Goal: Transaction & Acquisition: Purchase product/service

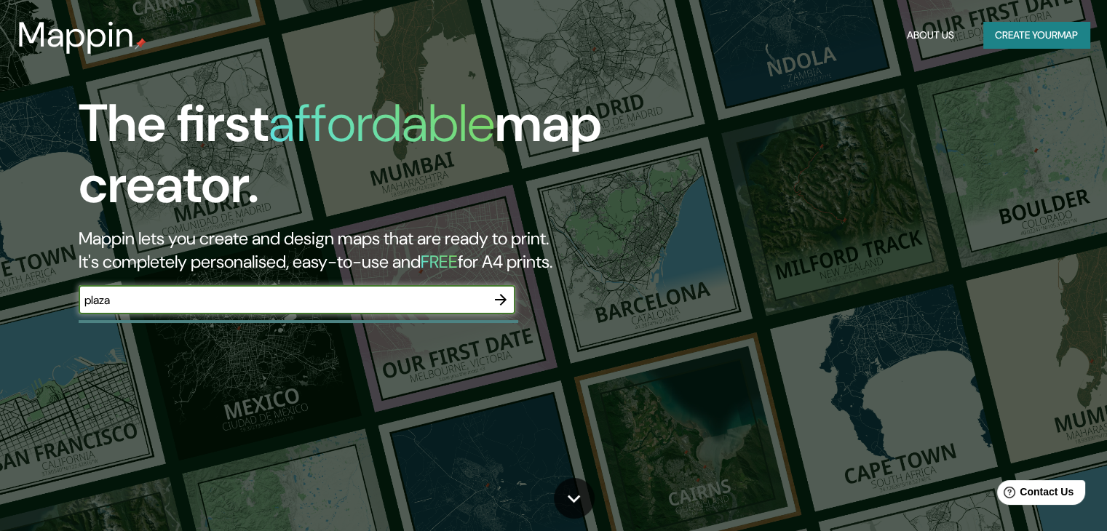
type input "[GEOGRAPHIC_DATA]"
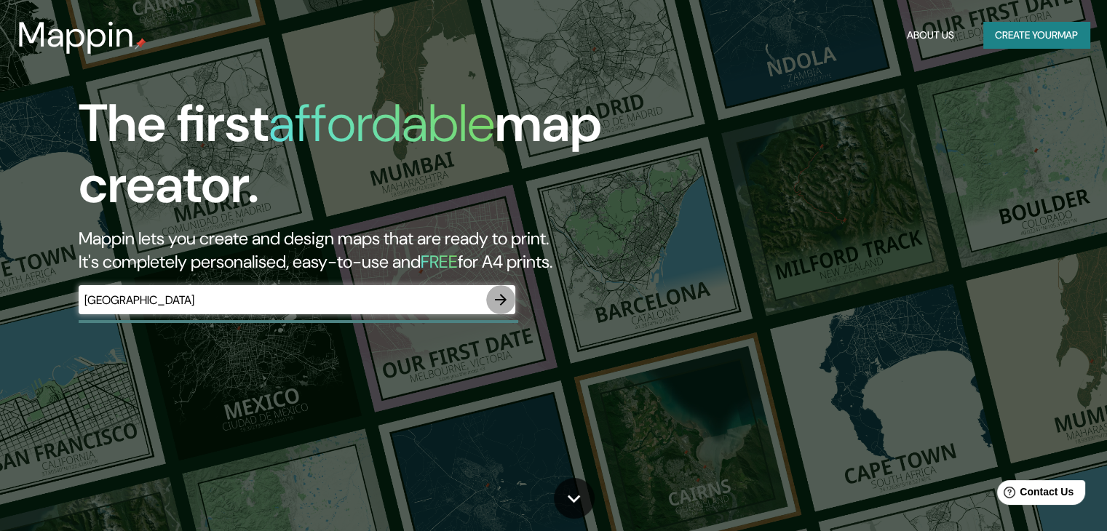
click at [503, 301] on icon "button" at bounding box center [501, 300] width 12 height 12
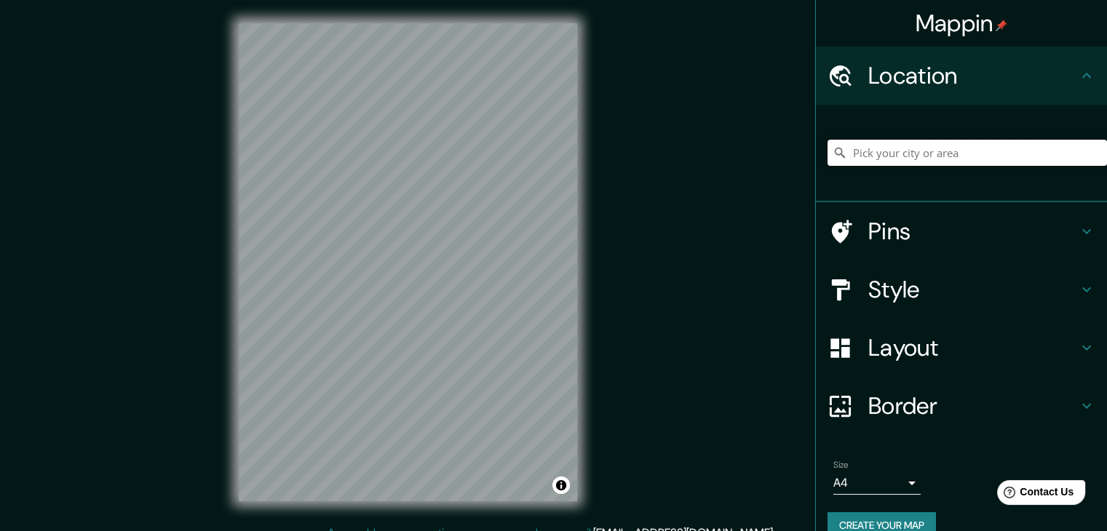
click at [902, 156] on input "Pick your city or area" at bounding box center [968, 153] width 280 height 26
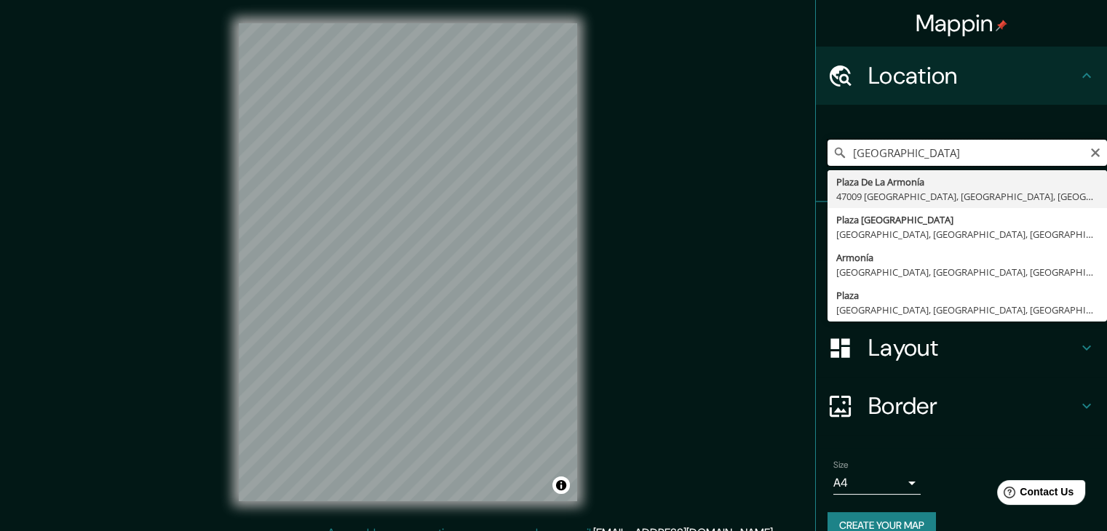
type input "[GEOGRAPHIC_DATA]"
click at [1090, 152] on icon "Clear" at bounding box center [1096, 153] width 12 height 12
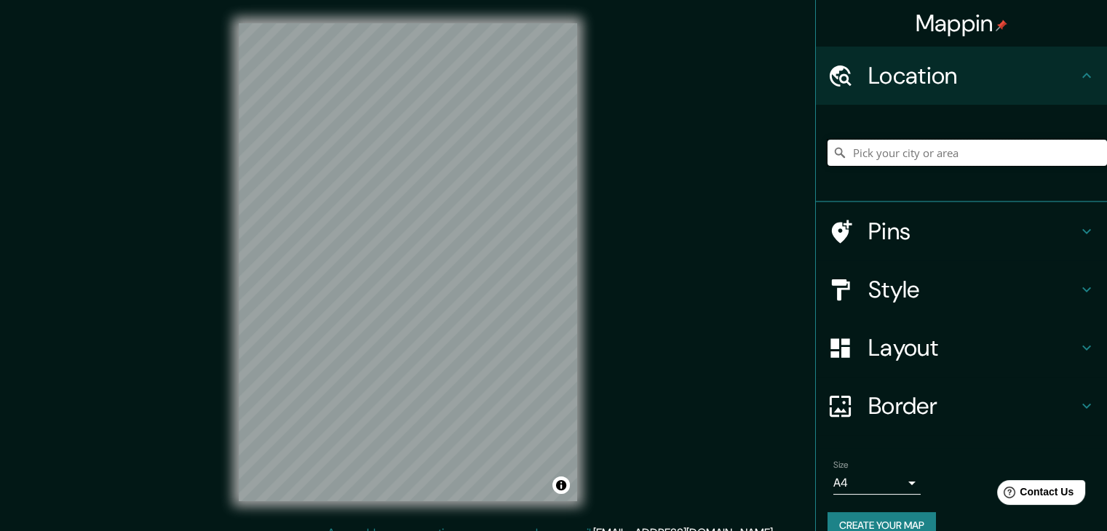
paste input "plaza de inmigrantes de [GEOGRAPHIC_DATA]"
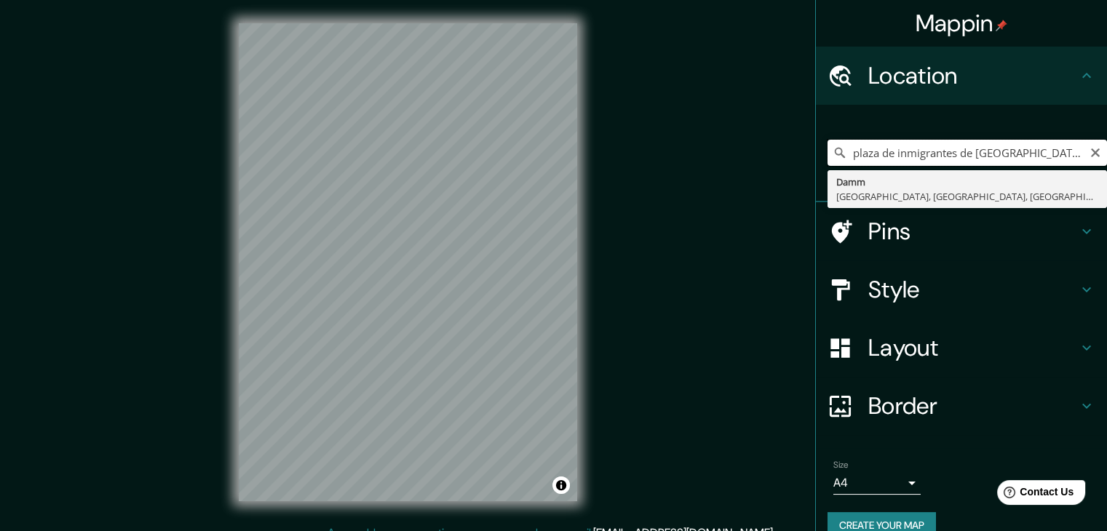
type input "Damm, [GEOGRAPHIC_DATA], [GEOGRAPHIC_DATA], [GEOGRAPHIC_DATA]"
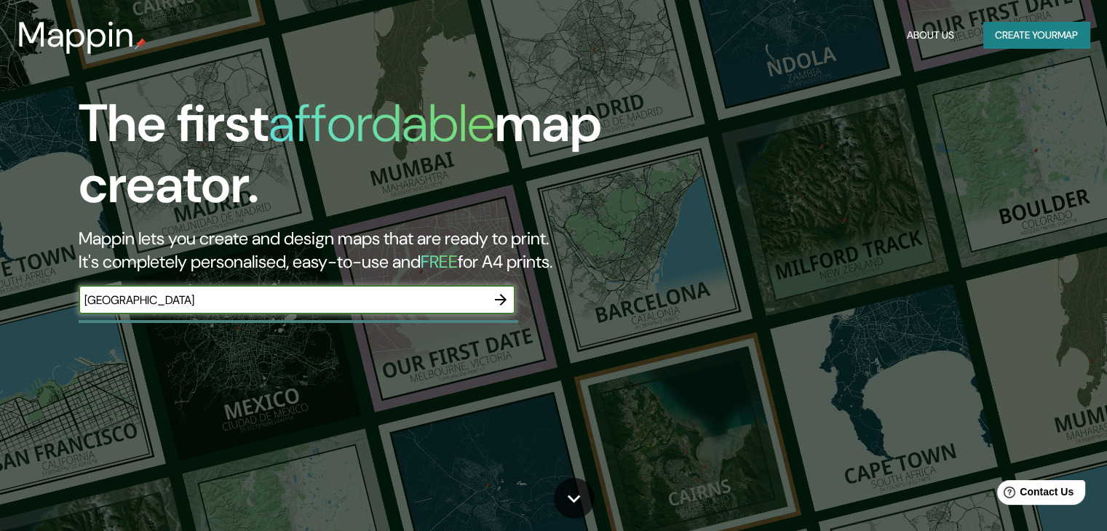
type input "[GEOGRAPHIC_DATA]"
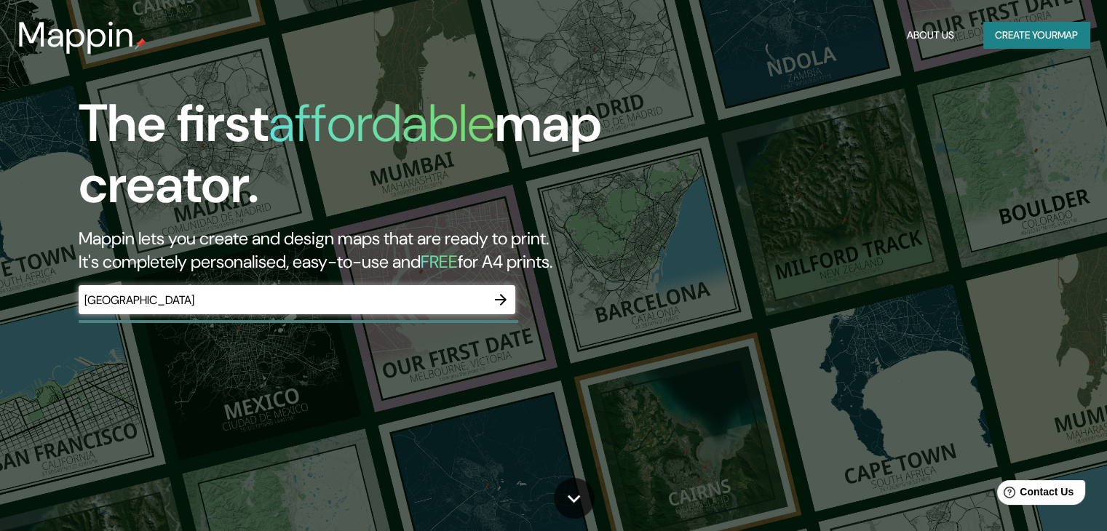
click at [515, 289] on div at bounding box center [500, 299] width 29 height 29
click at [506, 299] on icon "button" at bounding box center [500, 299] width 17 height 17
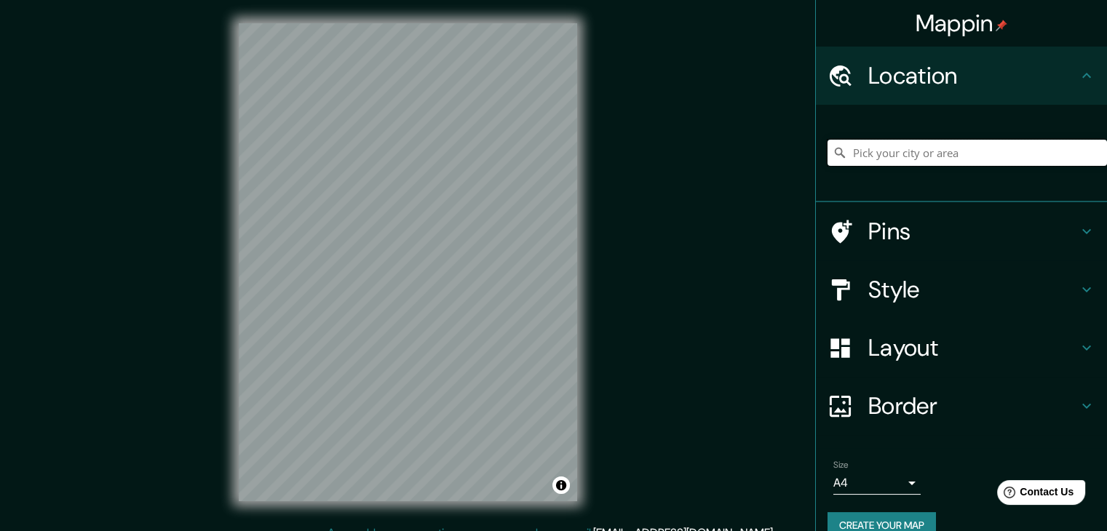
click at [905, 165] on input "Pick your city or area" at bounding box center [968, 153] width 280 height 26
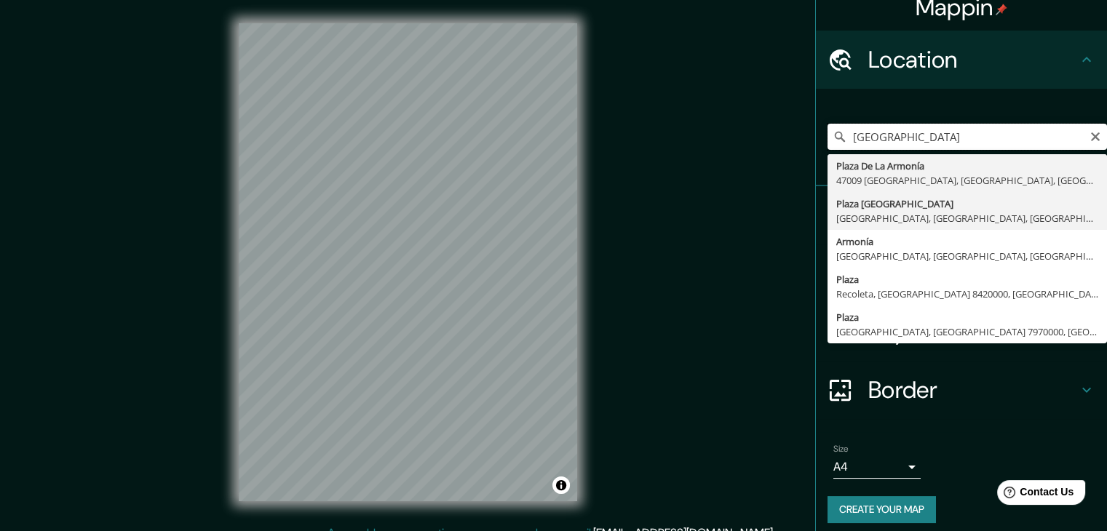
scroll to position [25, 0]
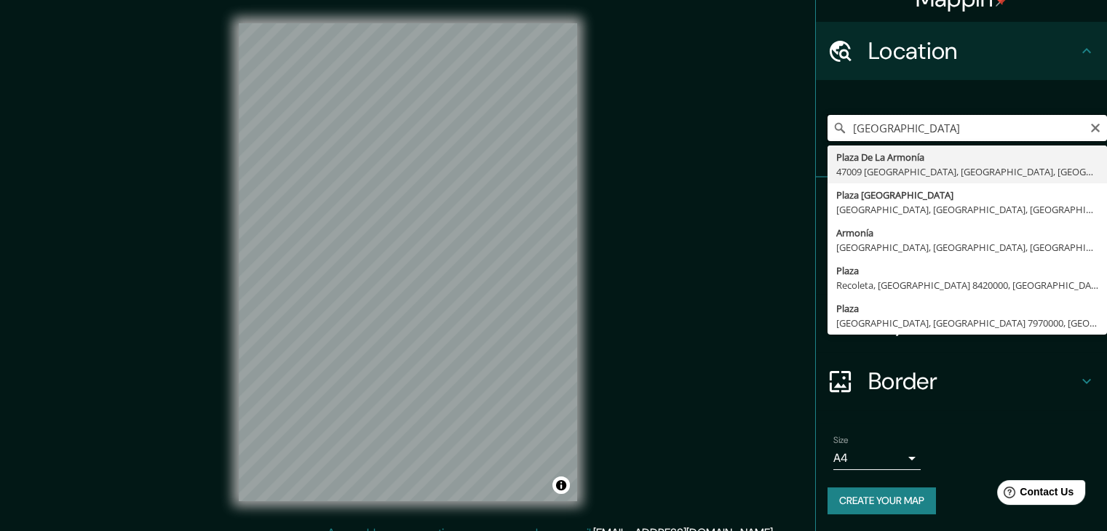
click at [870, 127] on input "[GEOGRAPHIC_DATA]" at bounding box center [968, 128] width 280 height 26
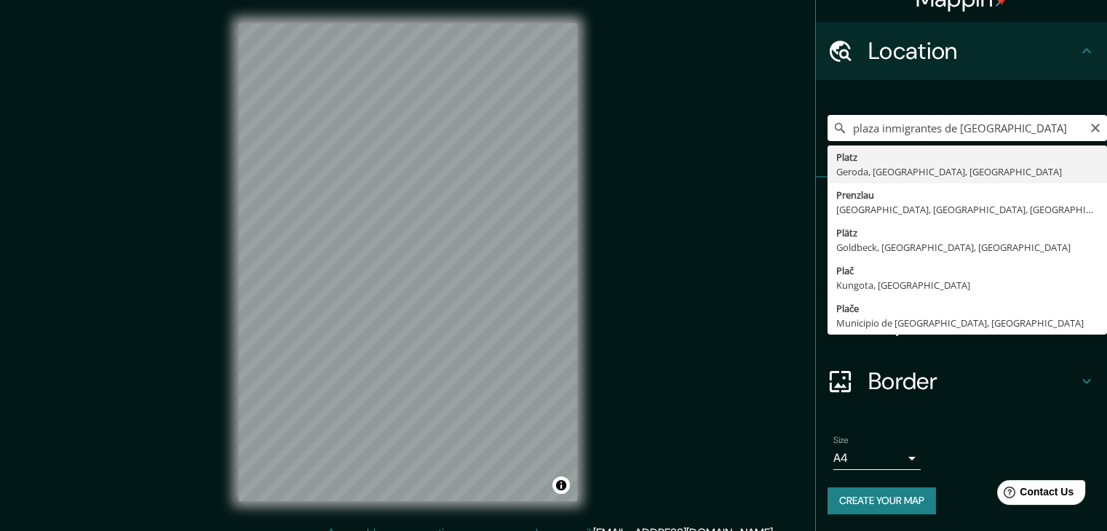
click at [1015, 129] on input "plaza inmigrantes de [GEOGRAPHIC_DATA]" at bounding box center [968, 128] width 280 height 26
click at [956, 132] on input "plaza inmigrantes de [GEOGRAPHIC_DATA]" at bounding box center [968, 128] width 280 height 26
click at [941, 130] on input "plaza inmigrantes de [GEOGRAPHIC_DATA]" at bounding box center [968, 128] width 280 height 26
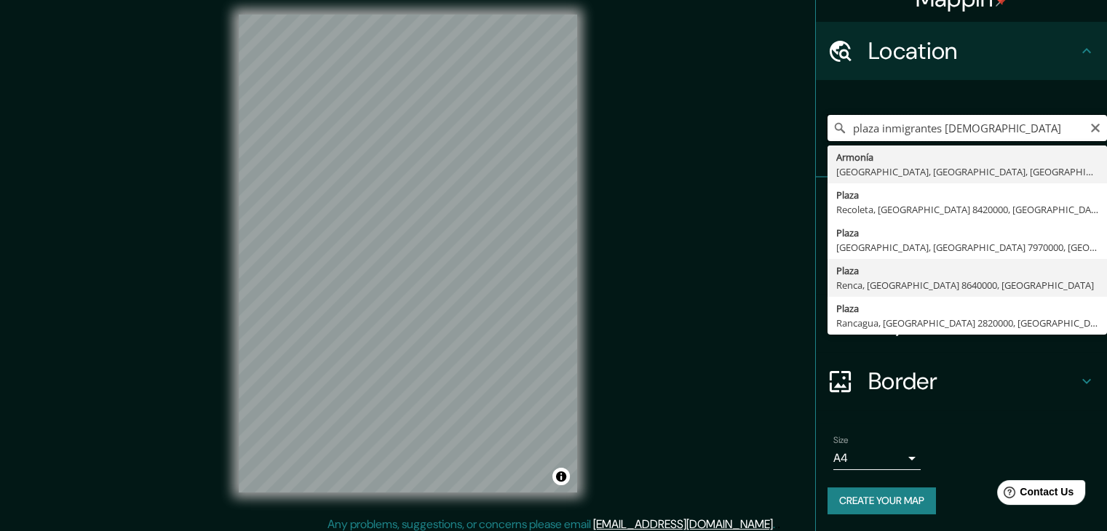
scroll to position [17, 0]
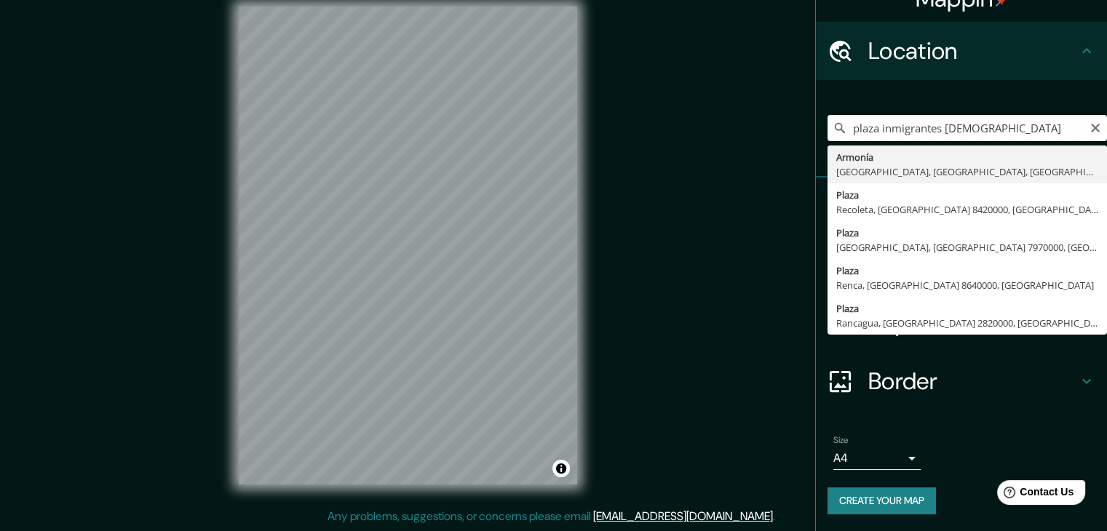
type input "plaza inmigrantes [DEMOGRAPHIC_DATA]"
click at [1078, 129] on input "plaza inmigrantes [DEMOGRAPHIC_DATA]" at bounding box center [968, 128] width 280 height 26
click at [1091, 124] on icon "Clear" at bounding box center [1095, 128] width 9 height 9
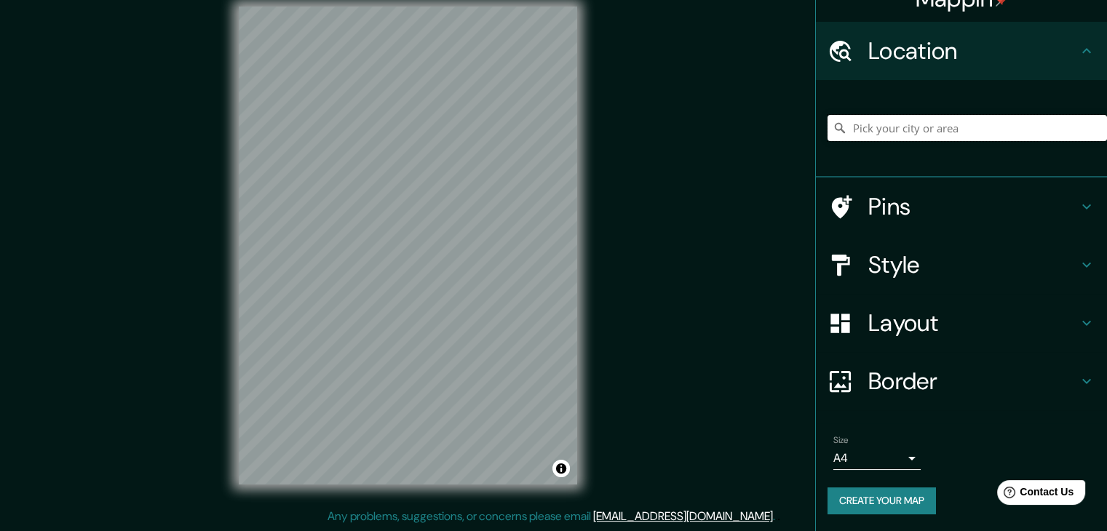
paste input "Plaza Inmigrantes de [GEOGRAPHIC_DATA]"
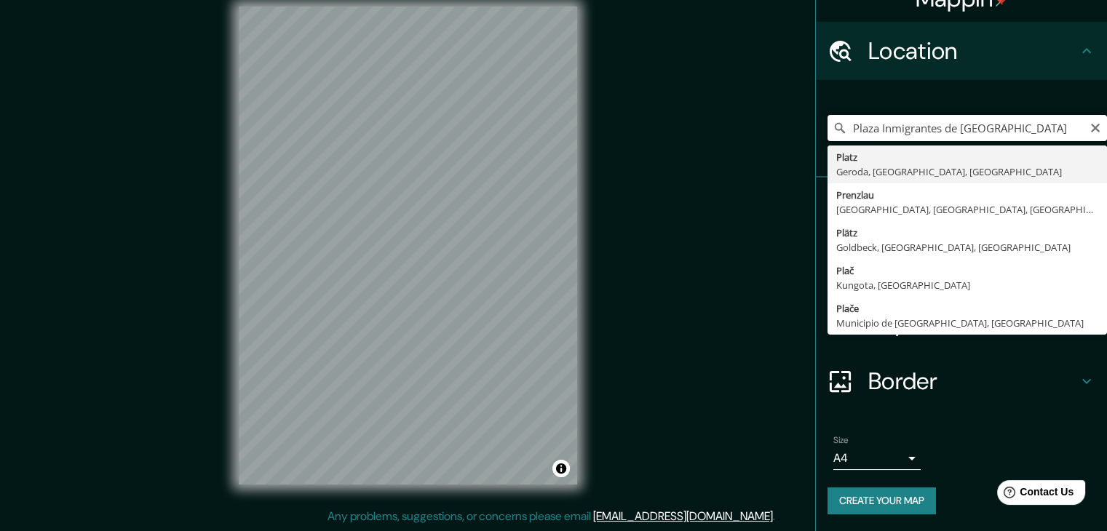
type input "Plaza Inmigrantes de [GEOGRAPHIC_DATA]"
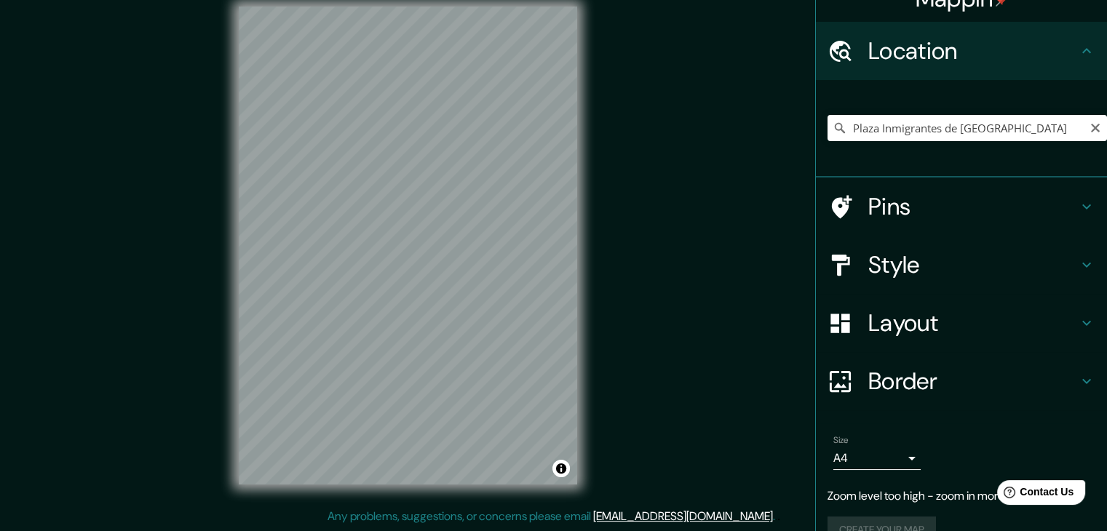
click at [658, 0] on html "Mappin Location [GEOGRAPHIC_DATA] Inmigrantes de [GEOGRAPHIC_DATA] Platz [GEOGR…" at bounding box center [553, 248] width 1107 height 531
click at [648, 244] on div "Mappin Location [GEOGRAPHIC_DATA] Inmigrantes de [GEOGRAPHIC_DATA] Platz [GEOGR…" at bounding box center [553, 257] width 1107 height 548
click at [414, 0] on html "Mappin Location [GEOGRAPHIC_DATA] Inmigrantes de [GEOGRAPHIC_DATA] Platz [GEOGR…" at bounding box center [553, 248] width 1107 height 531
click at [655, 101] on div "Mappin Location [GEOGRAPHIC_DATA] Inmigrantes de [GEOGRAPHIC_DATA] Platz [GEOGR…" at bounding box center [553, 257] width 1107 height 548
click at [673, 0] on html "Mappin Location [GEOGRAPHIC_DATA] Inmigrantes de [GEOGRAPHIC_DATA] Platz [GEOGR…" at bounding box center [553, 248] width 1107 height 531
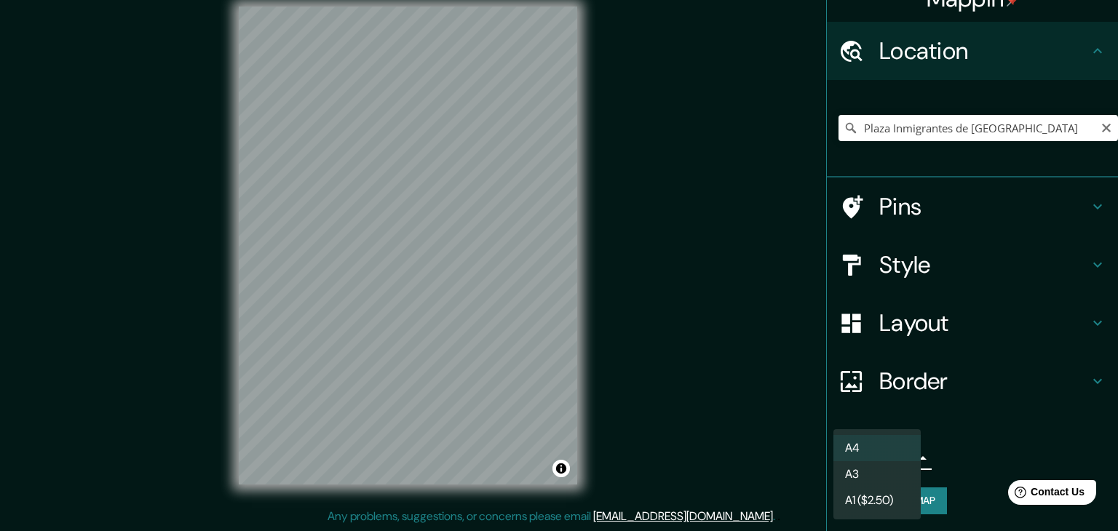
click at [888, 454] on body "Mappin Location [GEOGRAPHIC_DATA] Inmigrantes de [GEOGRAPHIC_DATA] Platz [GEOGR…" at bounding box center [559, 248] width 1118 height 531
drag, startPoint x: 865, startPoint y: 455, endPoint x: 873, endPoint y: 461, distance: 9.9
click at [870, 456] on li "A4" at bounding box center [877, 448] width 87 height 26
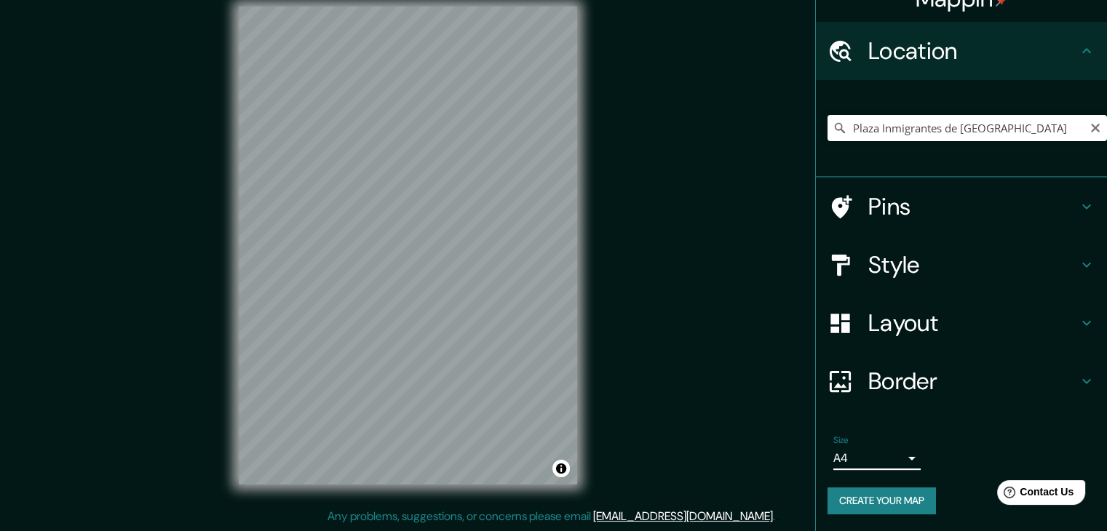
click at [882, 462] on body "Mappin Location [GEOGRAPHIC_DATA] Inmigrantes de [GEOGRAPHIC_DATA] Platz [GEOGR…" at bounding box center [553, 248] width 1107 height 531
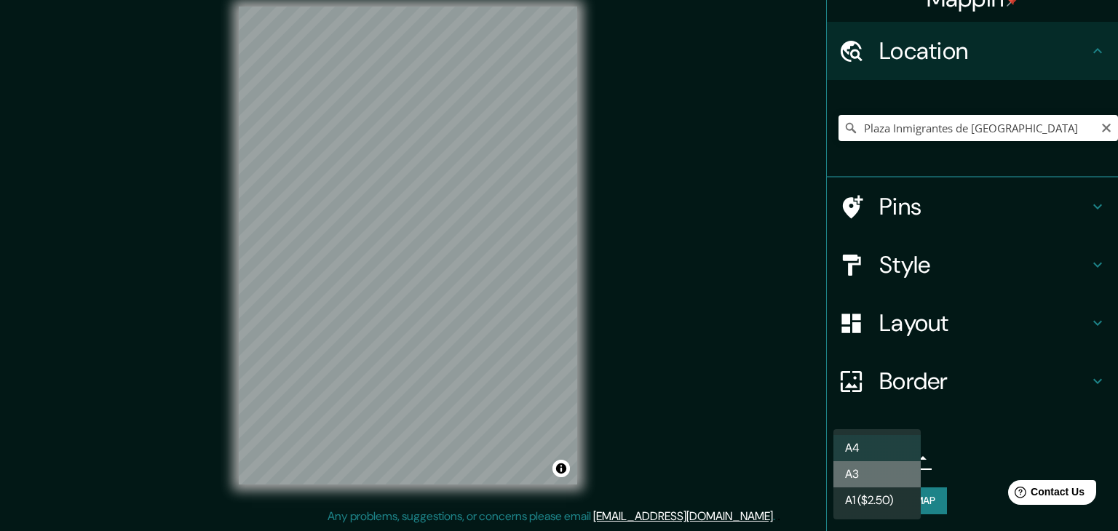
click at [880, 473] on li "A3" at bounding box center [877, 475] width 87 height 26
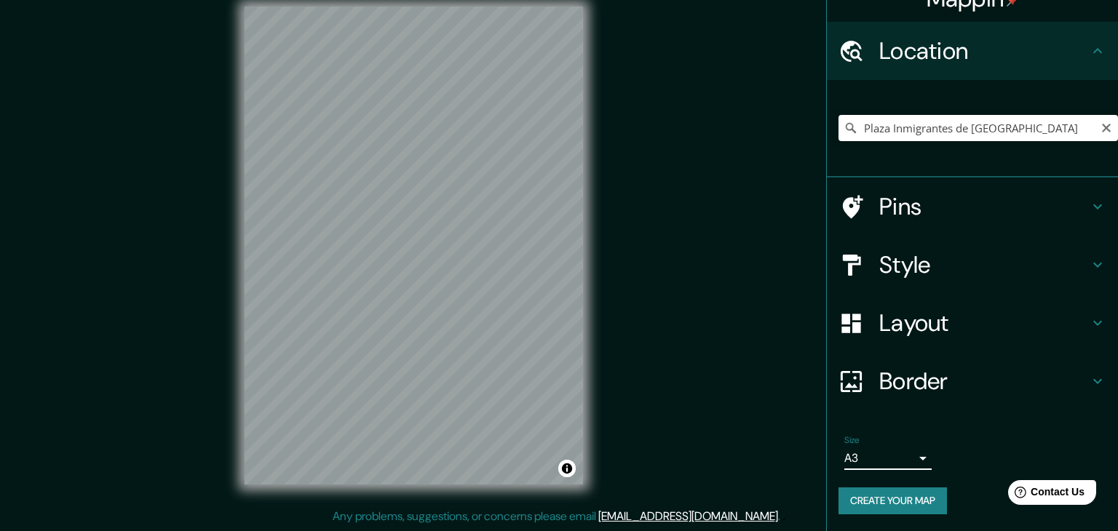
click at [862, 448] on body "Mappin Location [GEOGRAPHIC_DATA] Inmigrantes de [GEOGRAPHIC_DATA] Platz [GEOGR…" at bounding box center [559, 248] width 1118 height 531
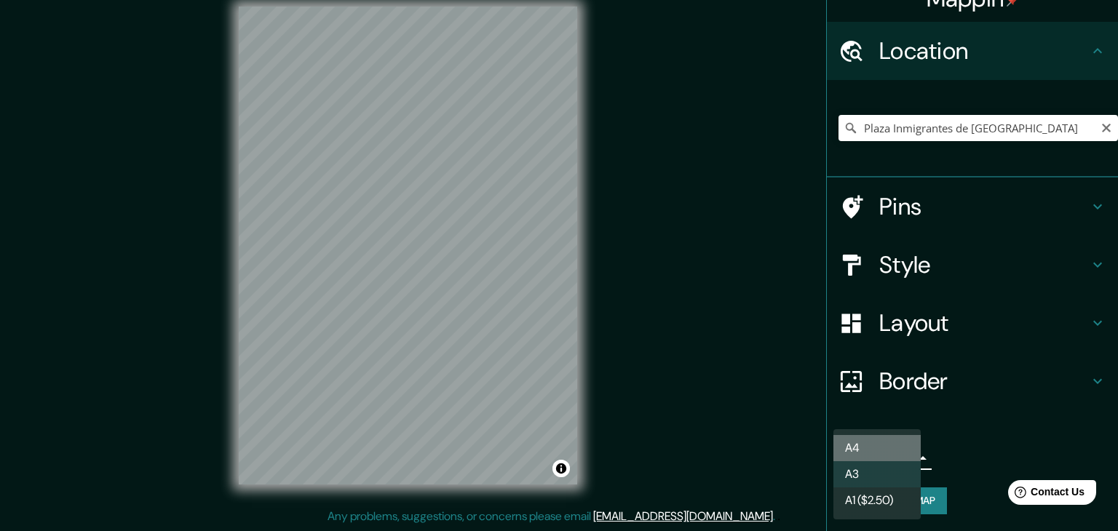
click at [866, 451] on li "A4" at bounding box center [877, 448] width 87 height 26
type input "single"
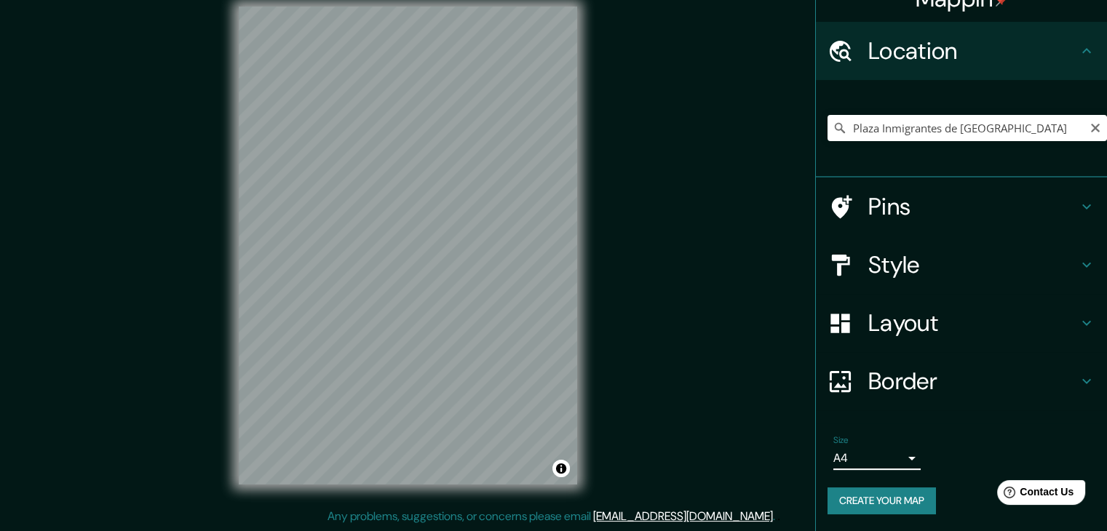
click at [901, 382] on h4 "Border" at bounding box center [974, 381] width 210 height 29
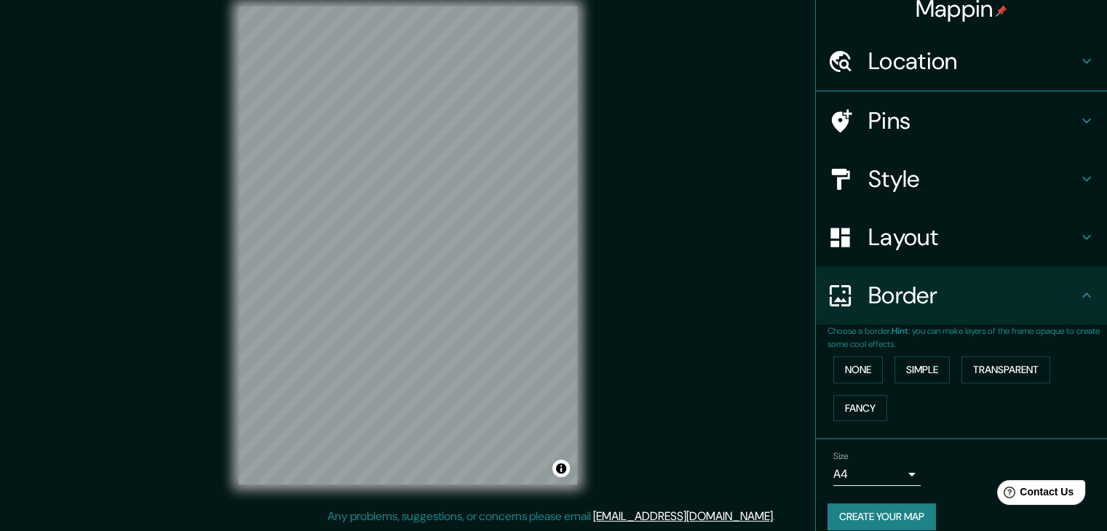
scroll to position [25, 0]
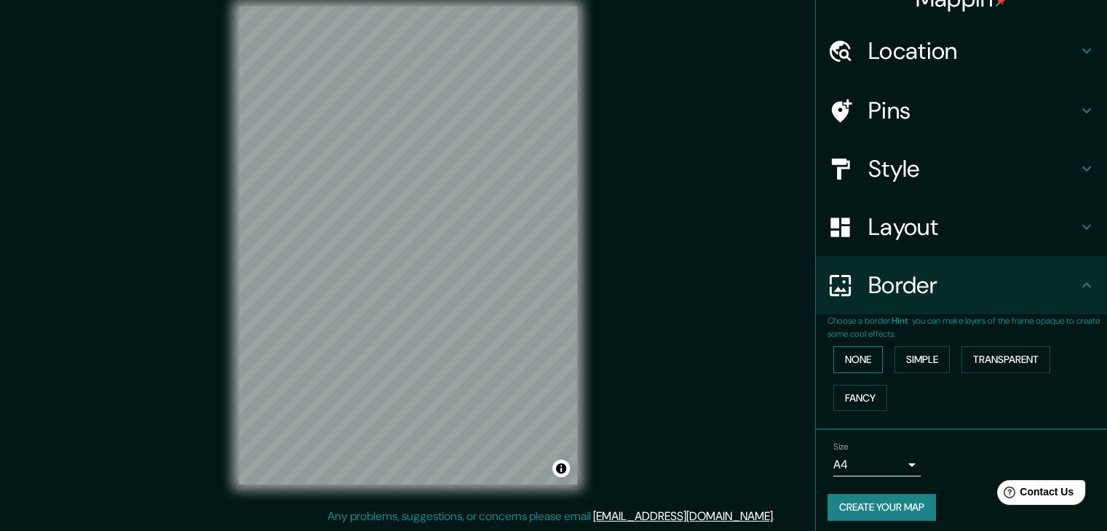
click at [849, 365] on button "None" at bounding box center [859, 360] width 50 height 27
click at [928, 363] on button "Simple" at bounding box center [922, 360] width 55 height 27
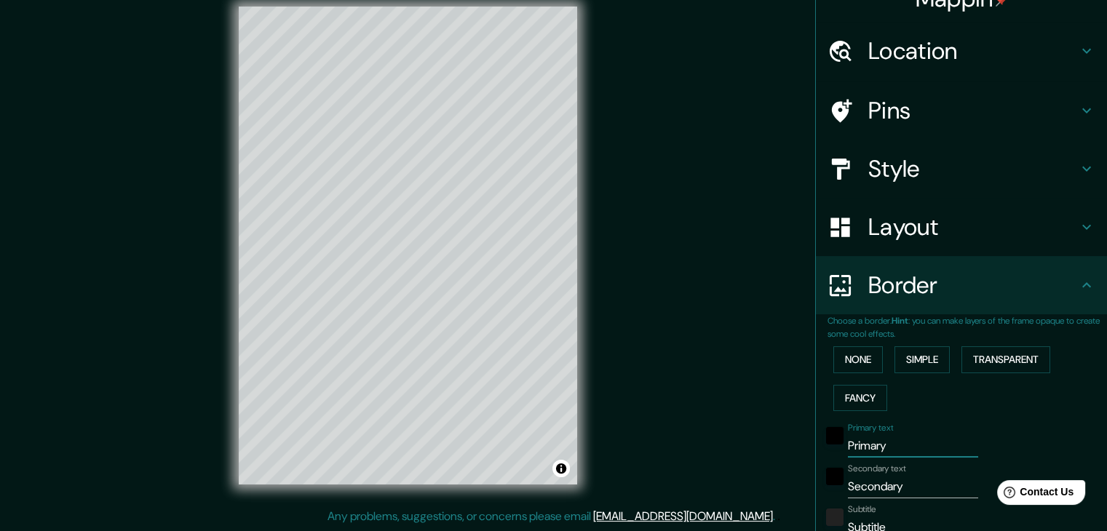
drag, startPoint x: 896, startPoint y: 443, endPoint x: 809, endPoint y: 463, distance: 89.6
click at [797, 465] on div "Mappin Location [GEOGRAPHIC_DATA] Inmigrantes de [GEOGRAPHIC_DATA] Platz [GEOGR…" at bounding box center [553, 257] width 1107 height 548
type input "37"
type input "P"
type input "37"
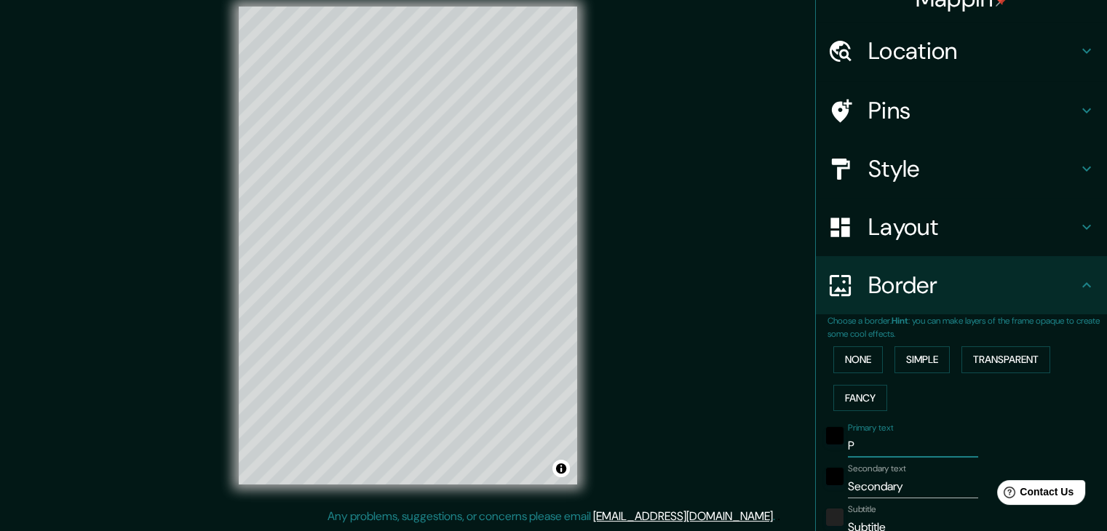
type input "37"
type input "M"
type input "37"
type input "MA"
type input "37"
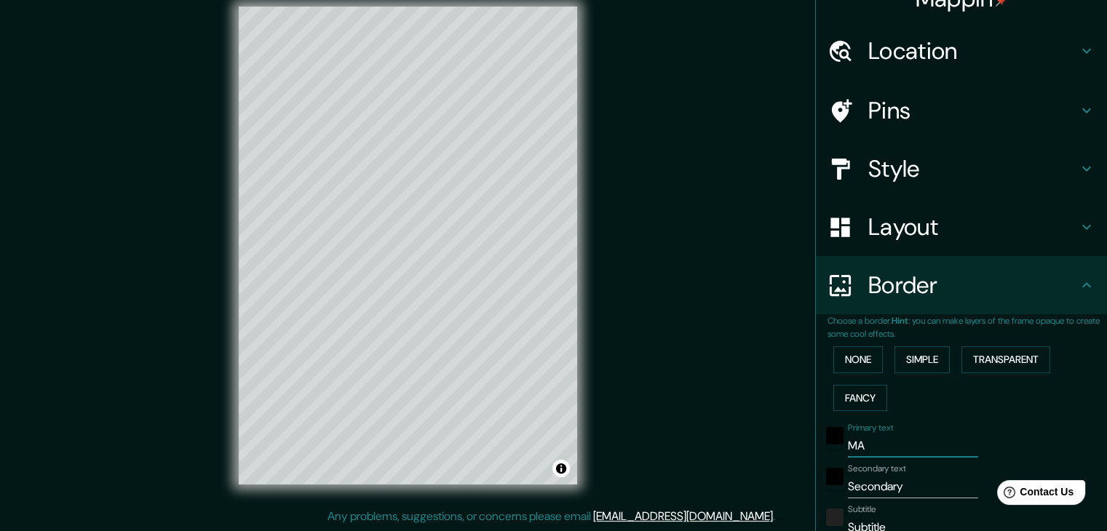
type input "MAP"
type input "37"
type input "MAPA"
type input "37"
type input "MAPA"
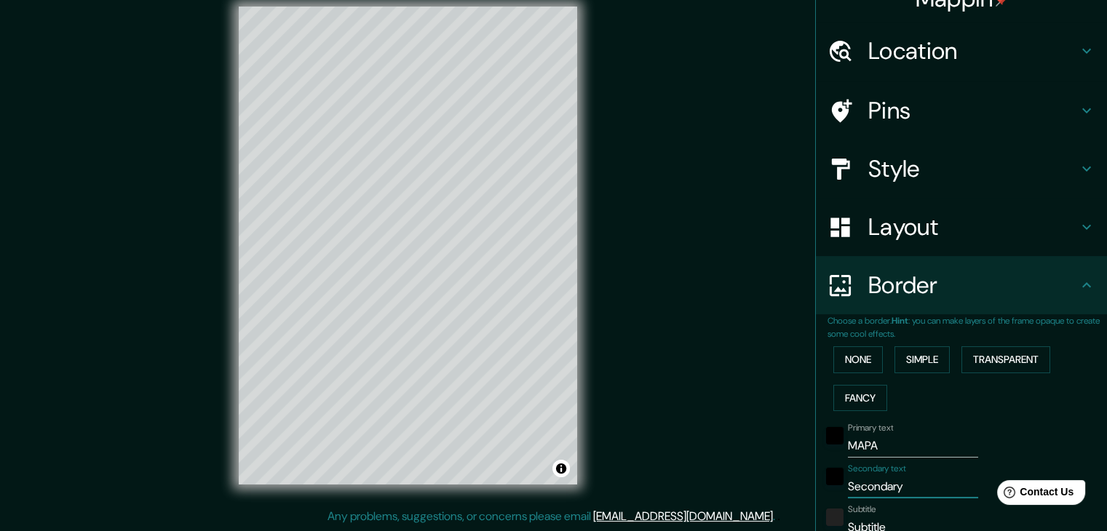
drag, startPoint x: 904, startPoint y: 494, endPoint x: 814, endPoint y: 497, distance: 90.4
click at [816, 497] on div "Choose a border. Hint : you can make layers of the frame opaque to create some …" at bounding box center [961, 506] width 291 height 382
type input "37"
type input "P"
type input "37"
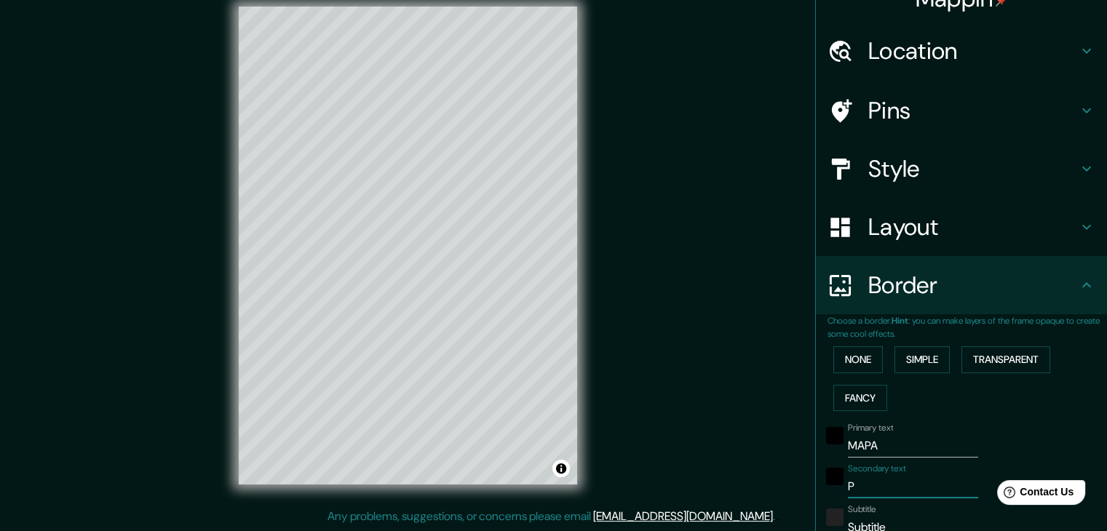
type input "PL"
type input "37"
type input "PLA"
type input "37"
type input "PLAZ"
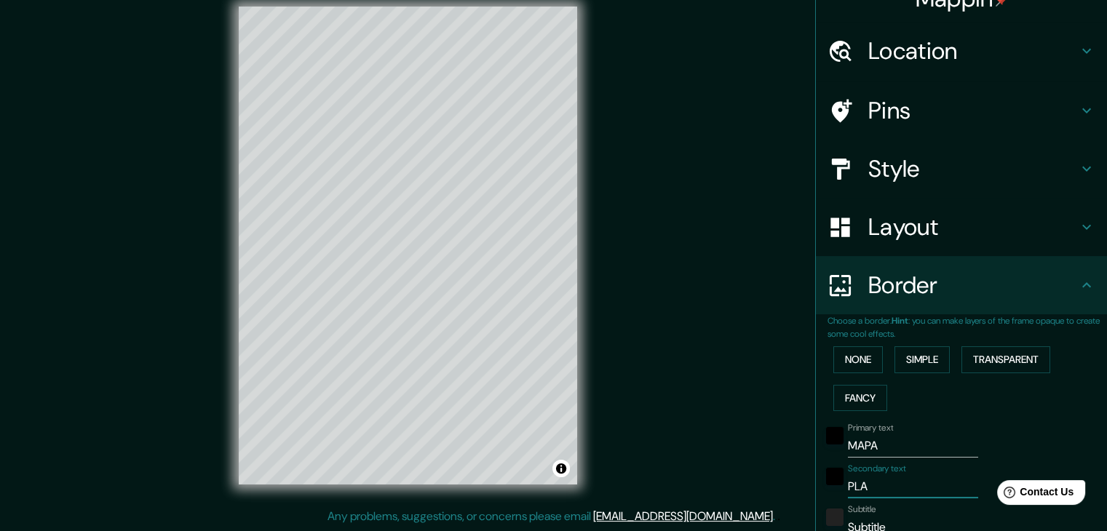
type input "37"
type input "PLAZA"
type input "37"
type input "PLAZA"
type input "37"
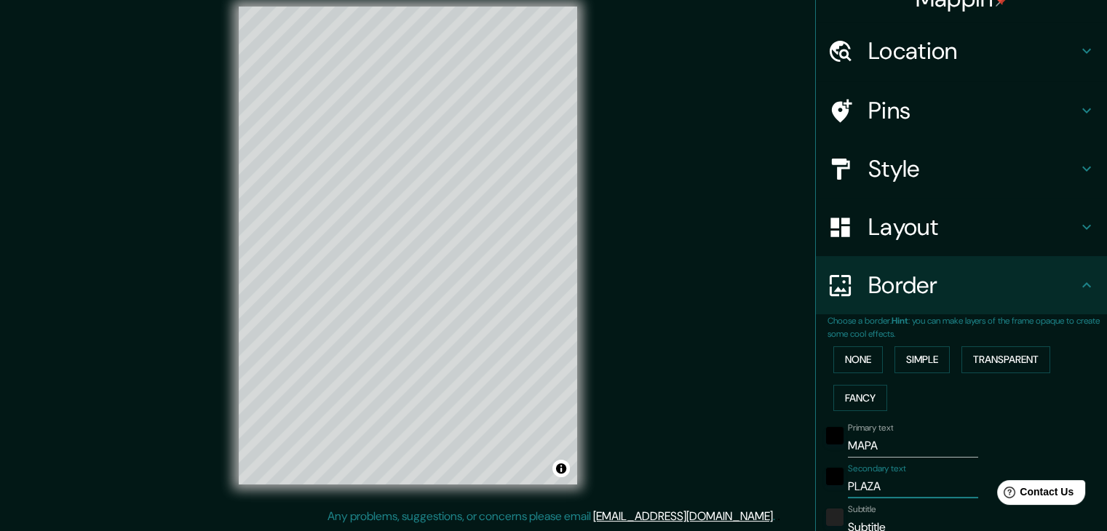
type input "PLAZA I"
type input "37"
type input "PLAZA IN"
type input "37"
type input "PLAZA INM"
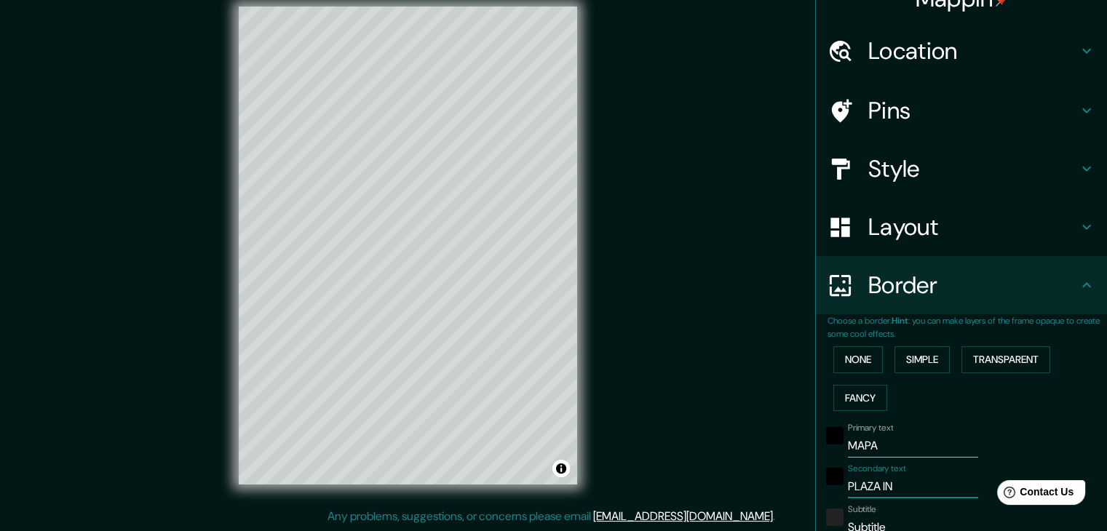
type input "37"
type input "PLAZA IN"
type input "37"
type input "PLA"
type input "37"
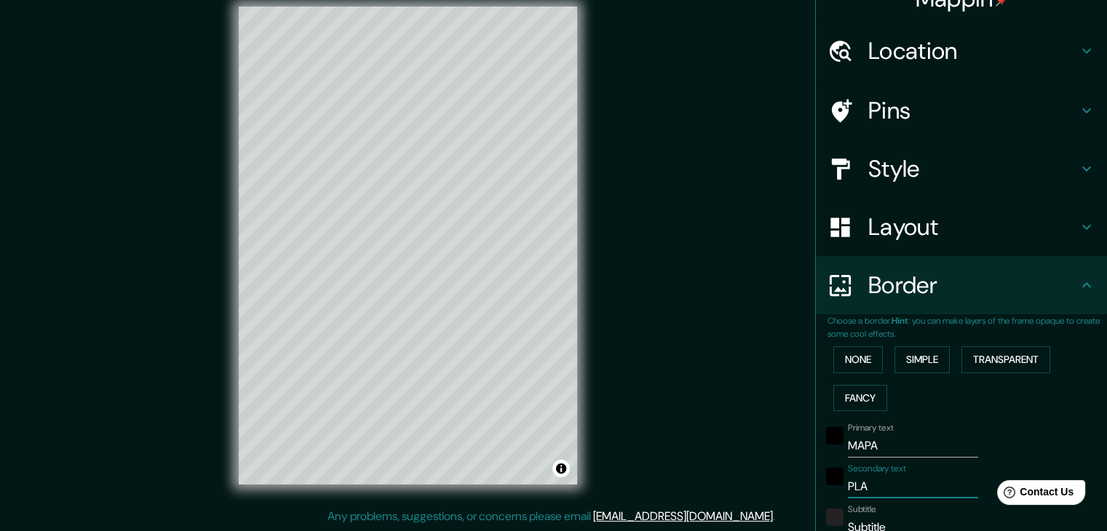
type input "PL"
type input "37"
type input "P"
type input "37"
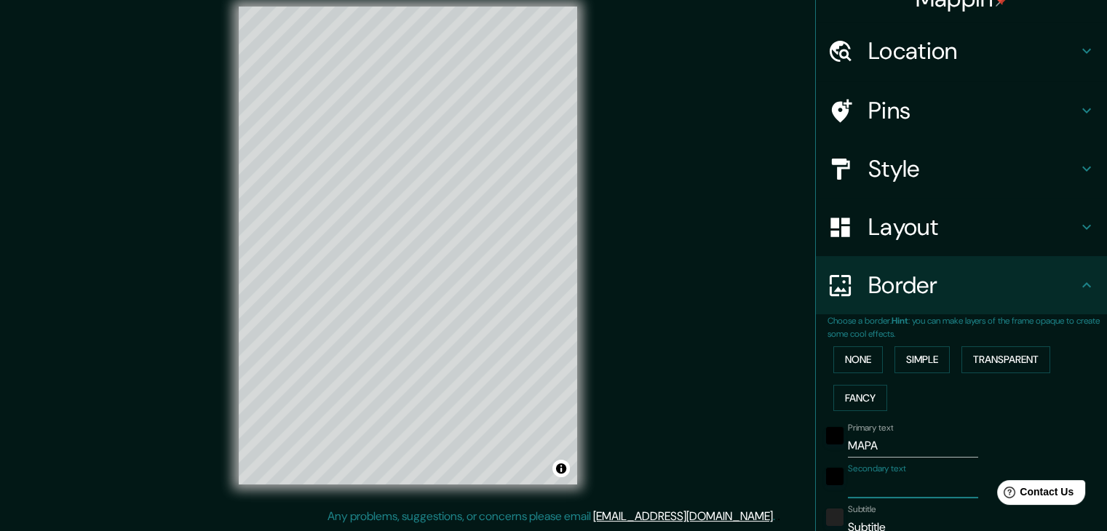
type input "P"
type input "37"
type input "Pl"
type input "37"
type input "Pla"
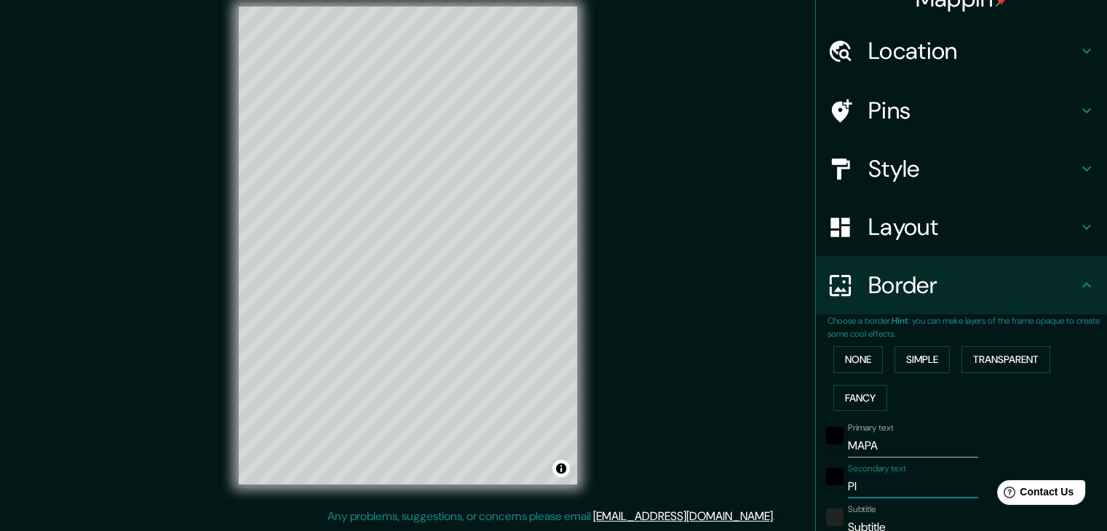
type input "37"
type input "Plaz"
type input "37"
type input "Plaza"
type input "37"
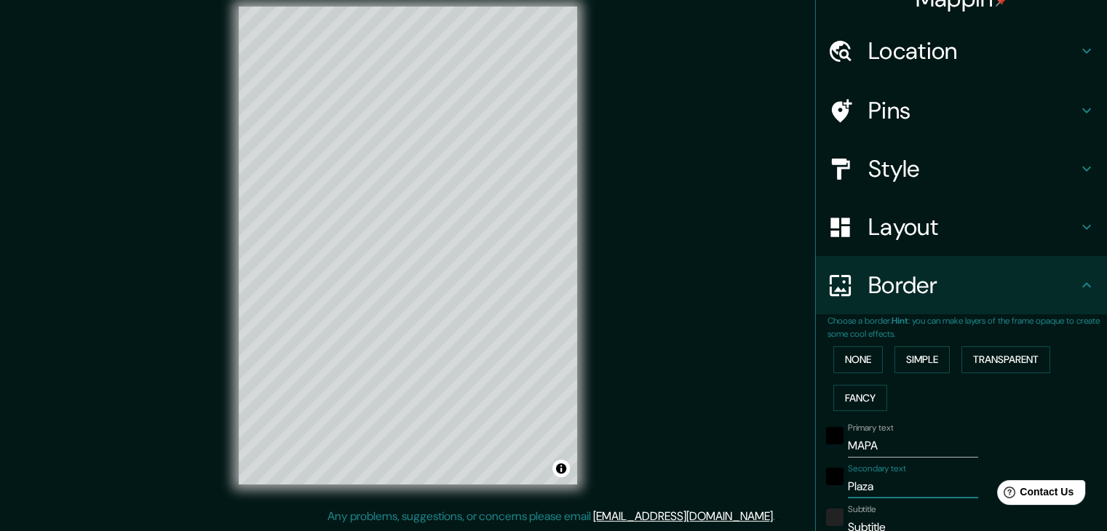
type input "Plaza"
type input "37"
type input "Plaza i"
type input "37"
type input "Plaza in"
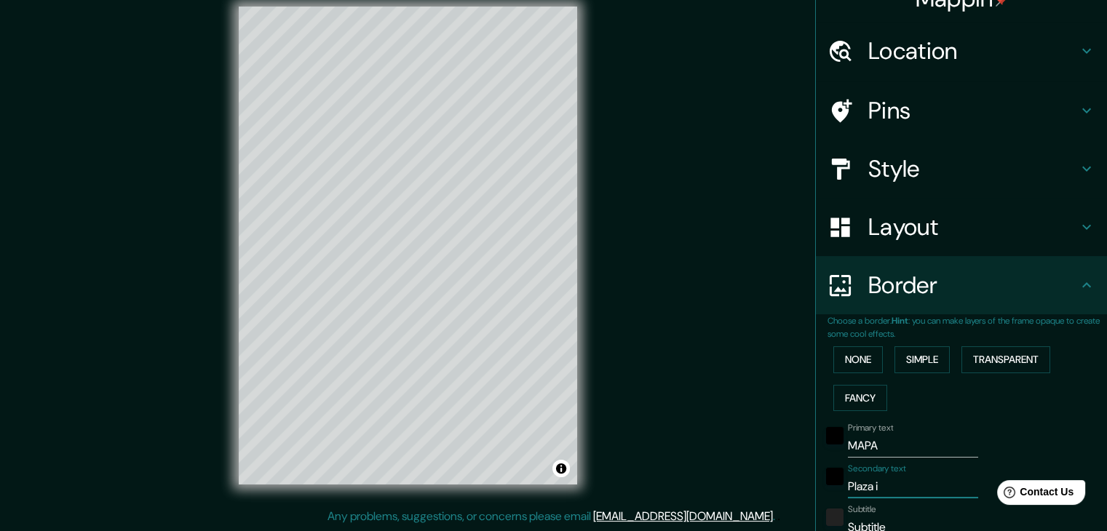
type input "37"
type input "Plaza inm"
type input "37"
type input "Plaza inmi"
type input "37"
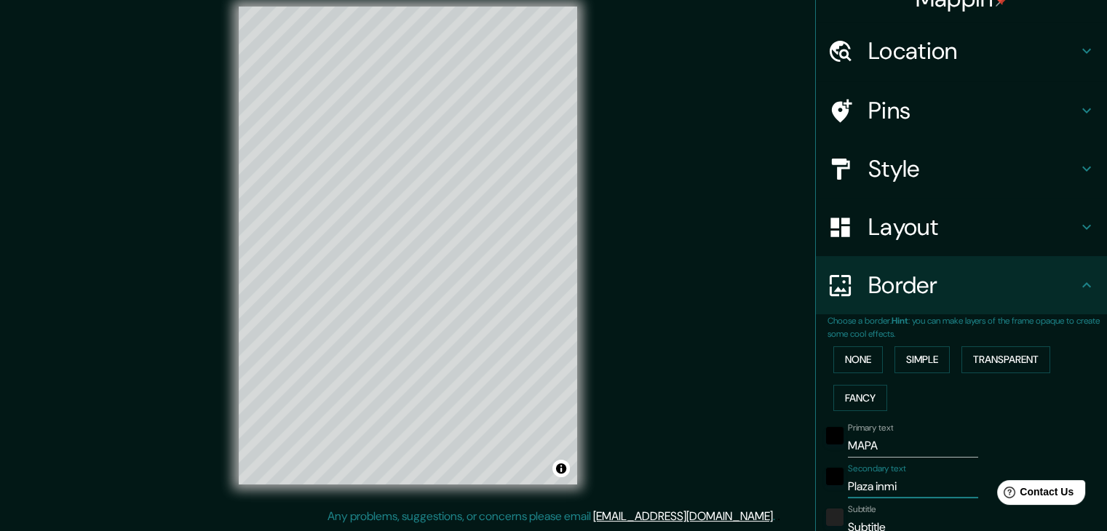
type input "Plaza inmig"
type input "37"
type input "Plaza inmigr"
type input "37"
type input "Plaza inmigra"
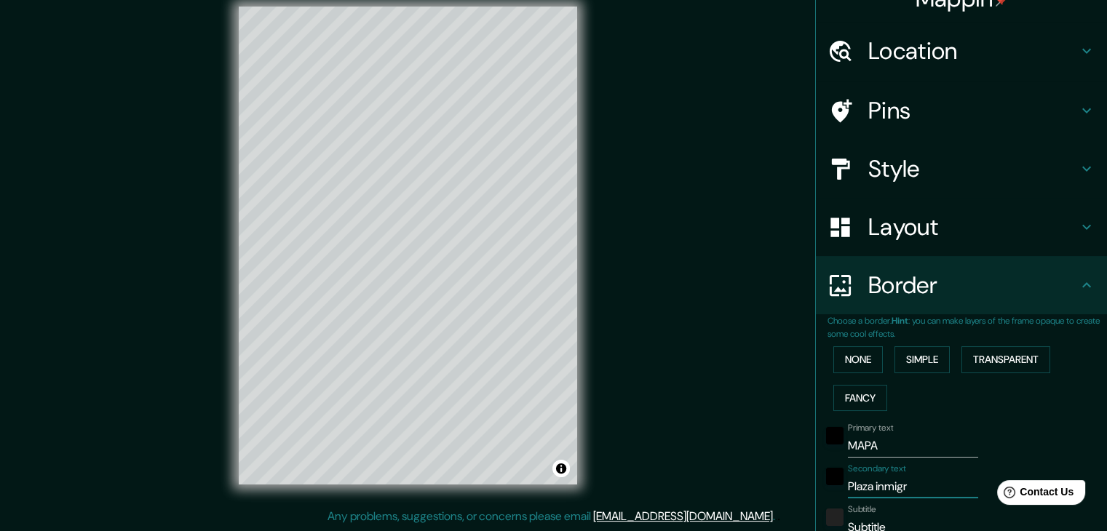
type input "37"
type input "Plaza inmigran"
type input "37"
type input "Plaza inmigrant"
type input "37"
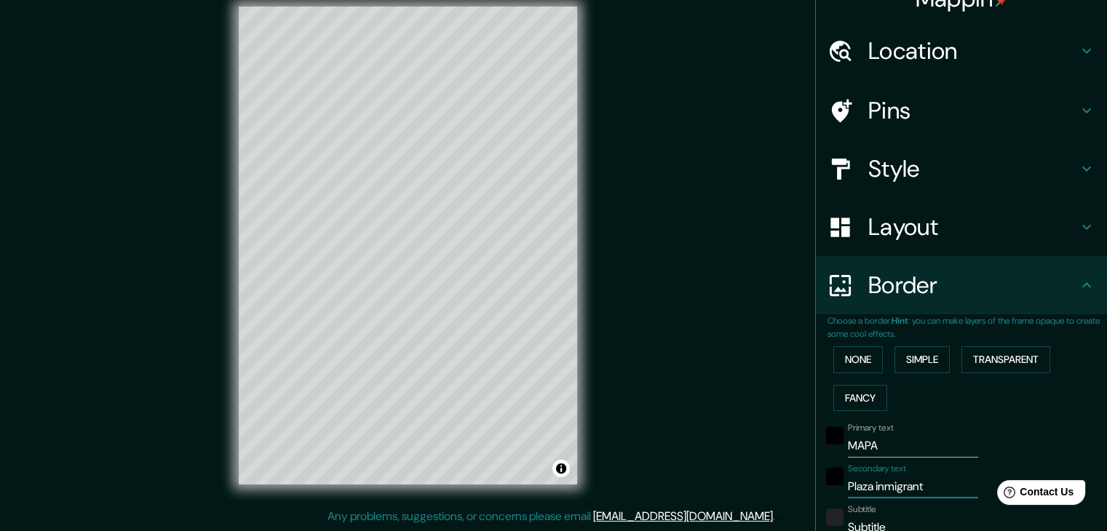
type input "Plaza inmigrante"
type input "37"
type input "Plaza inmigrantes"
type input "37"
type input "Plaza inmigrantes"
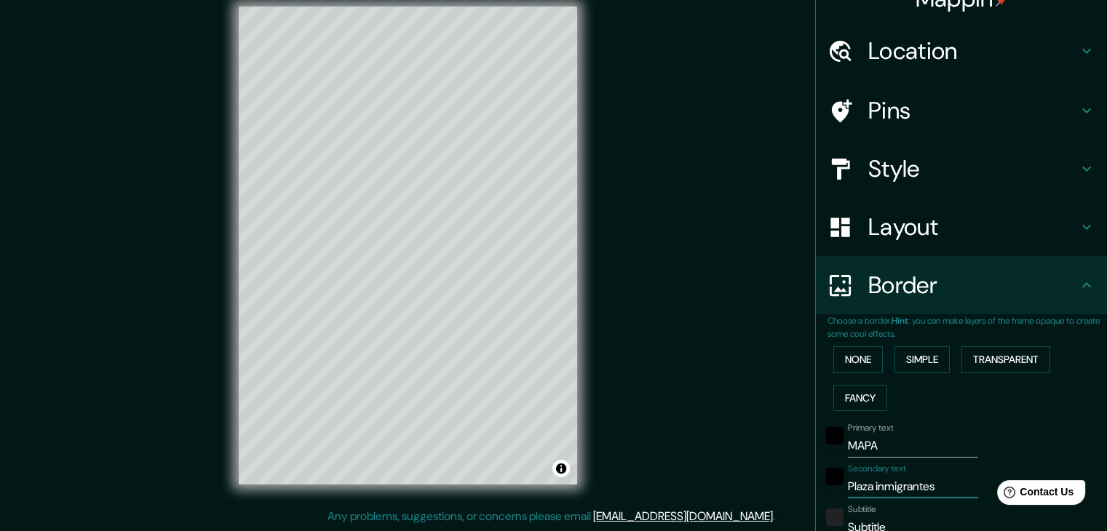
type input "37"
type input "Plaza inmigrantes d"
type input "37"
type input "Plaza inmigrantes de"
type input "37"
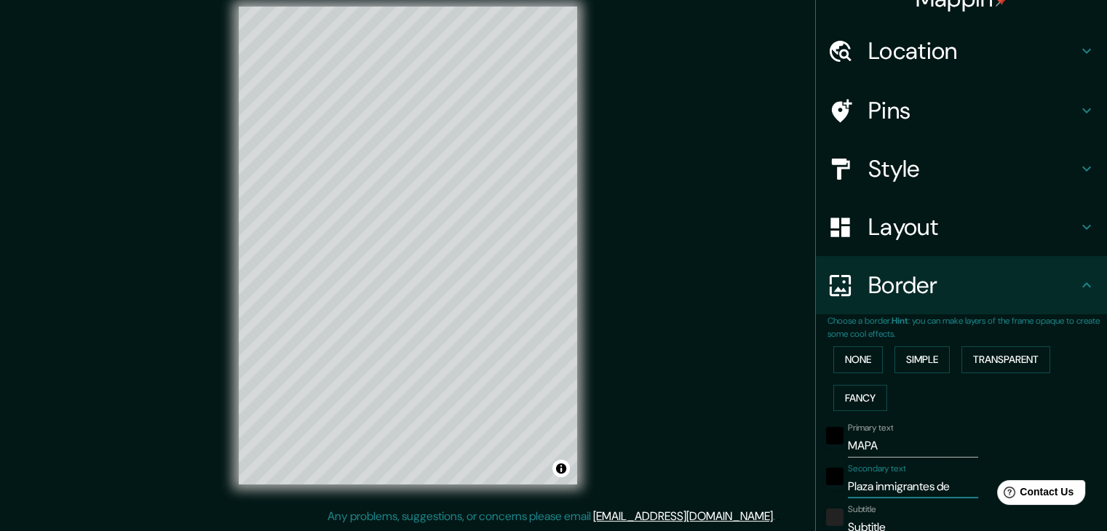
type input "Plaza inmigrantes de"
type input "37"
type input "Plaza inmigrantes de a"
type input "37"
type input "Plaza inmigrantes de ar"
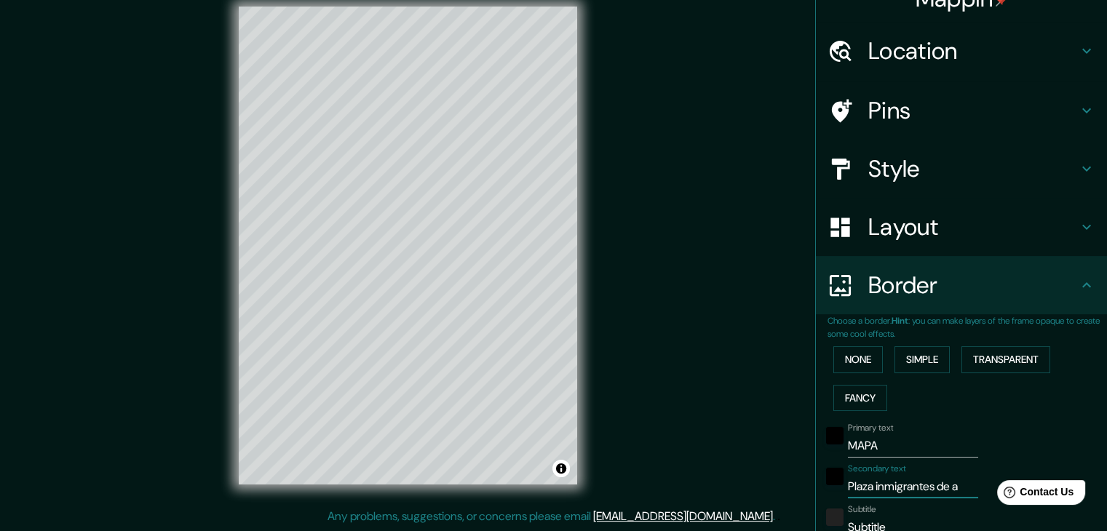
type input "37"
type input "Plaza inmigrantes de arm"
type input "37"
type input "Plaza inmigrantes de arme"
type input "37"
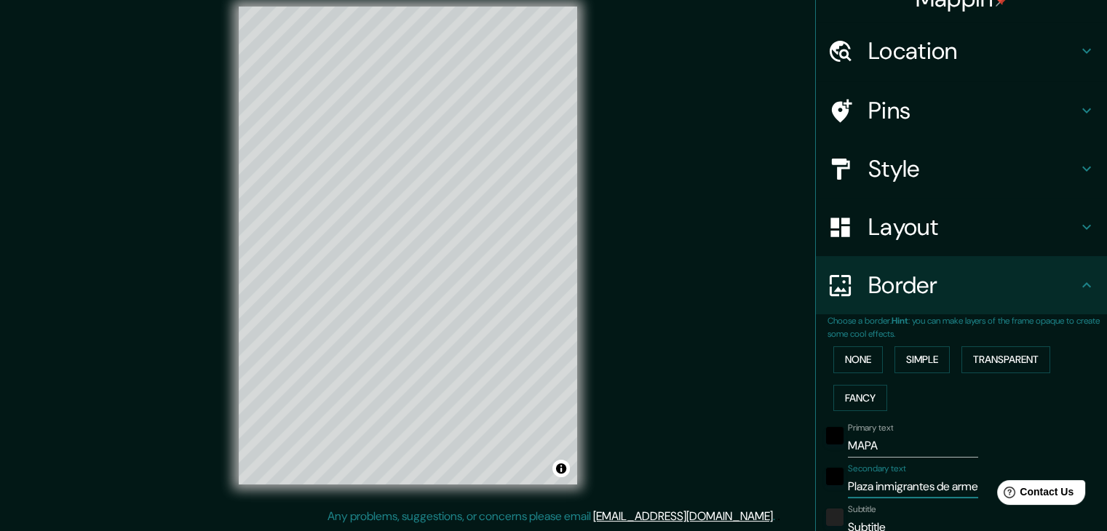
type input "Plaza inmigrantes de armen"
type input "37"
type input "Plaza inmigrantes de [DEMOGRAPHIC_DATA]"
type input "37"
type input "Plaza inmigrantes de [GEOGRAPHIC_DATA]"
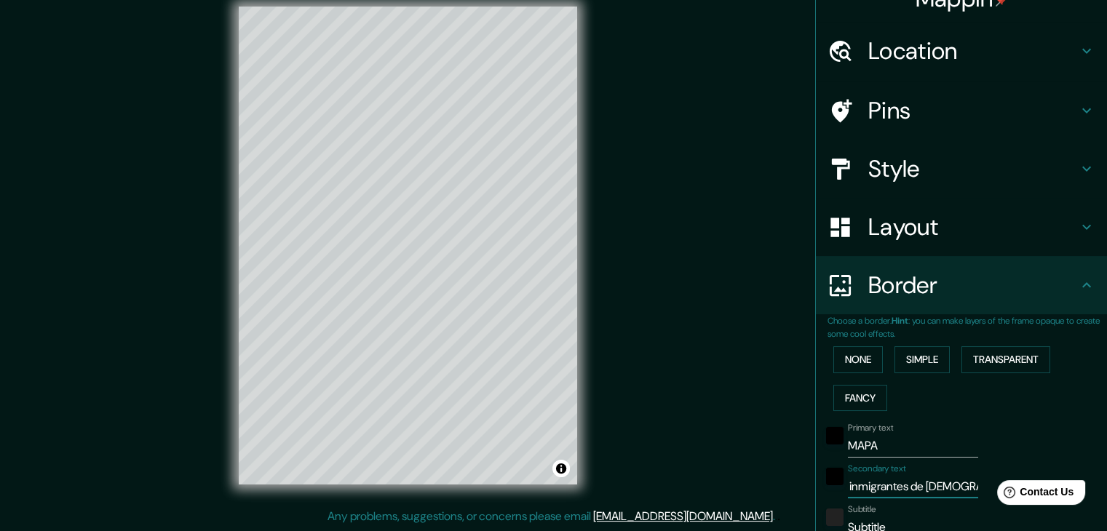
type input "37"
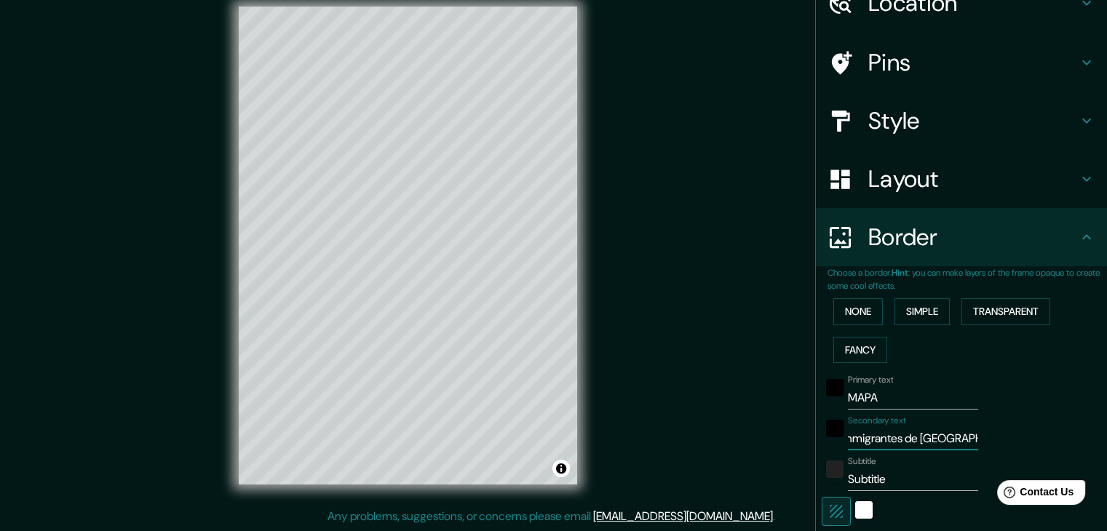
scroll to position [98, 0]
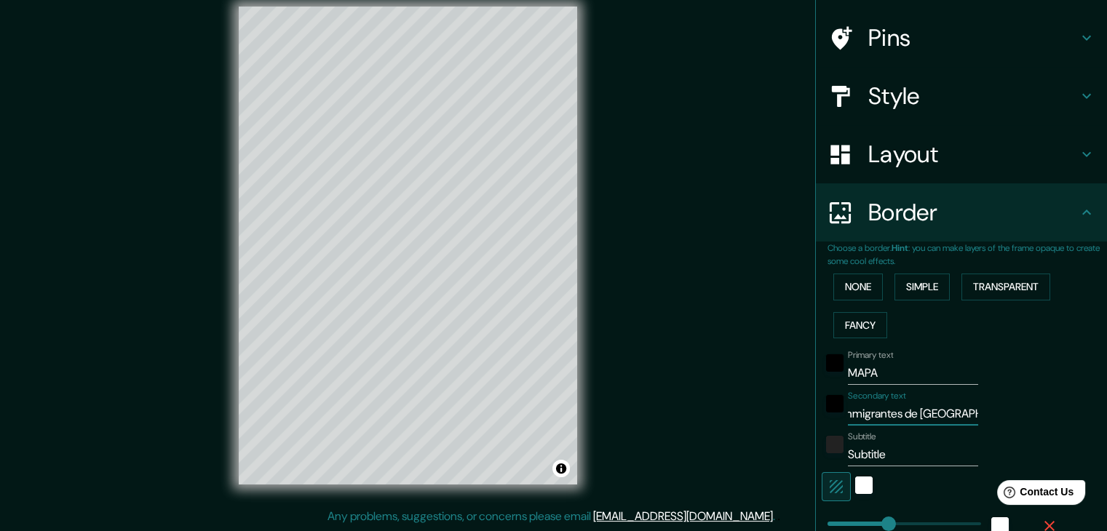
type input "Plaza inmigrantes de [GEOGRAPHIC_DATA]"
drag, startPoint x: 874, startPoint y: 451, endPoint x: 825, endPoint y: 469, distance: 52.1
click at [828, 469] on div "Primary text MAPA Secondary text Plaza inmigrantes de [GEOGRAPHIC_DATA] Subtitl…" at bounding box center [944, 477] width 233 height 266
click at [894, 449] on input "Subtitle" at bounding box center [913, 454] width 130 height 23
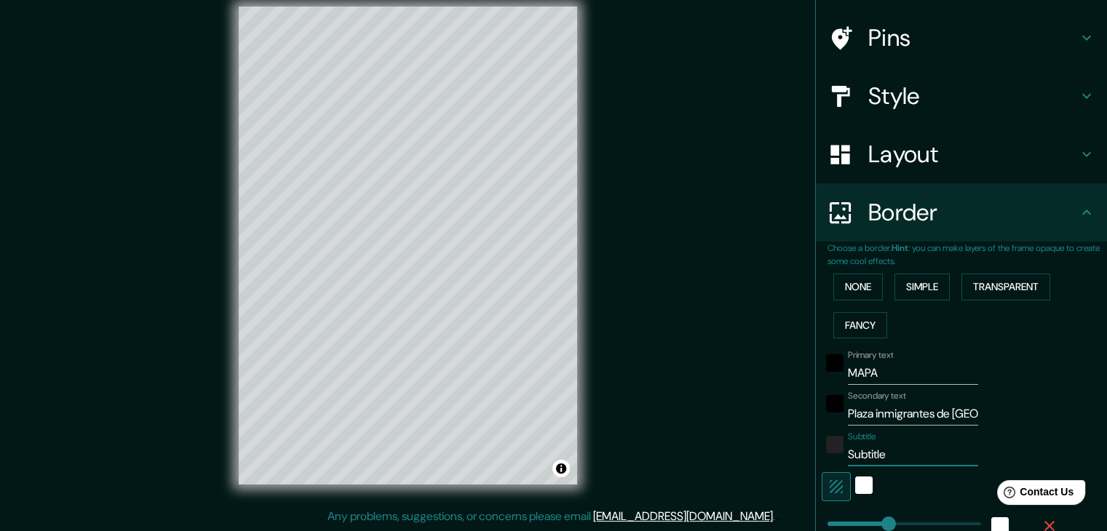
drag, startPoint x: 894, startPoint y: 449, endPoint x: 841, endPoint y: 470, distance: 56.9
click at [841, 470] on div "Primary text MAPA Secondary text Plaza inmigrantes de [GEOGRAPHIC_DATA] Subtitl…" at bounding box center [944, 477] width 233 height 266
type input "S"
type input "37"
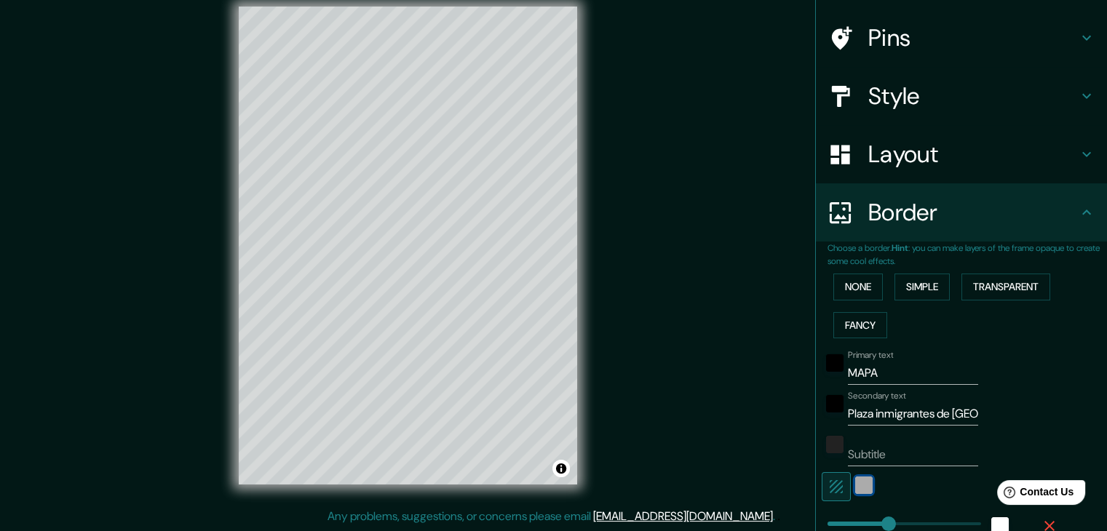
click at [859, 490] on div "white" at bounding box center [863, 485] width 17 height 17
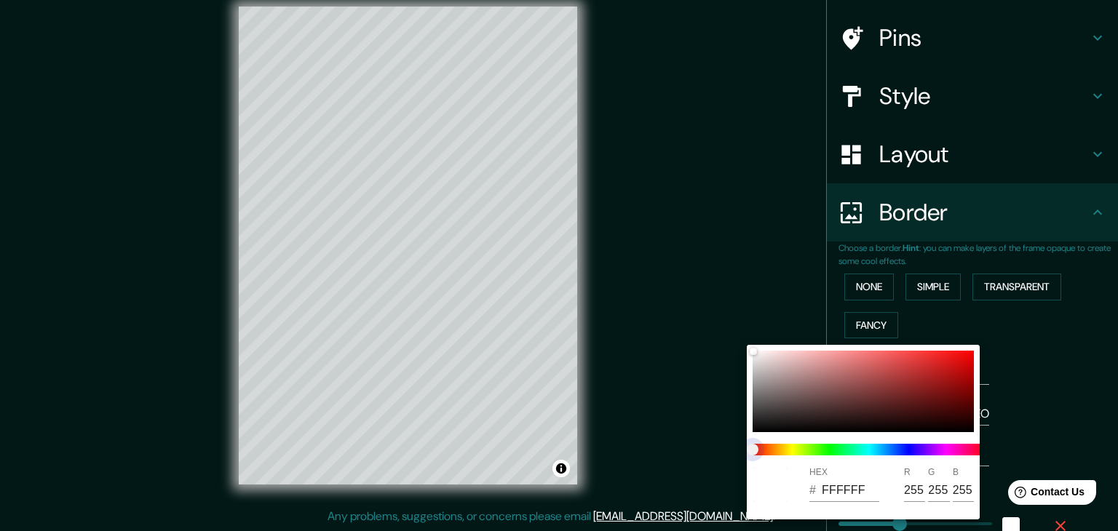
click at [827, 455] on span at bounding box center [869, 450] width 233 height 12
click at [834, 448] on span at bounding box center [869, 450] width 233 height 12
click at [852, 446] on span at bounding box center [869, 450] width 233 height 12
drag, startPoint x: 846, startPoint y: 448, endPoint x: 807, endPoint y: 452, distance: 38.8
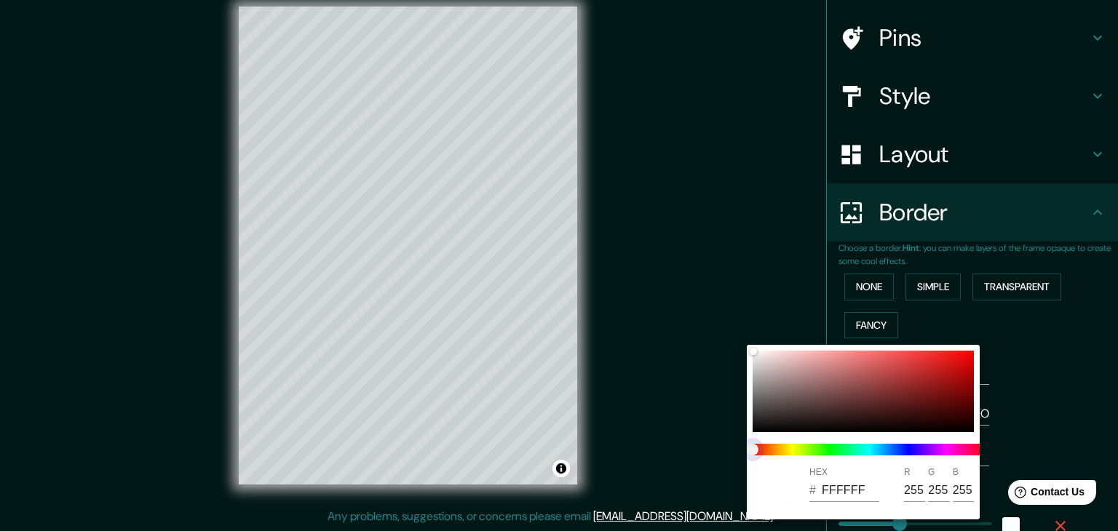
click at [807, 452] on span at bounding box center [869, 450] width 233 height 12
drag, startPoint x: 751, startPoint y: 452, endPoint x: 809, endPoint y: 449, distance: 57.6
click at [807, 450] on span at bounding box center [869, 450] width 233 height 12
click at [1006, 452] on div at bounding box center [559, 265] width 1118 height 531
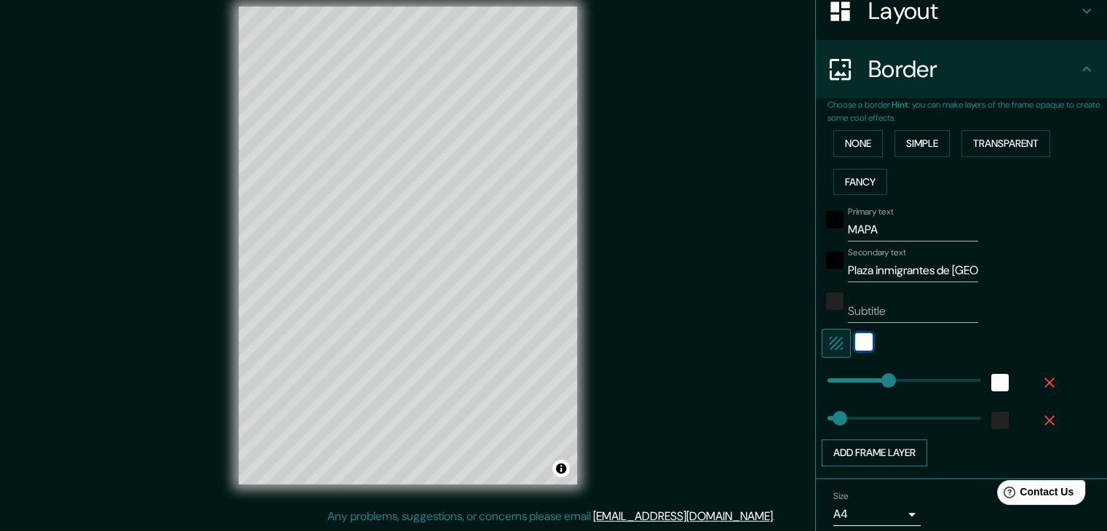
scroll to position [243, 0]
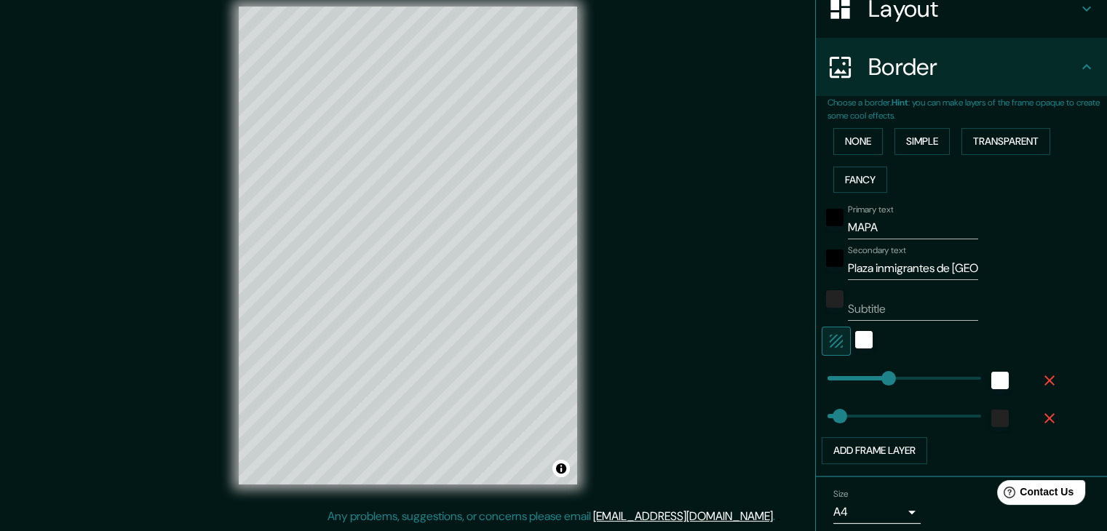
click at [861, 341] on div at bounding box center [864, 341] width 26 height 29
click at [855, 339] on div "white" at bounding box center [863, 339] width 17 height 17
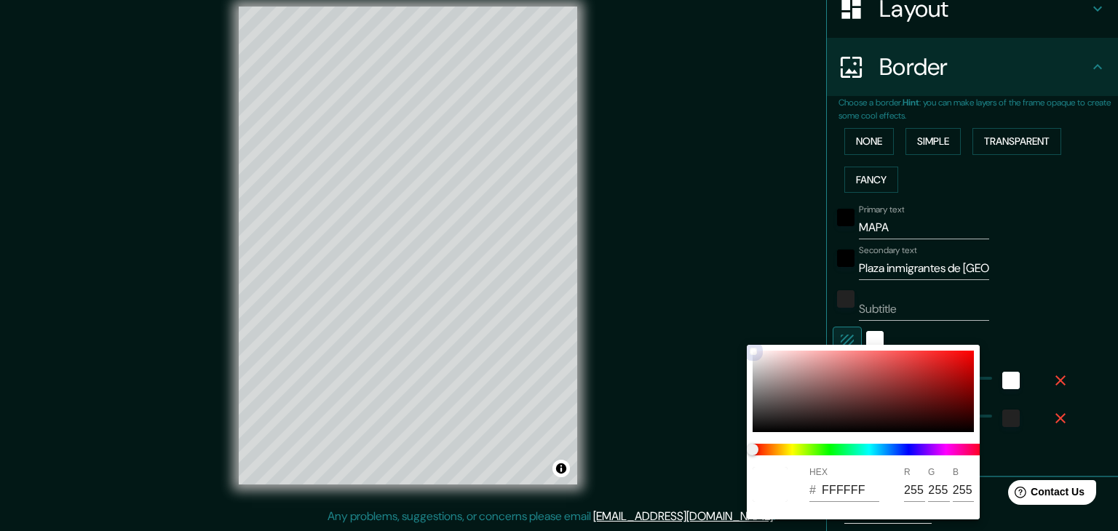
click at [965, 355] on div at bounding box center [863, 392] width 221 height 82
type input "37"
type input "F20A0A"
type input "242"
type input "10"
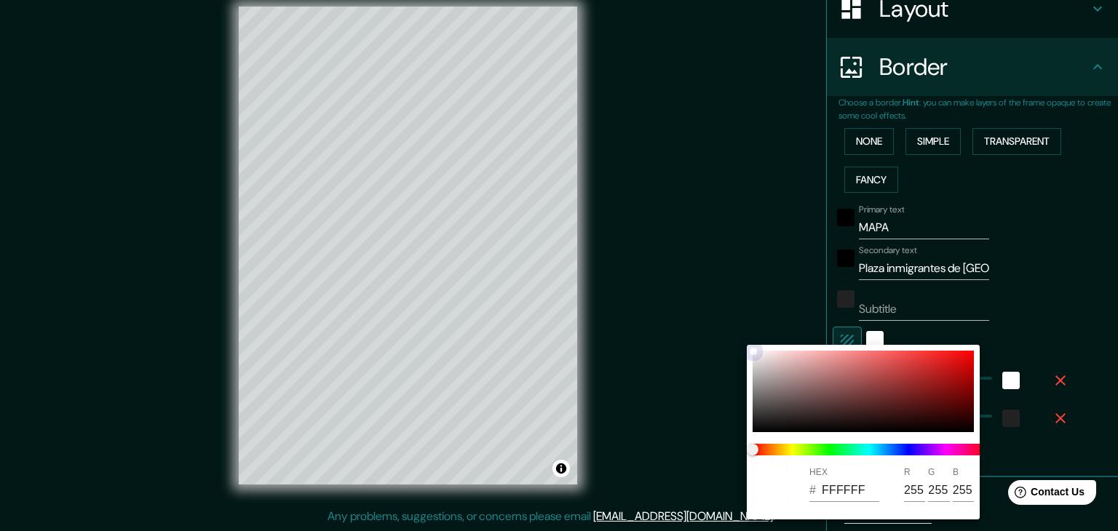
type input "10"
type input "37"
type input "4CF20A"
type input "76"
type input "242"
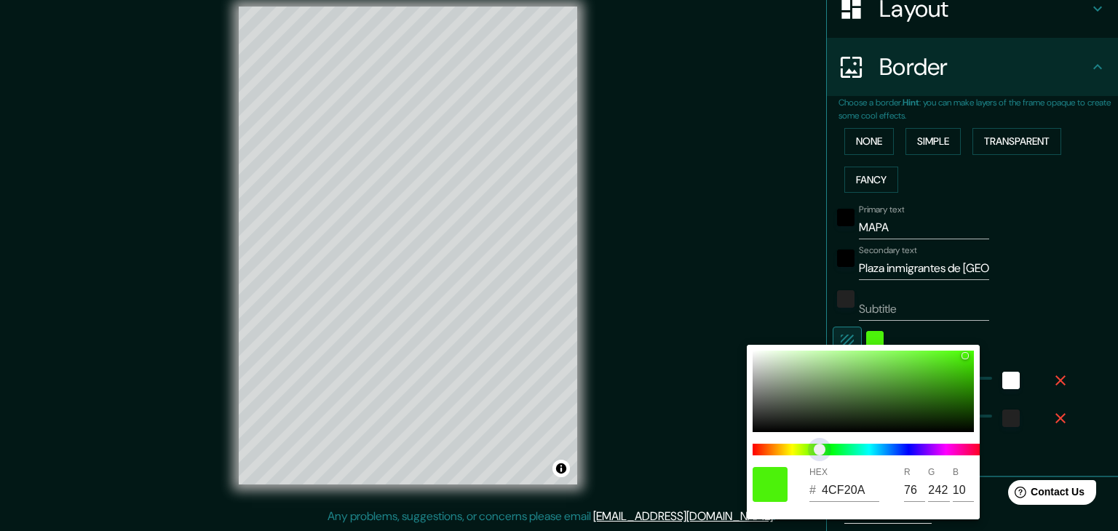
click at [820, 452] on span at bounding box center [869, 450] width 233 height 12
type input "37"
type input "3CF20A"
type input "60"
type input "37"
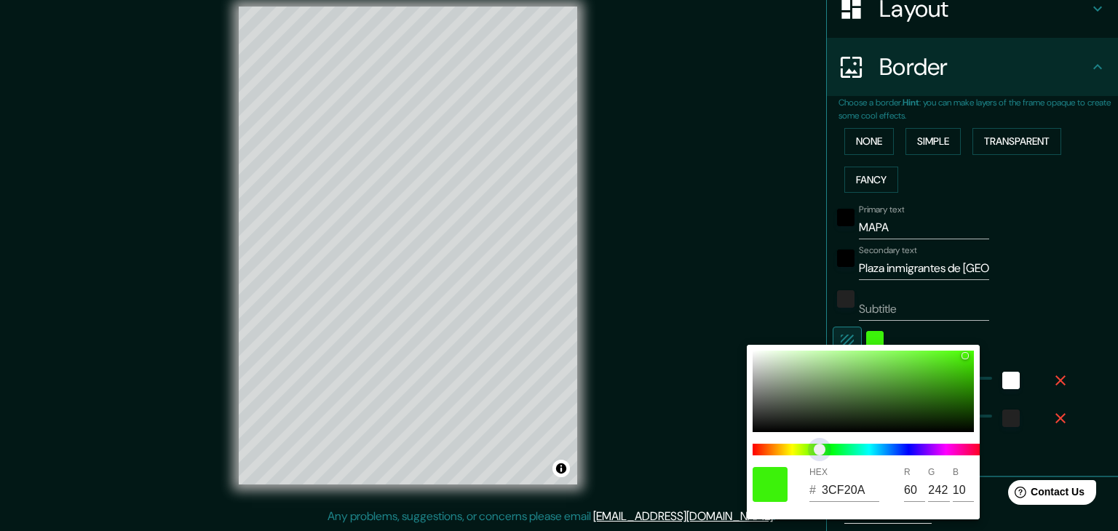
type input "30F20A"
type input "48"
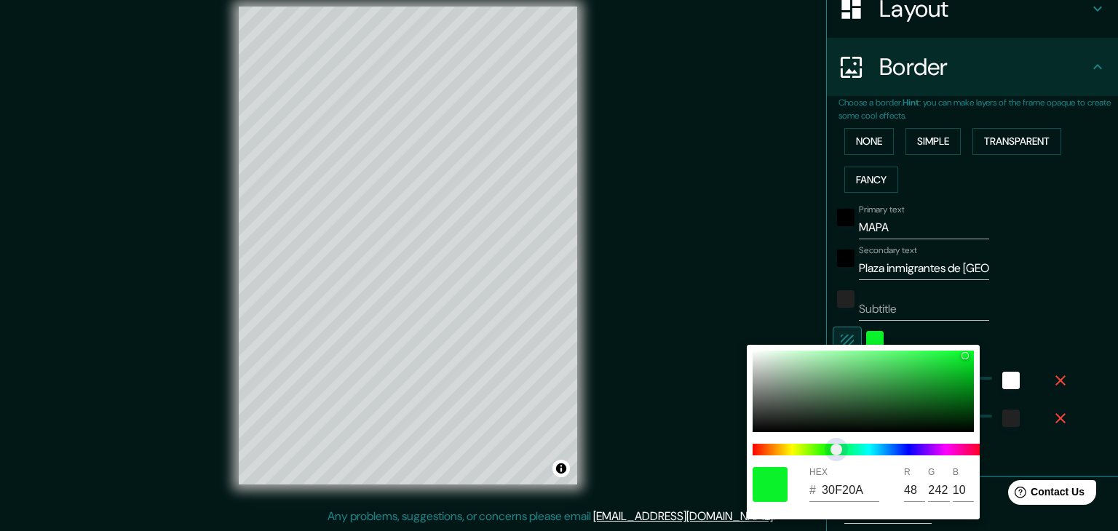
type input "37"
type input "0AF22D"
type input "10"
type input "45"
type input "37"
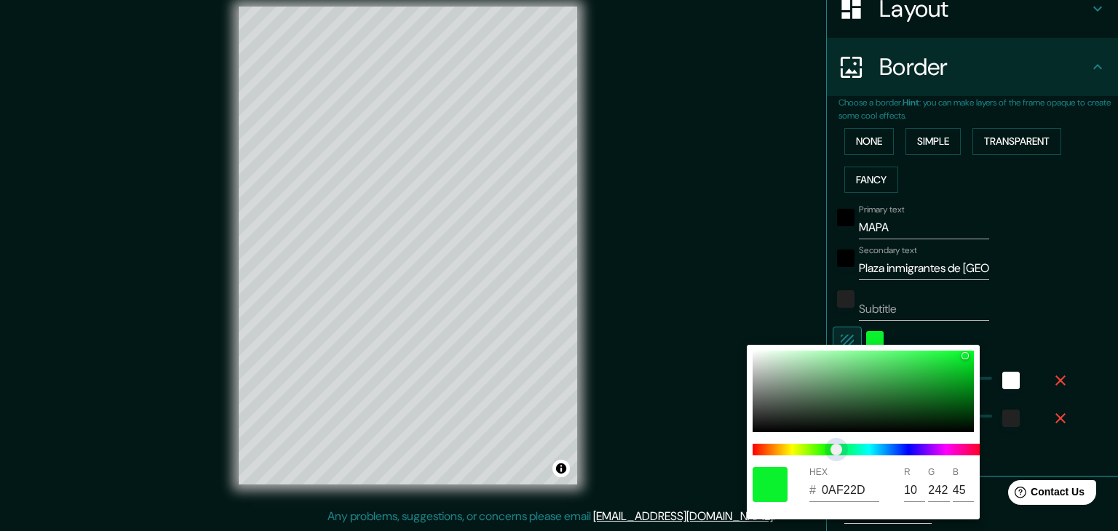
type input "0AF244"
type input "68"
type input "37"
type input "0AF272"
type input "114"
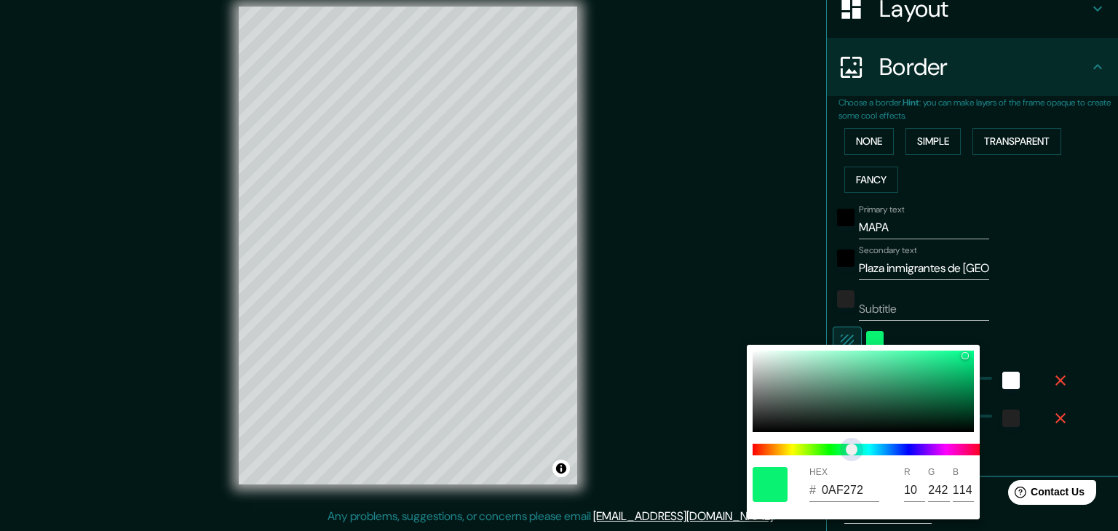
type input "37"
type input "0AF28A"
type input "138"
type input "37"
type input "0AF295"
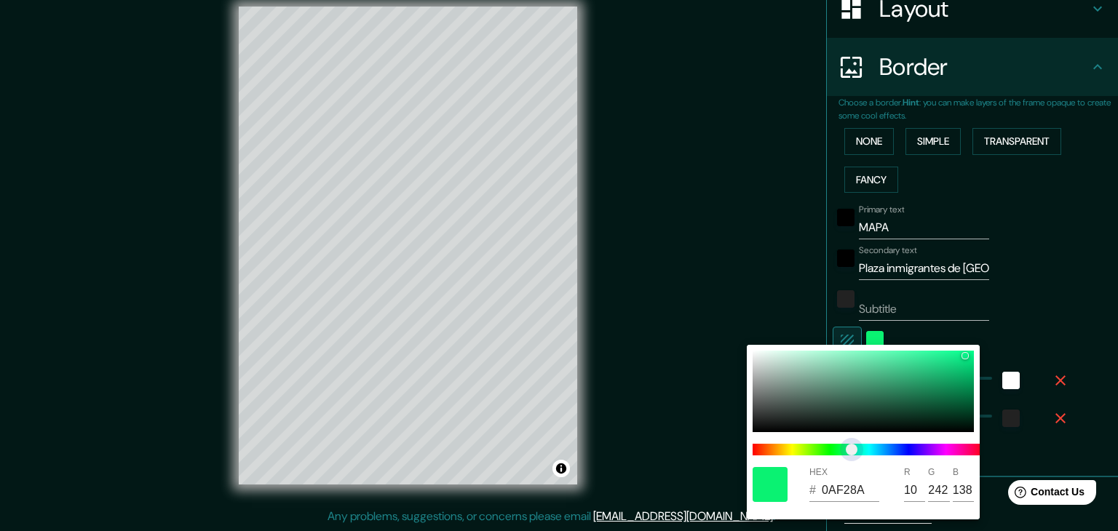
type input "149"
type input "37"
type input "0AF29D"
type input "157"
type input "37"
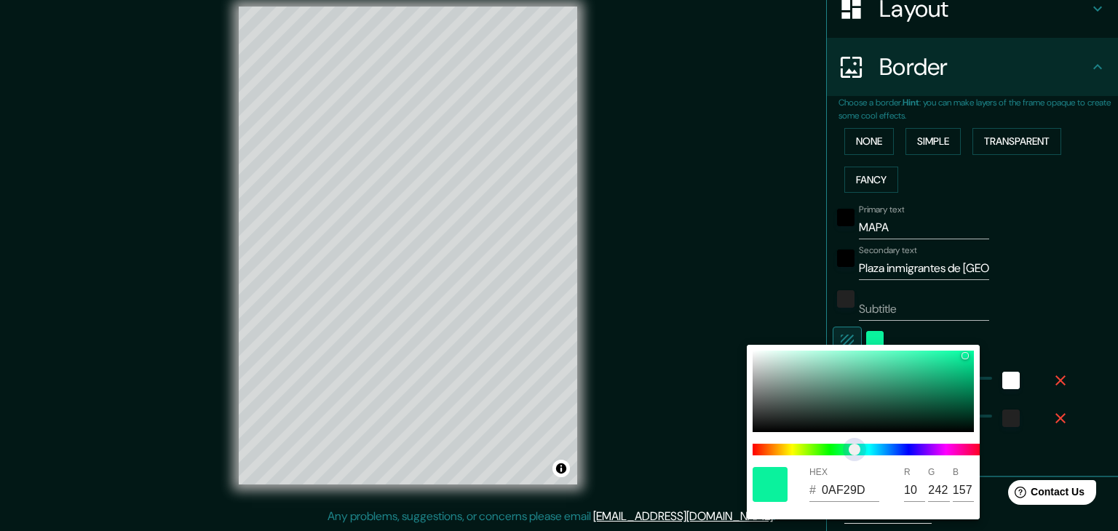
type input "0AF2A5"
type input "165"
type input "37"
type input "0AF211"
type input "17"
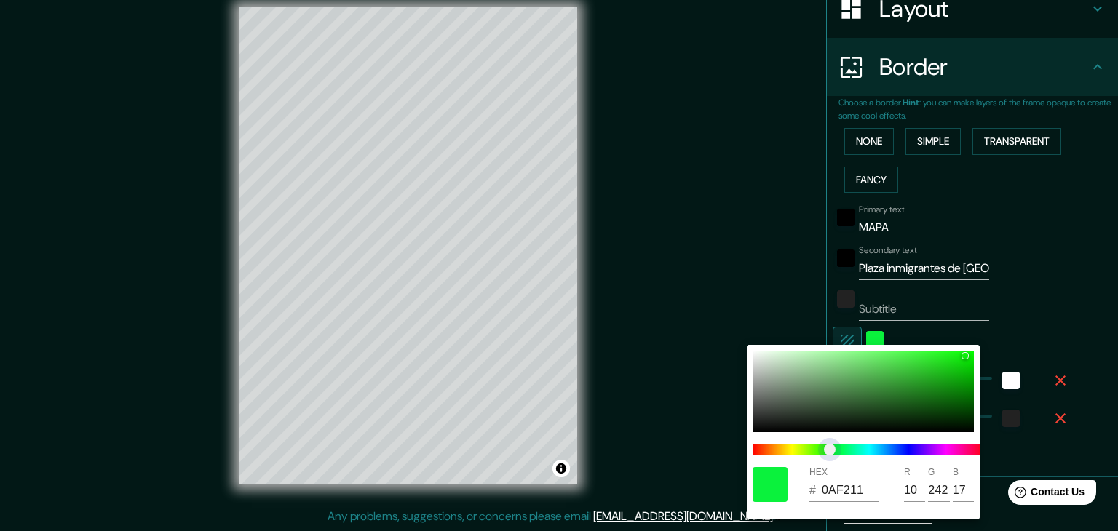
type input "37"
type input "0EF20A"
type input "14"
type input "10"
type input "37"
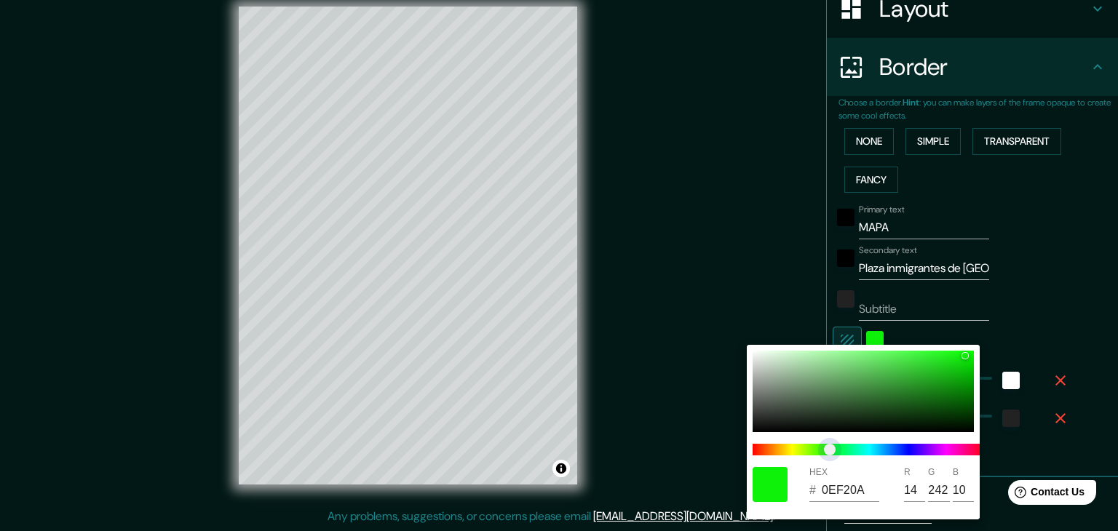
type input "21F20A"
type input "33"
type input "37"
type input "30F20A"
type input "48"
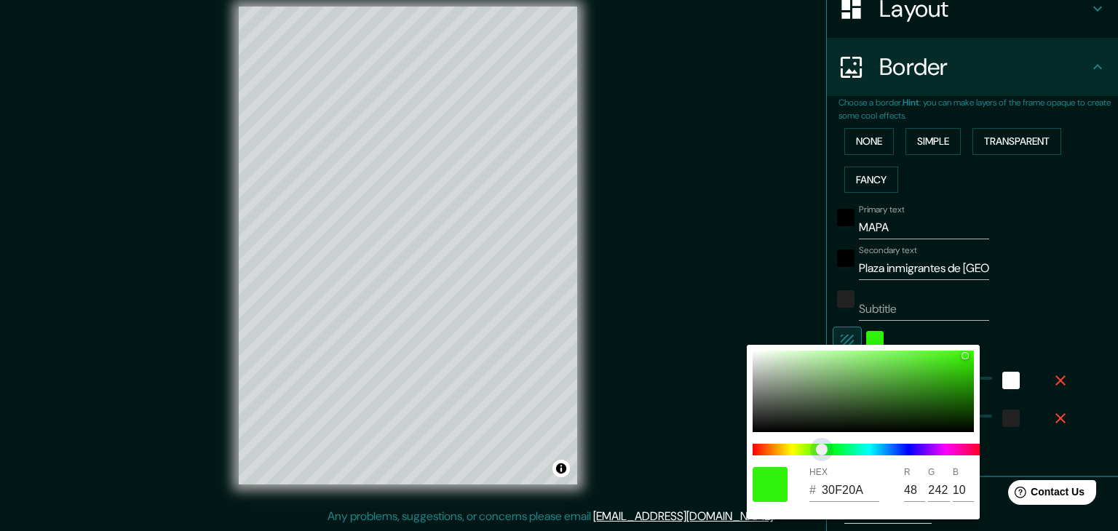
type input "37"
type input "3CF20A"
type input "60"
type input "37"
type input "63F20A"
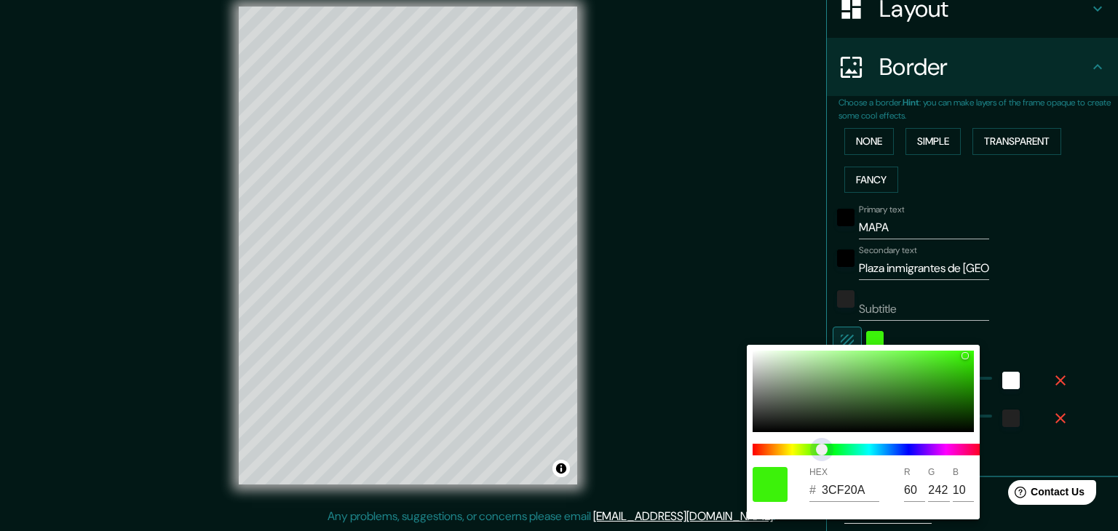
type input "99"
type input "37"
type input "86F20A"
type input "134"
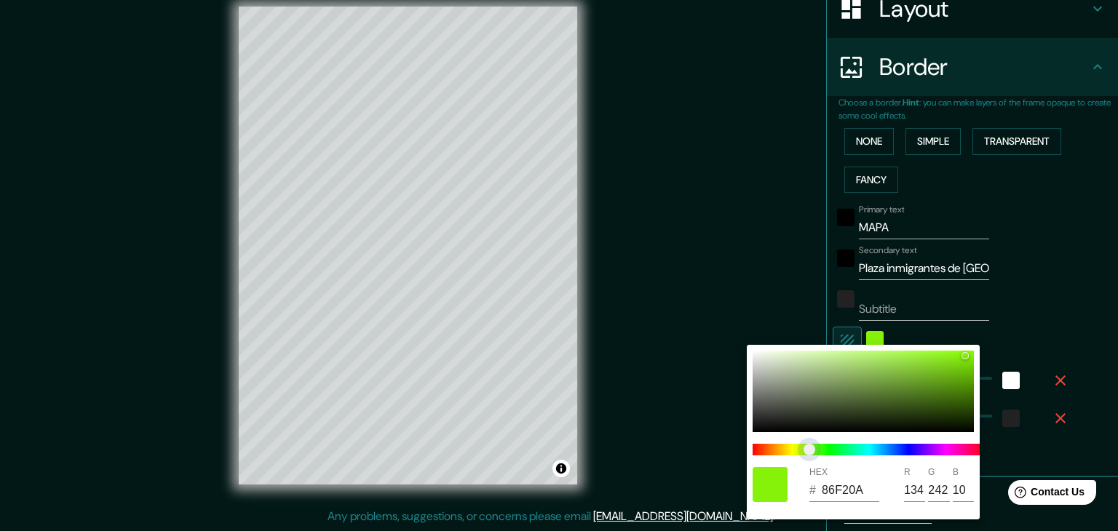
type input "37"
type input "8AF20A"
type input "138"
type input "37"
type input "95F20A"
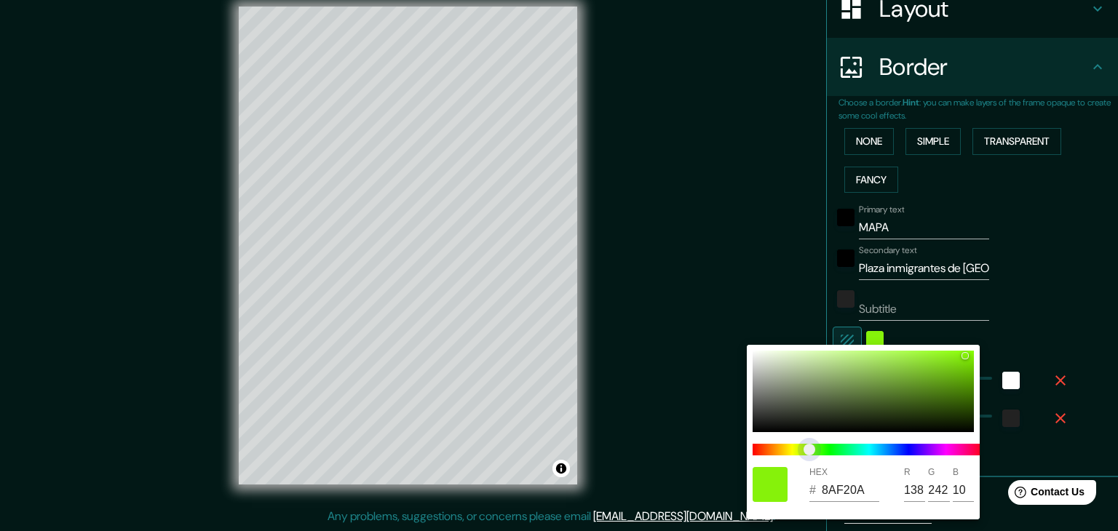
type input "149"
type input "37"
type input "99F20A"
type input "153"
type input "37"
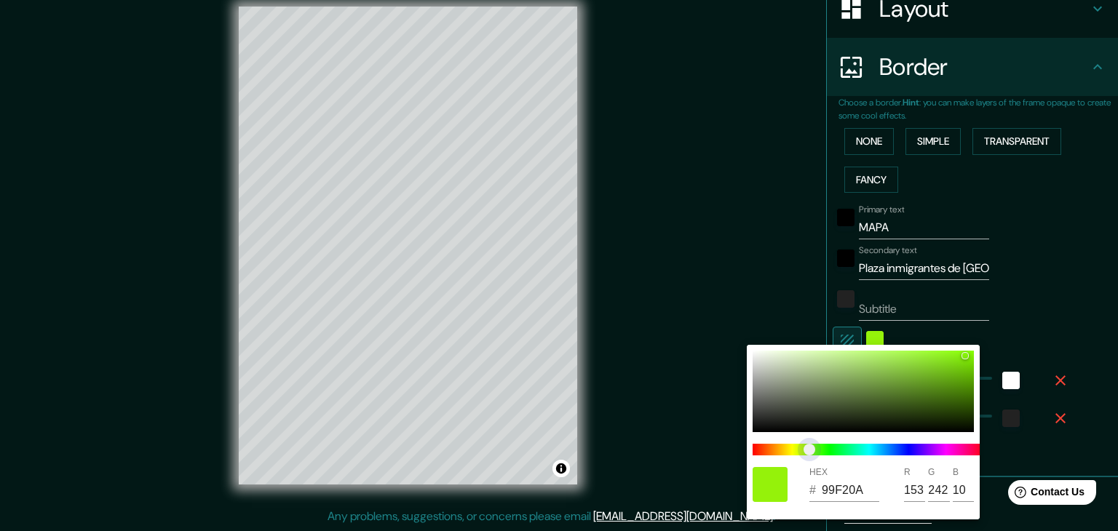
type input "A5F20A"
type input "165"
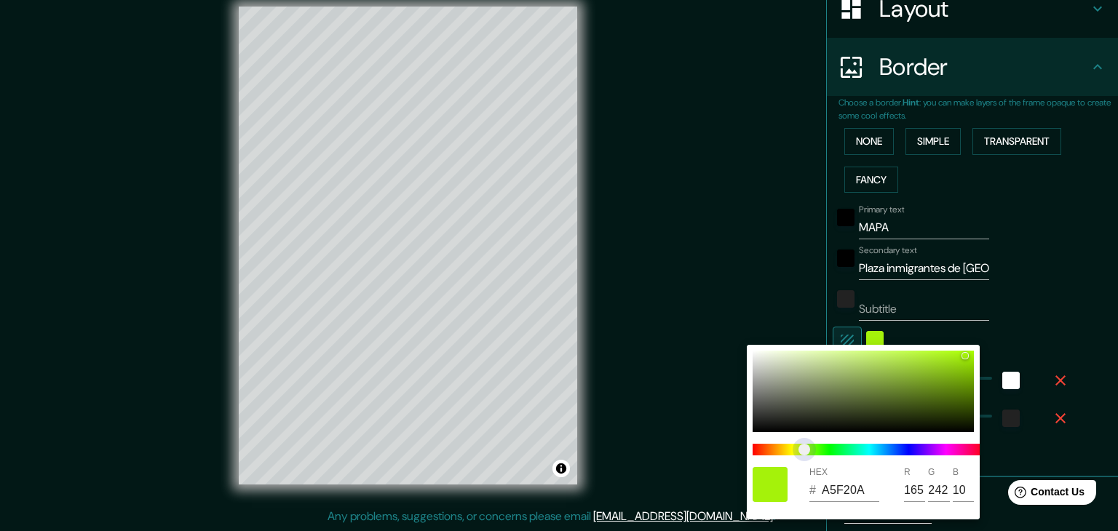
type input "37"
type input "A9F20A"
type input "169"
type input "37"
type input "ACF20A"
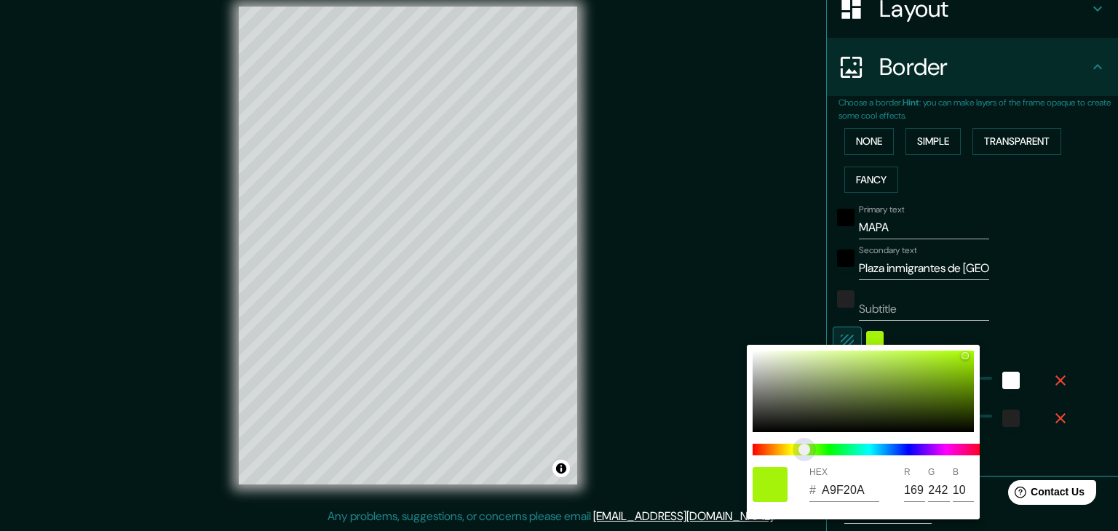
type input "172"
type input "37"
type input "B8F20A"
type input "184"
type input "37"
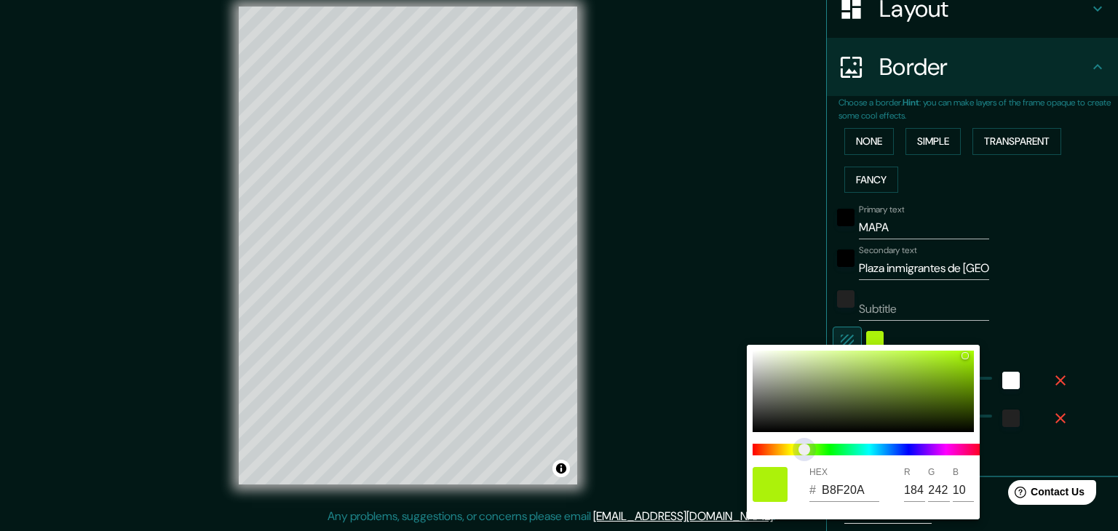
type input "C0F20A"
type input "192"
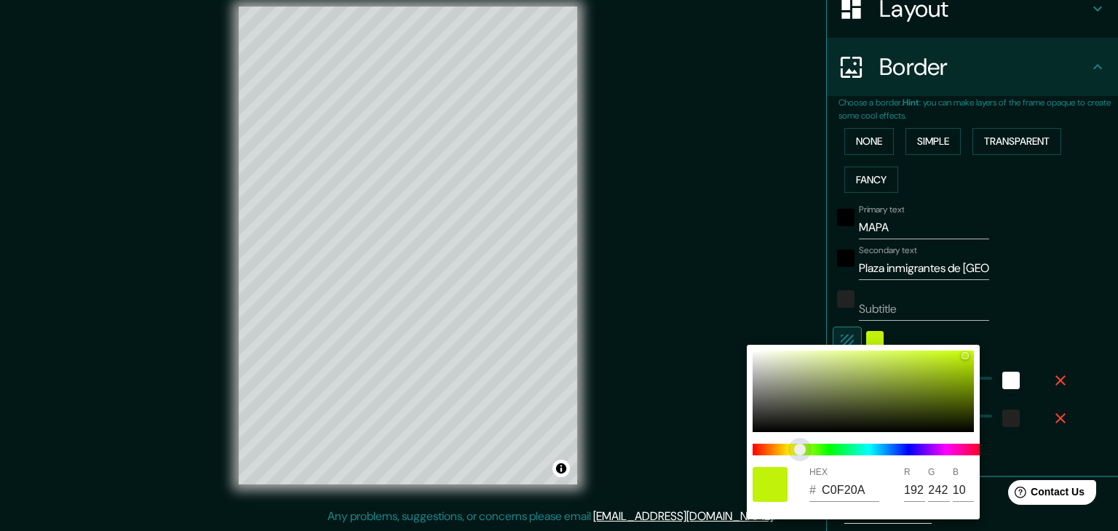
type input "37"
type input "DBF20A"
type input "219"
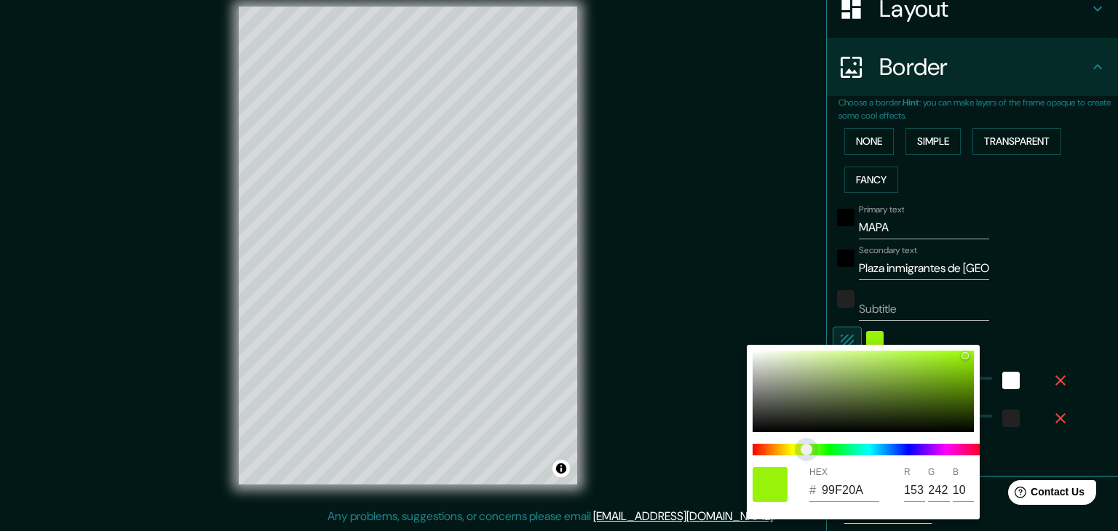
drag, startPoint x: 820, startPoint y: 452, endPoint x: 807, endPoint y: 458, distance: 14.3
click at [807, 456] on span "color slider" at bounding box center [807, 450] width 12 height 12
drag, startPoint x: 963, startPoint y: 356, endPoint x: 967, endPoint y: 376, distance: 20.1
click at [967, 376] on div at bounding box center [968, 376] width 6 height 6
click at [710, 290] on div at bounding box center [559, 265] width 1118 height 531
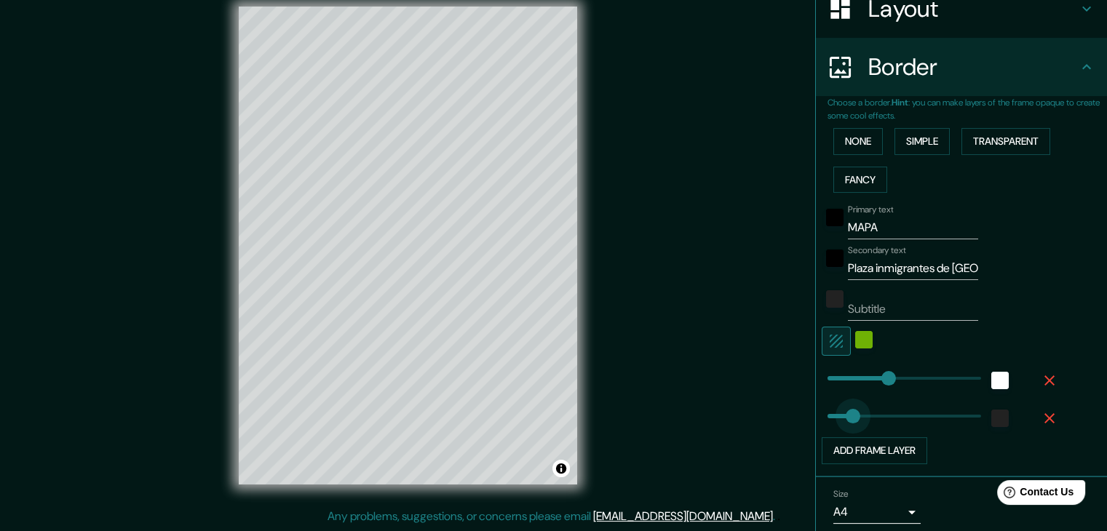
drag, startPoint x: 824, startPoint y: 414, endPoint x: 837, endPoint y: 415, distance: 12.4
drag, startPoint x: 834, startPoint y: 413, endPoint x: 906, endPoint y: 409, distance: 72.9
drag, startPoint x: 894, startPoint y: 409, endPoint x: 823, endPoint y: 421, distance: 72.3
drag, startPoint x: 882, startPoint y: 377, endPoint x: 917, endPoint y: 376, distance: 35.0
drag, startPoint x: 914, startPoint y: 376, endPoint x: 863, endPoint y: 390, distance: 53.3
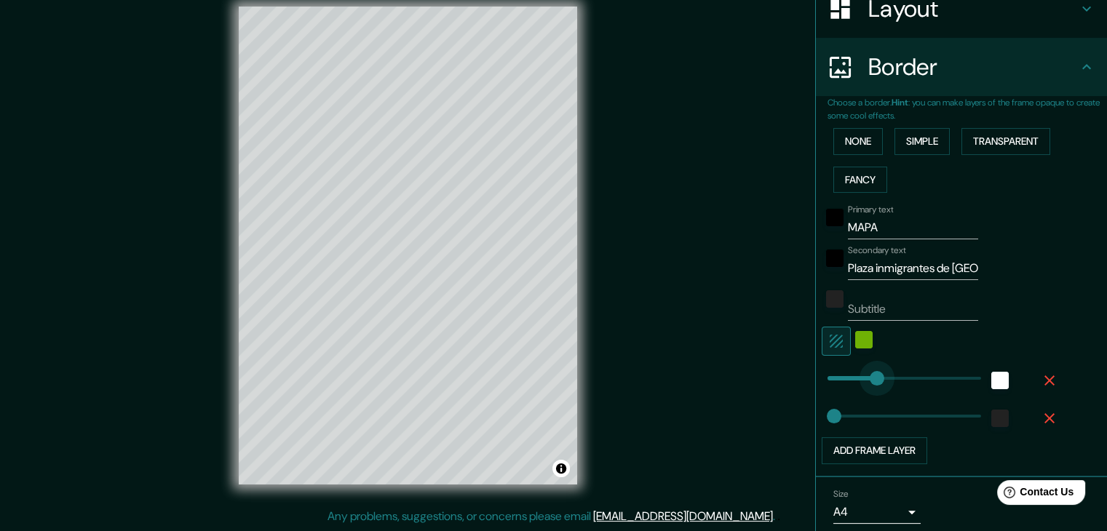
drag, startPoint x: 866, startPoint y: 380, endPoint x: 842, endPoint y: 382, distance: 24.1
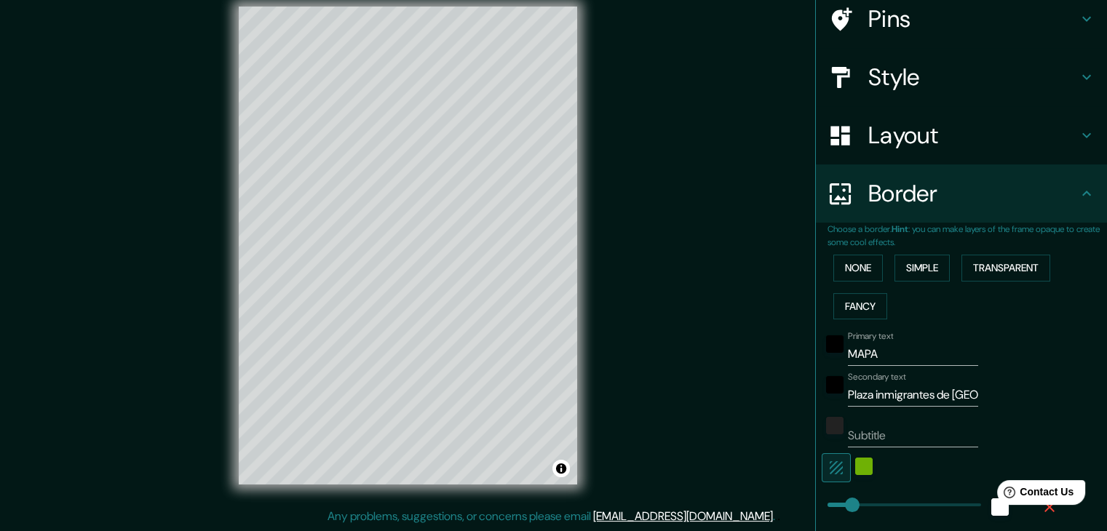
scroll to position [0, 0]
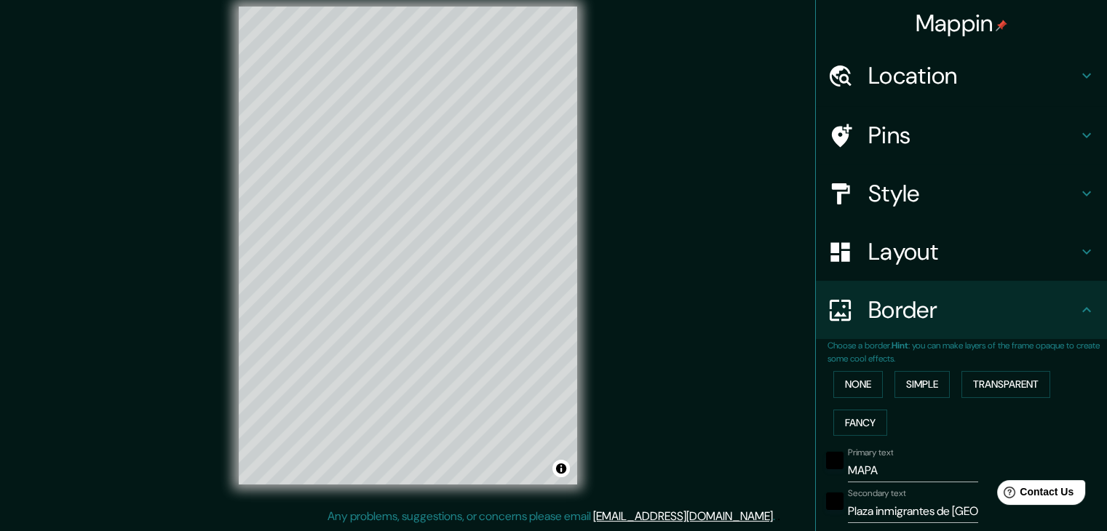
click at [869, 132] on h4 "Pins" at bounding box center [974, 135] width 210 height 29
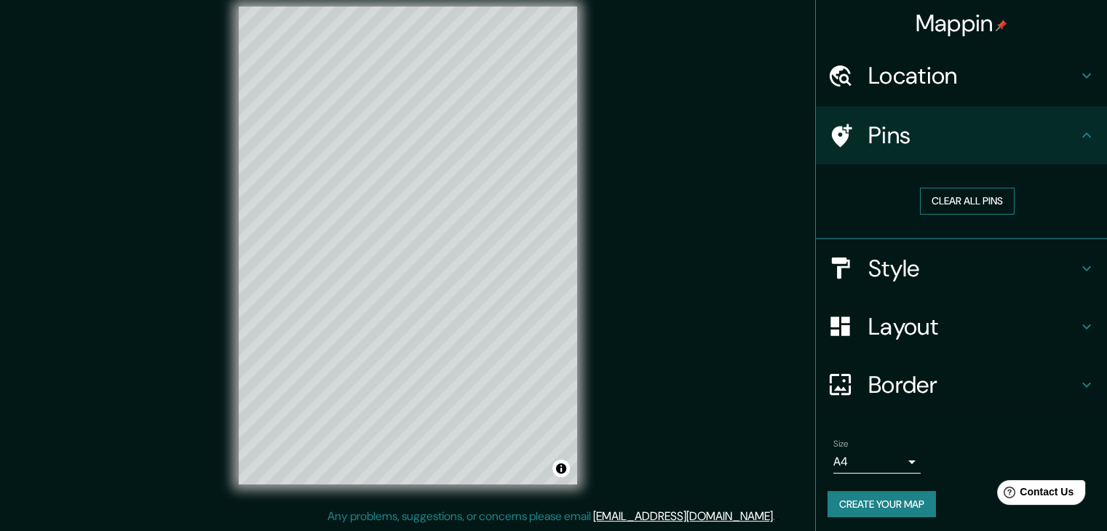
click at [975, 205] on button "Clear all pins" at bounding box center [967, 201] width 95 height 27
click at [974, 206] on button "Clear all pins" at bounding box center [967, 201] width 95 height 27
click at [918, 280] on h4 "Style" at bounding box center [974, 268] width 210 height 29
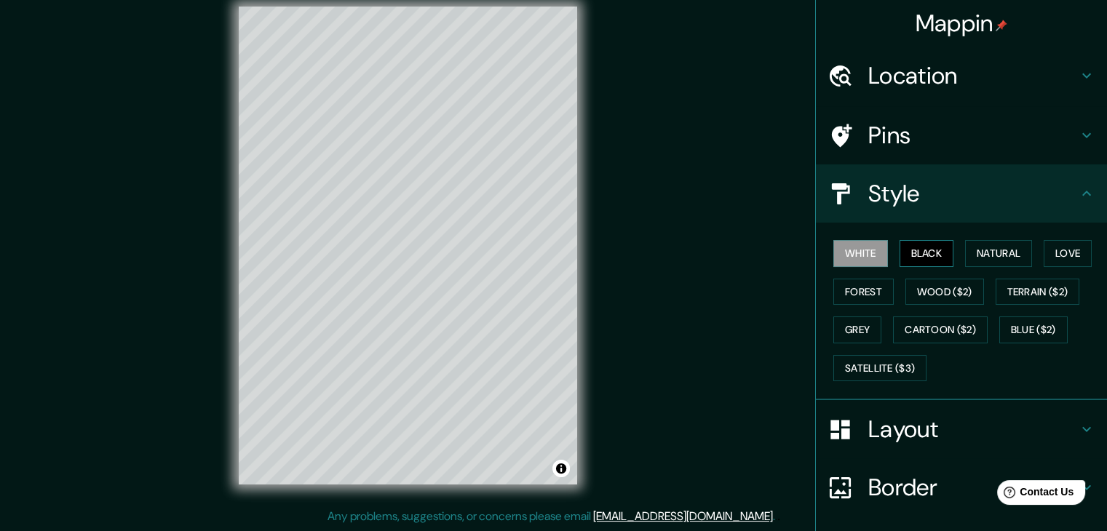
click at [914, 250] on button "Black" at bounding box center [927, 253] width 55 height 27
click at [984, 253] on button "Natural" at bounding box center [998, 253] width 67 height 27
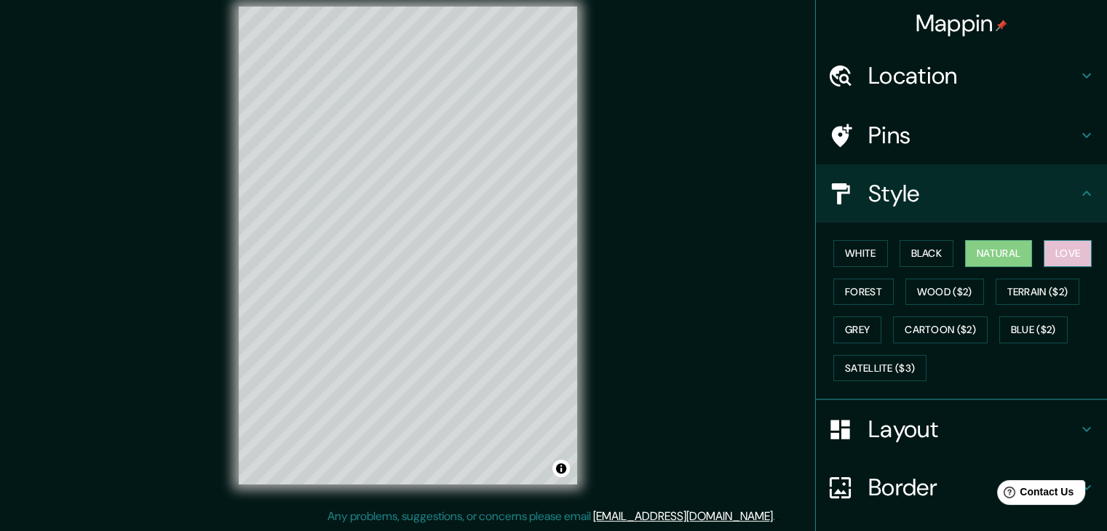
click at [1062, 243] on button "Love" at bounding box center [1068, 253] width 48 height 27
click at [863, 295] on button "Forest" at bounding box center [864, 292] width 60 height 27
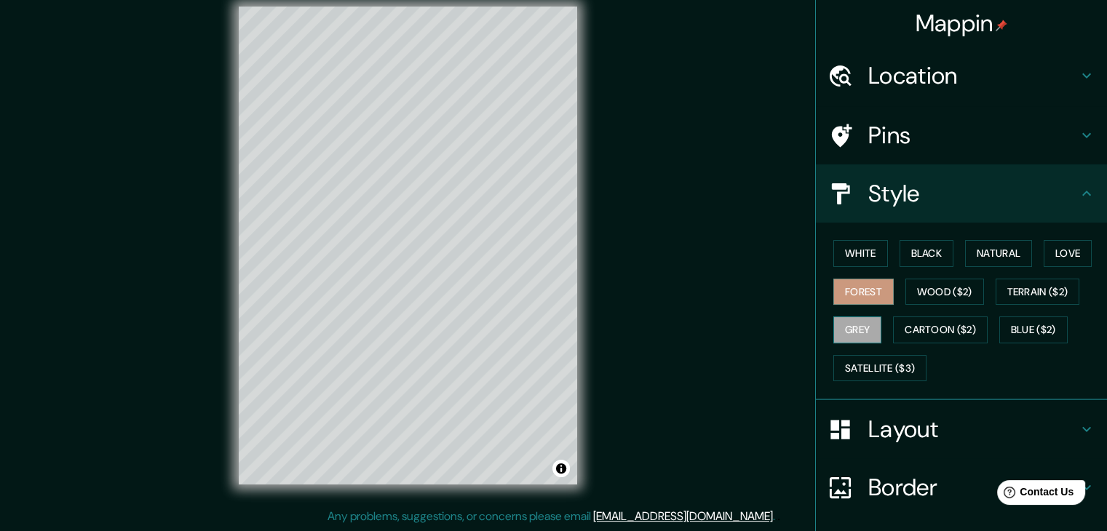
click at [856, 334] on button "Grey" at bounding box center [858, 330] width 48 height 27
click at [917, 257] on button "Black" at bounding box center [927, 253] width 55 height 27
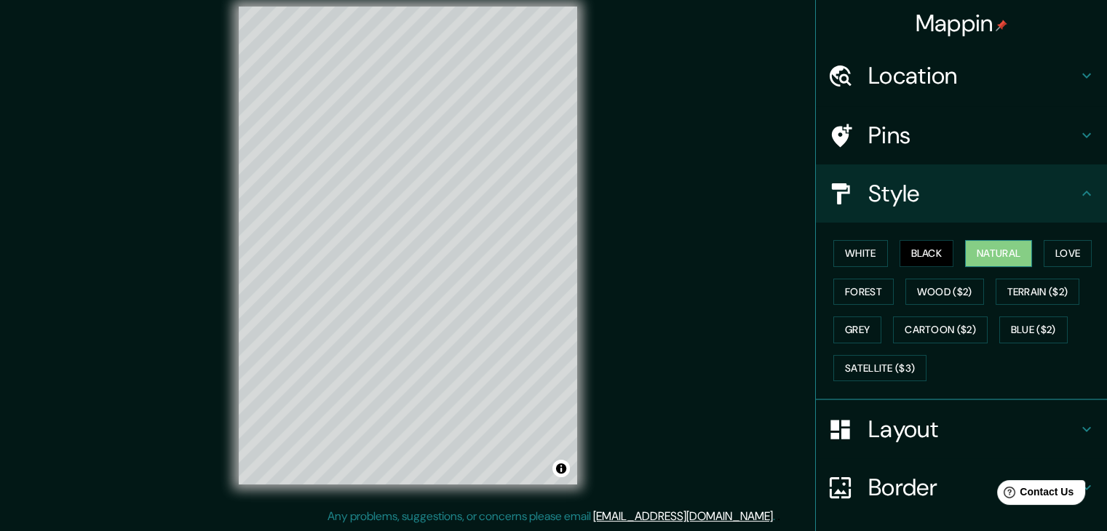
click at [987, 249] on button "Natural" at bounding box center [998, 253] width 67 height 27
click at [898, 84] on h4 "Location" at bounding box center [974, 75] width 210 height 29
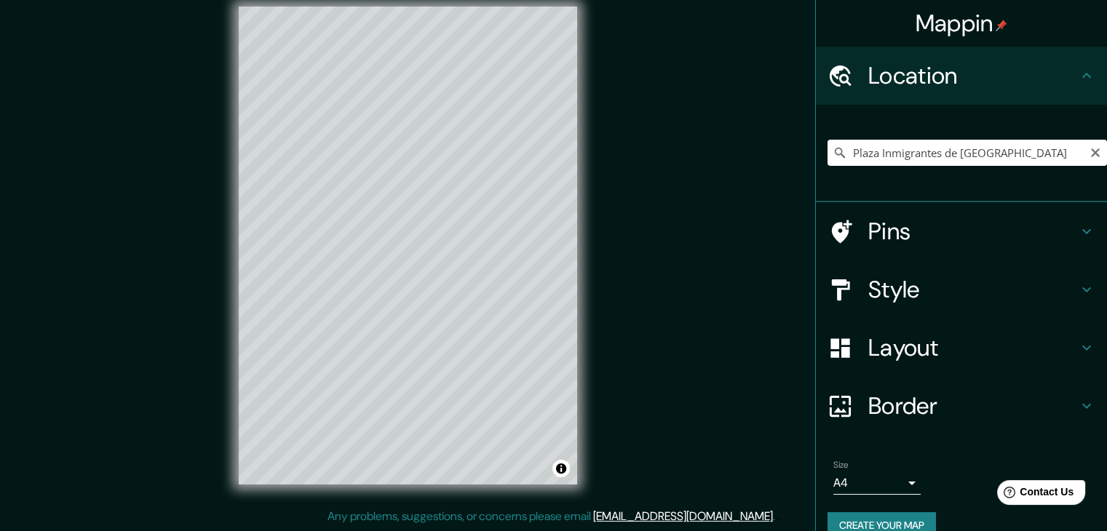
click at [885, 232] on h4 "Pins" at bounding box center [974, 231] width 210 height 29
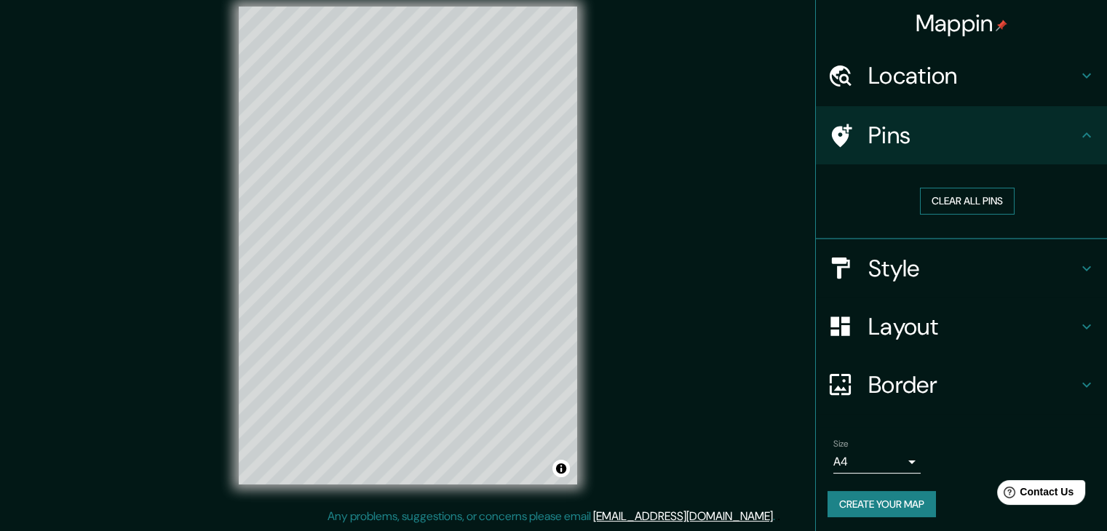
click at [936, 197] on button "Clear all pins" at bounding box center [967, 201] width 95 height 27
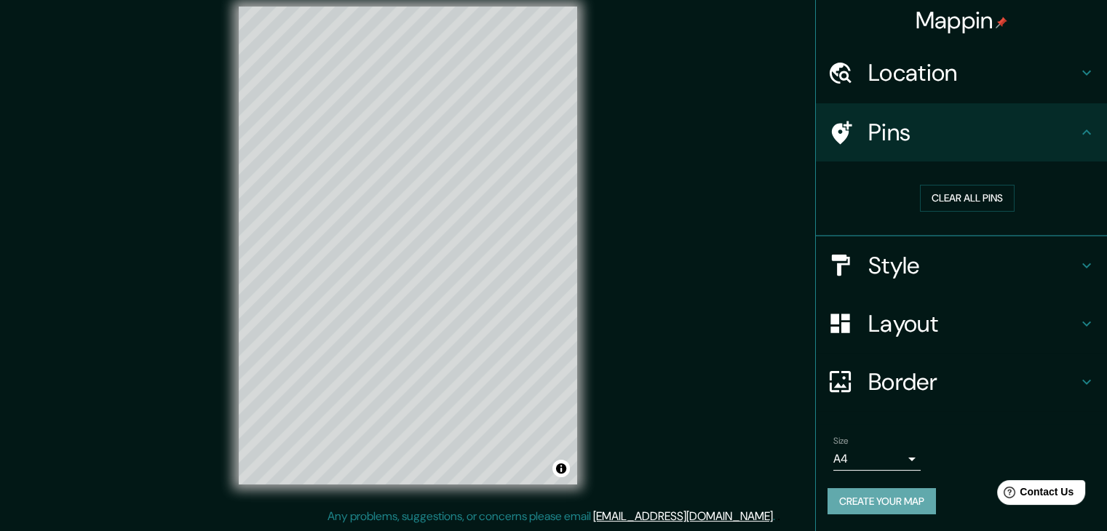
click at [882, 502] on button "Create your map" at bounding box center [882, 502] width 108 height 27
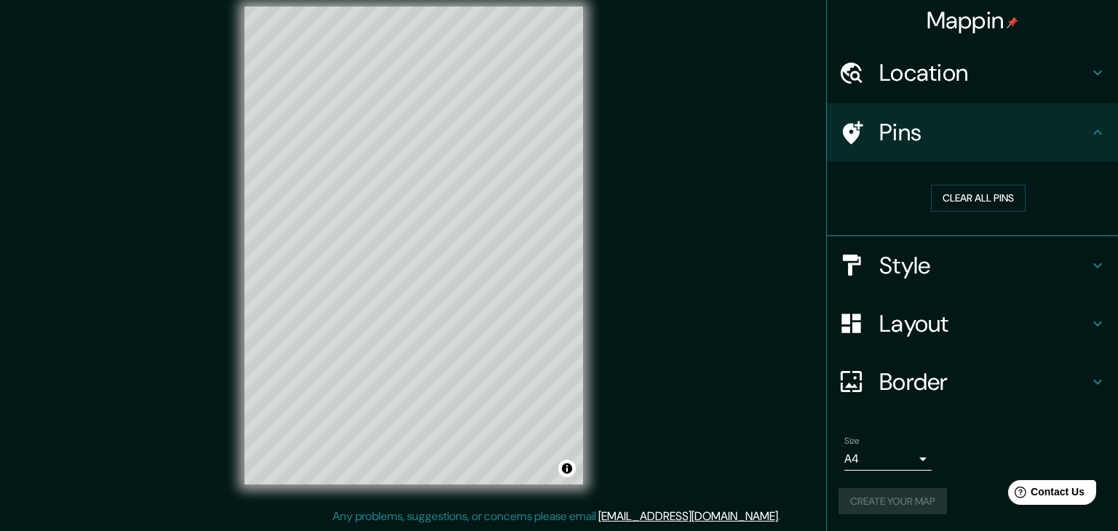
click at [891, 462] on body "Mappin Location [GEOGRAPHIC_DATA] Inmigrantes de [GEOGRAPHIC_DATA] Platz [GEOGR…" at bounding box center [559, 248] width 1118 height 531
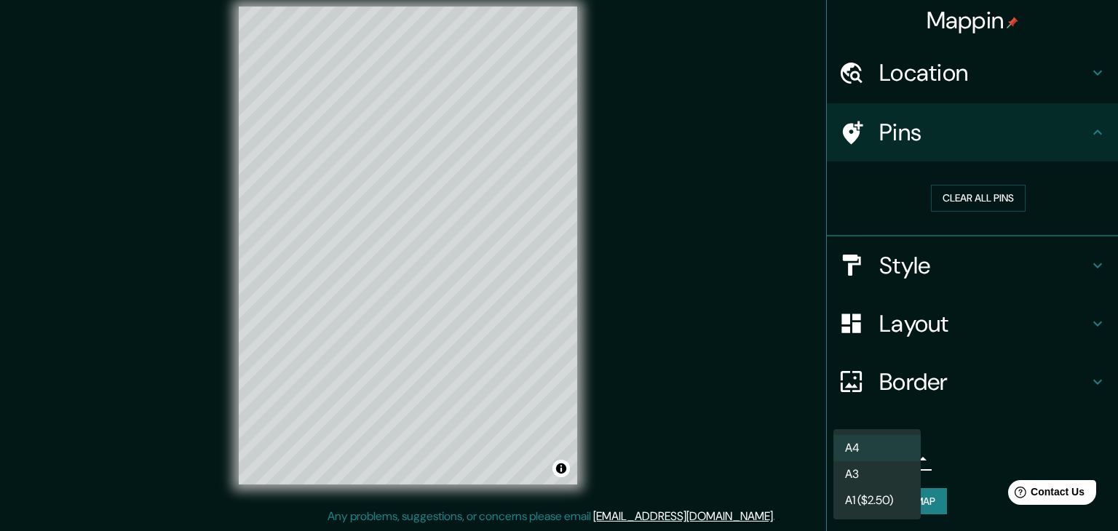
click at [949, 388] on div at bounding box center [559, 265] width 1118 height 531
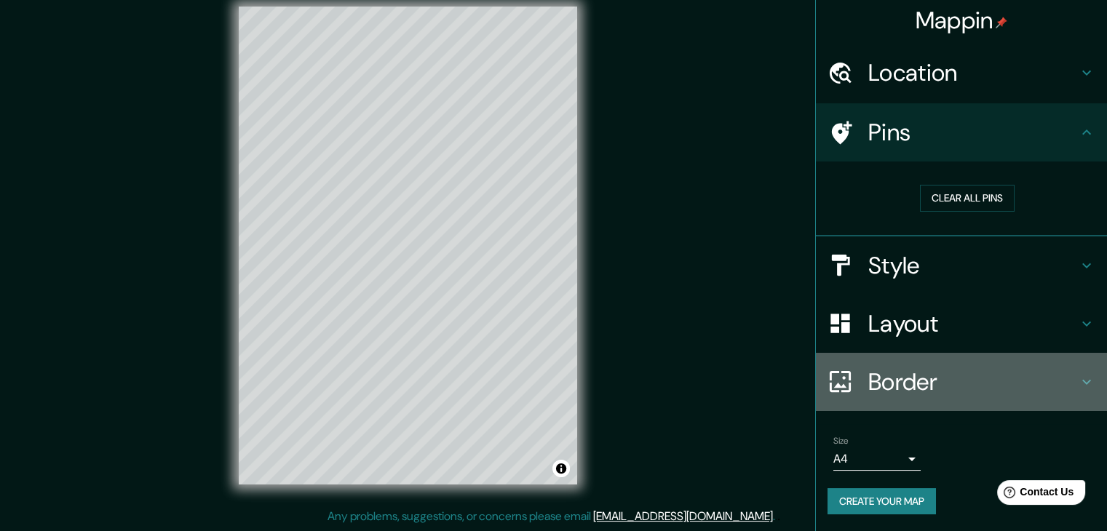
click at [1080, 379] on icon at bounding box center [1086, 381] width 17 height 17
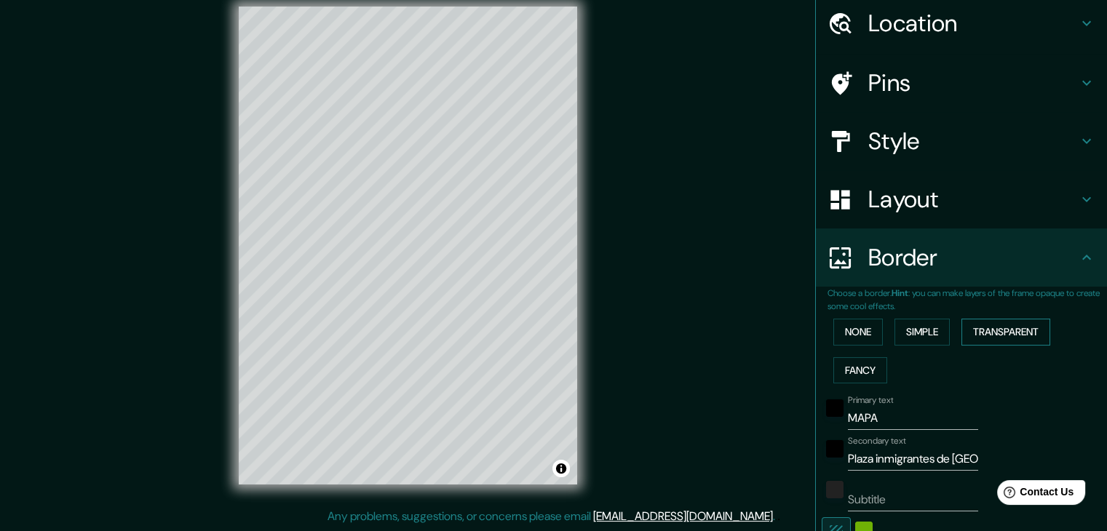
scroll to position [76, 0]
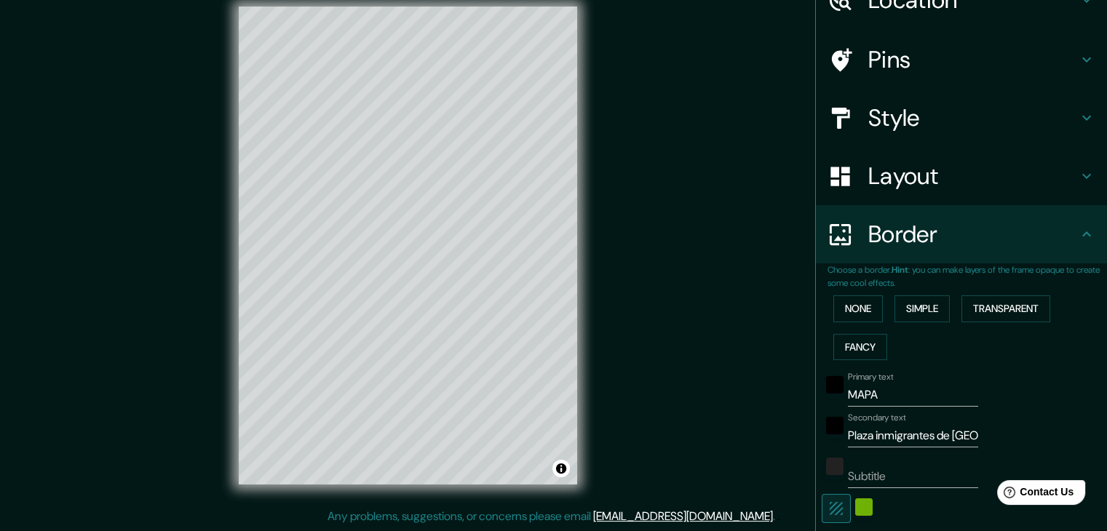
click at [1078, 232] on icon at bounding box center [1086, 234] width 17 height 17
click at [1078, 230] on icon at bounding box center [1086, 234] width 17 height 17
click at [1078, 236] on icon at bounding box center [1086, 234] width 17 height 17
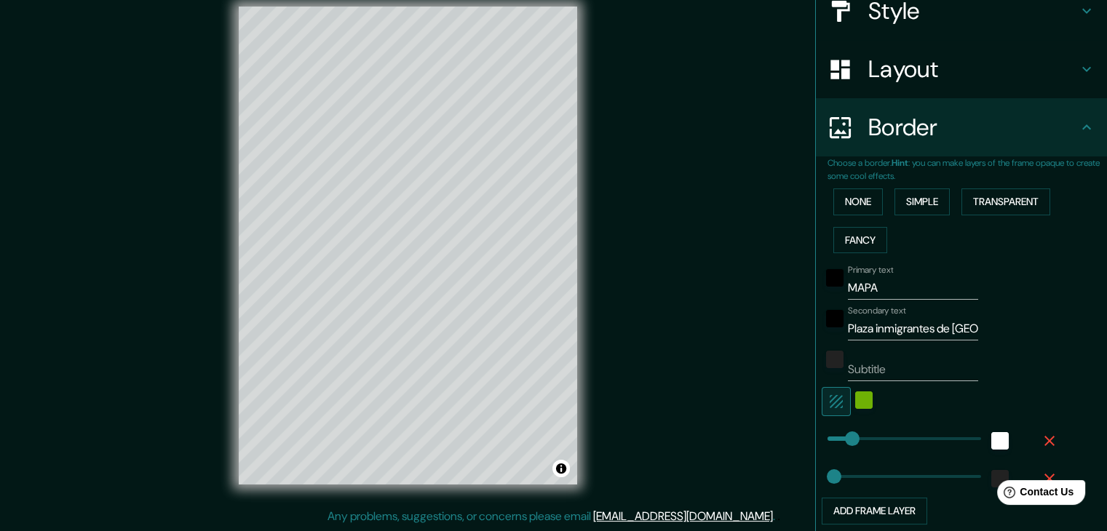
scroll to position [295, 0]
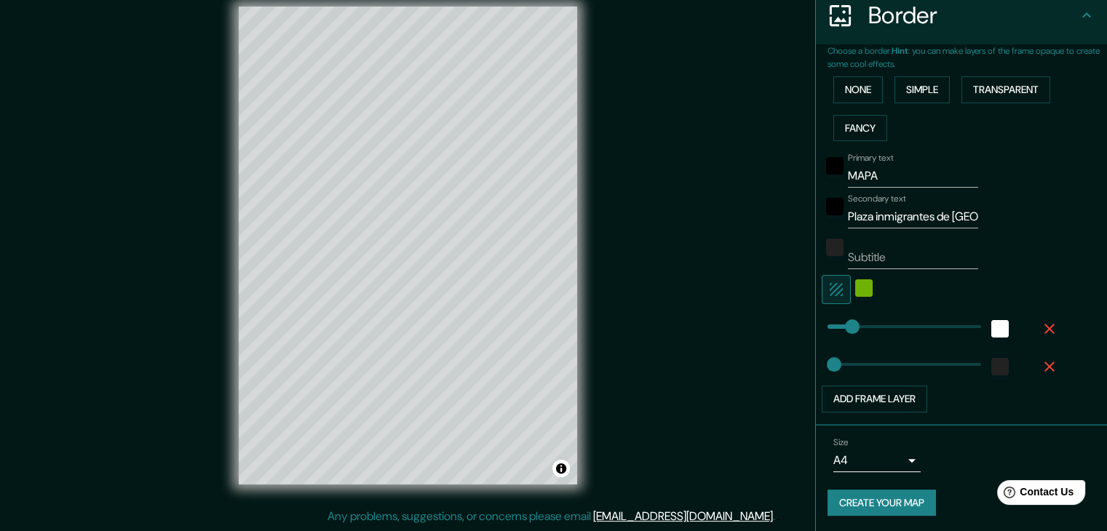
click at [894, 499] on button "Create your map" at bounding box center [882, 503] width 108 height 27
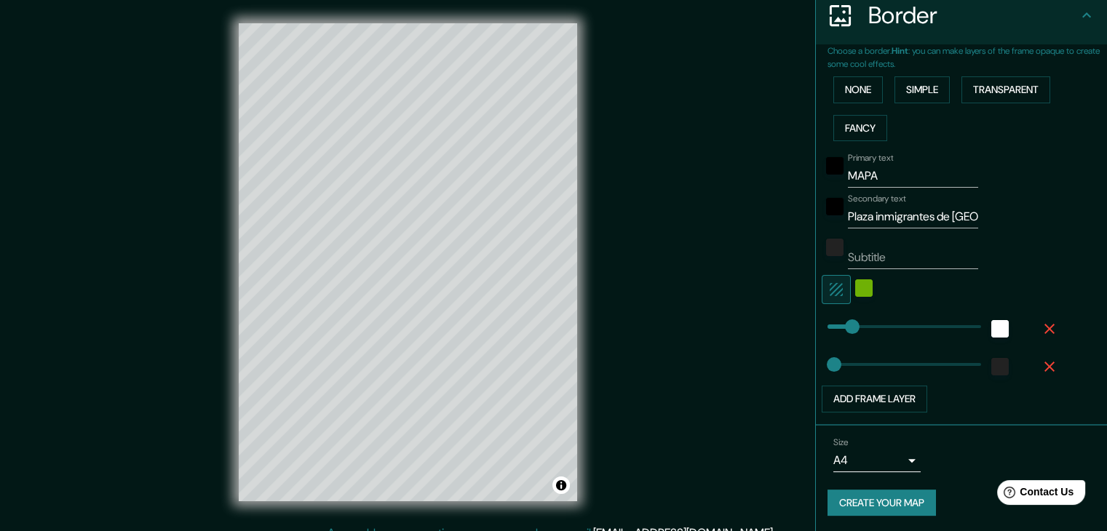
click at [853, 263] on input "Subtitle" at bounding box center [913, 257] width 130 height 23
click at [559, 487] on button "Toggle attribution" at bounding box center [561, 485] width 17 height 17
click at [631, 478] on div "Mappin Location [GEOGRAPHIC_DATA] Inmigrantes de [GEOGRAPHIC_DATA] Platz [GEOGR…" at bounding box center [553, 274] width 1107 height 548
click at [603, 465] on div "Mappin Location [GEOGRAPHIC_DATA] Inmigrantes de [GEOGRAPHIC_DATA] Platz [GEOGR…" at bounding box center [553, 274] width 1107 height 548
click at [623, 401] on div "Mappin Location [GEOGRAPHIC_DATA] Inmigrantes de [GEOGRAPHIC_DATA] Platz [GEOGR…" at bounding box center [553, 274] width 1107 height 548
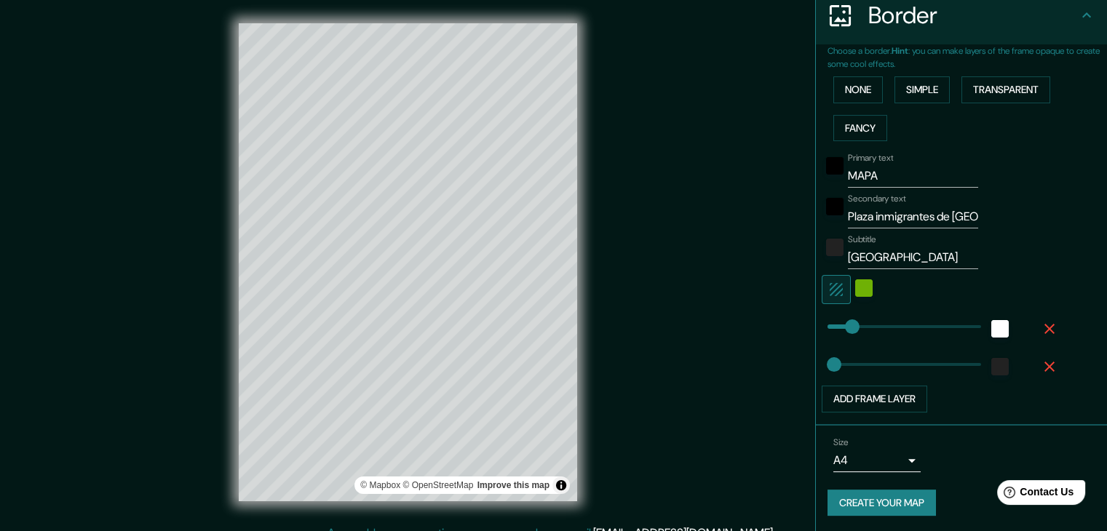
click at [622, 403] on div "Mappin Location [GEOGRAPHIC_DATA] Inmigrantes de [GEOGRAPHIC_DATA] Platz [GEOGR…" at bounding box center [553, 274] width 1107 height 548
click at [562, 487] on button "Toggle attribution" at bounding box center [561, 485] width 17 height 17
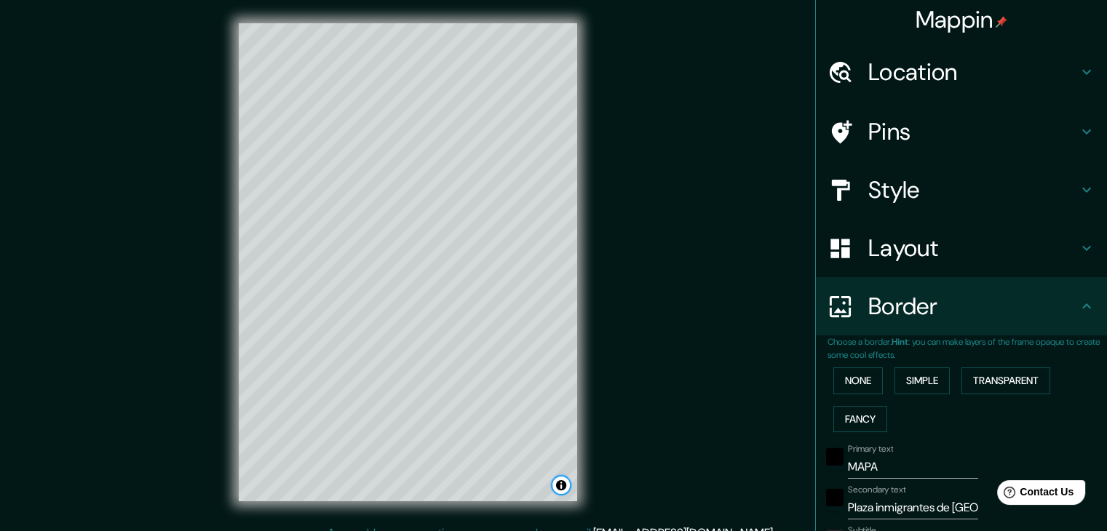
scroll to position [0, 0]
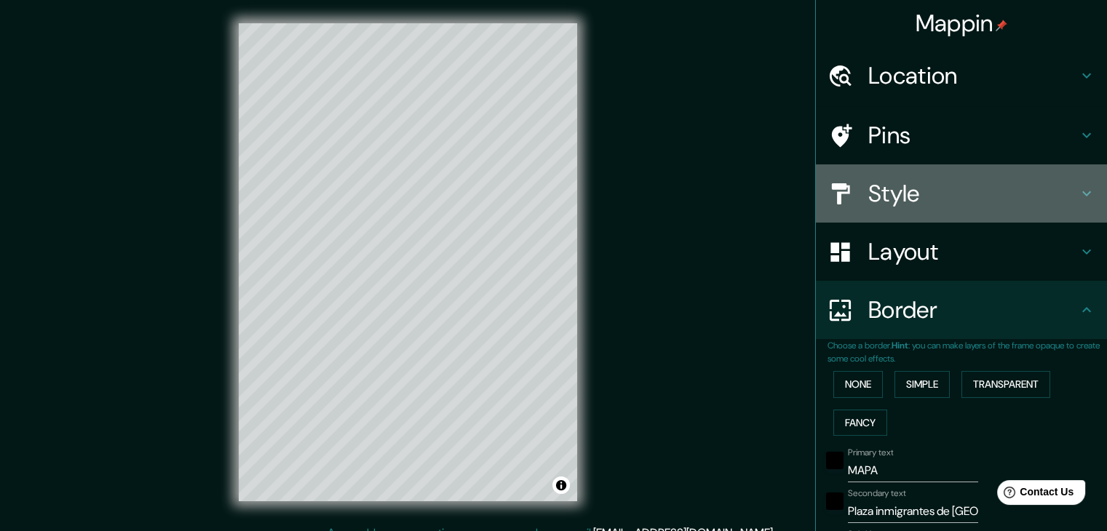
click at [919, 207] on h4 "Style" at bounding box center [974, 193] width 210 height 29
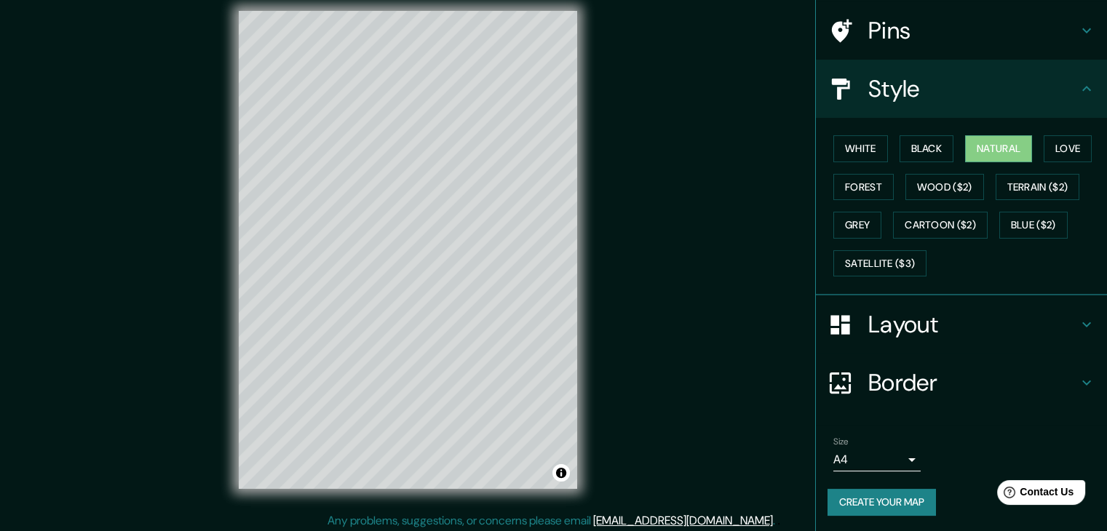
scroll to position [17, 0]
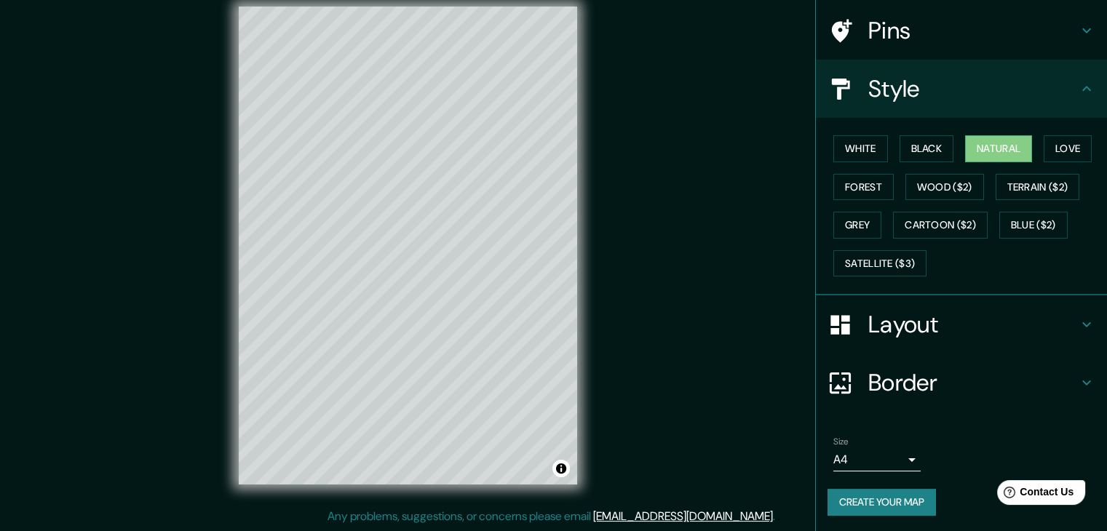
click at [1078, 382] on icon at bounding box center [1086, 382] width 17 height 17
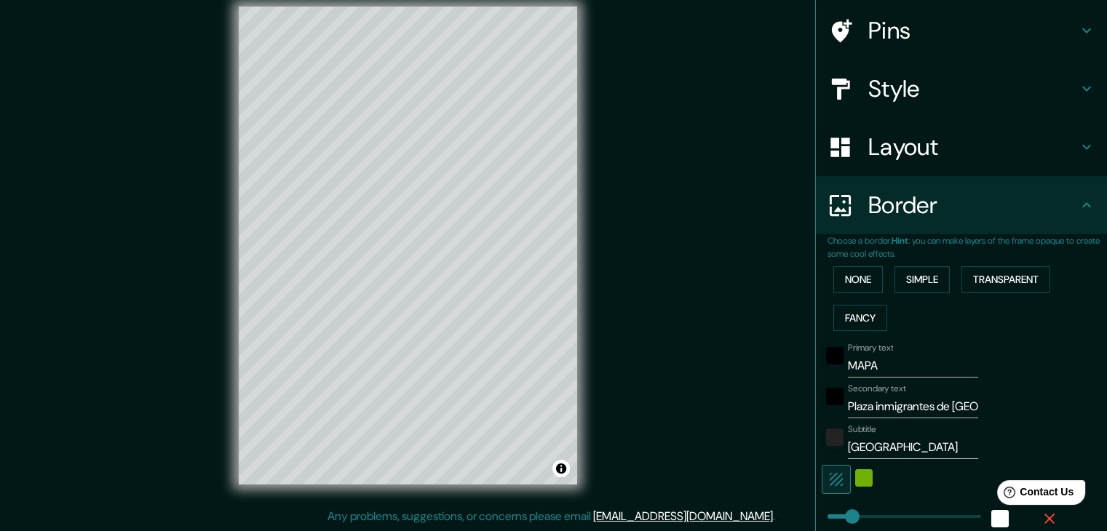
click at [1083, 204] on icon at bounding box center [1087, 204] width 9 height 5
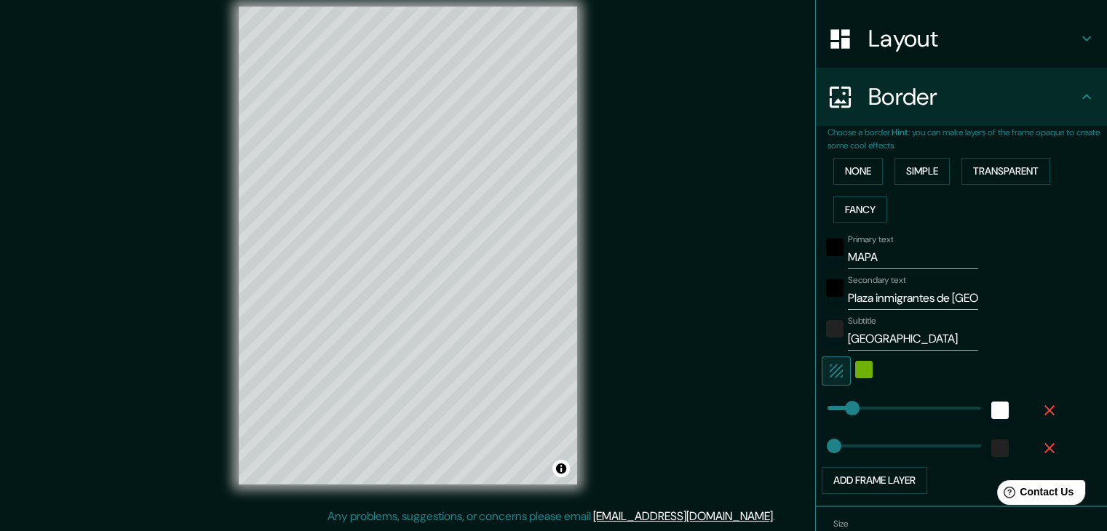
scroll to position [295, 0]
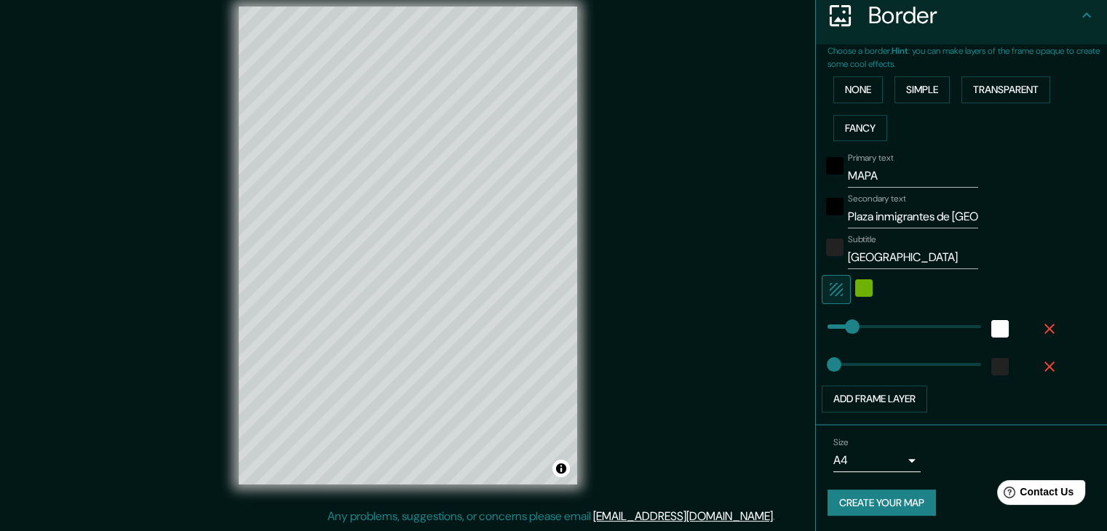
click at [876, 504] on button "Create your map" at bounding box center [882, 503] width 108 height 27
click at [830, 251] on div "color-222222" at bounding box center [834, 247] width 17 height 17
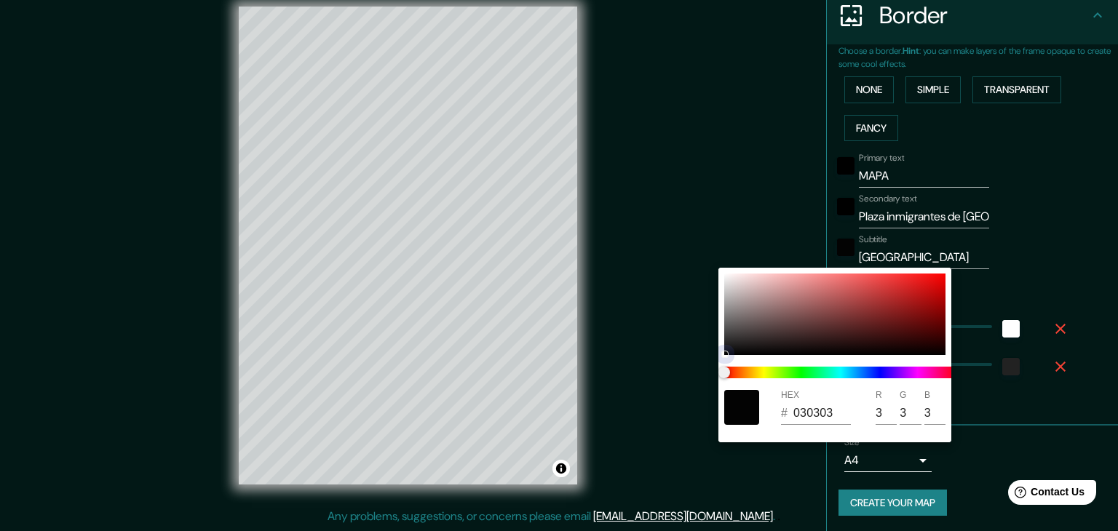
drag, startPoint x: 722, startPoint y: 341, endPoint x: 705, endPoint y: 296, distance: 49.1
click at [705, 296] on div "HEX # 030303 R 3 G 3 B 3" at bounding box center [559, 265] width 1118 height 531
drag, startPoint x: 727, startPoint y: 351, endPoint x: 706, endPoint y: 394, distance: 47.5
click at [705, 397] on div "HEX # 434343 R 67 G 67 B 67" at bounding box center [559, 265] width 1118 height 531
drag, startPoint x: 724, startPoint y: 335, endPoint x: 719, endPoint y: 376, distance: 41.8
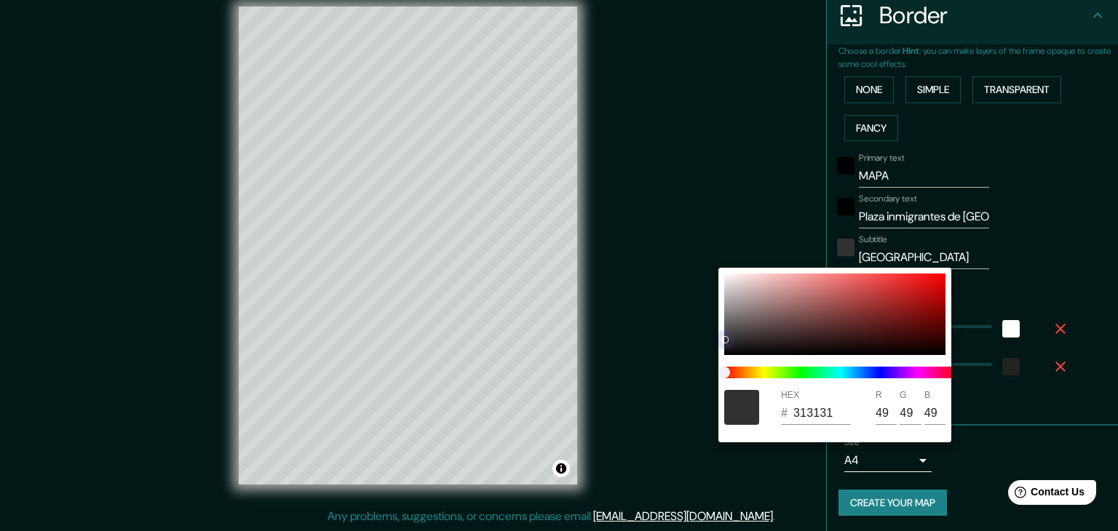
click at [719, 394] on div "HEX # 313131 R 49 G 49 B 49" at bounding box center [835, 355] width 233 height 175
drag, startPoint x: 727, startPoint y: 341, endPoint x: 712, endPoint y: 368, distance: 31.3
click at [709, 373] on div "HEX # 000000 R 0 G 0 B 0" at bounding box center [559, 265] width 1118 height 531
click at [723, 240] on div at bounding box center [559, 265] width 1118 height 531
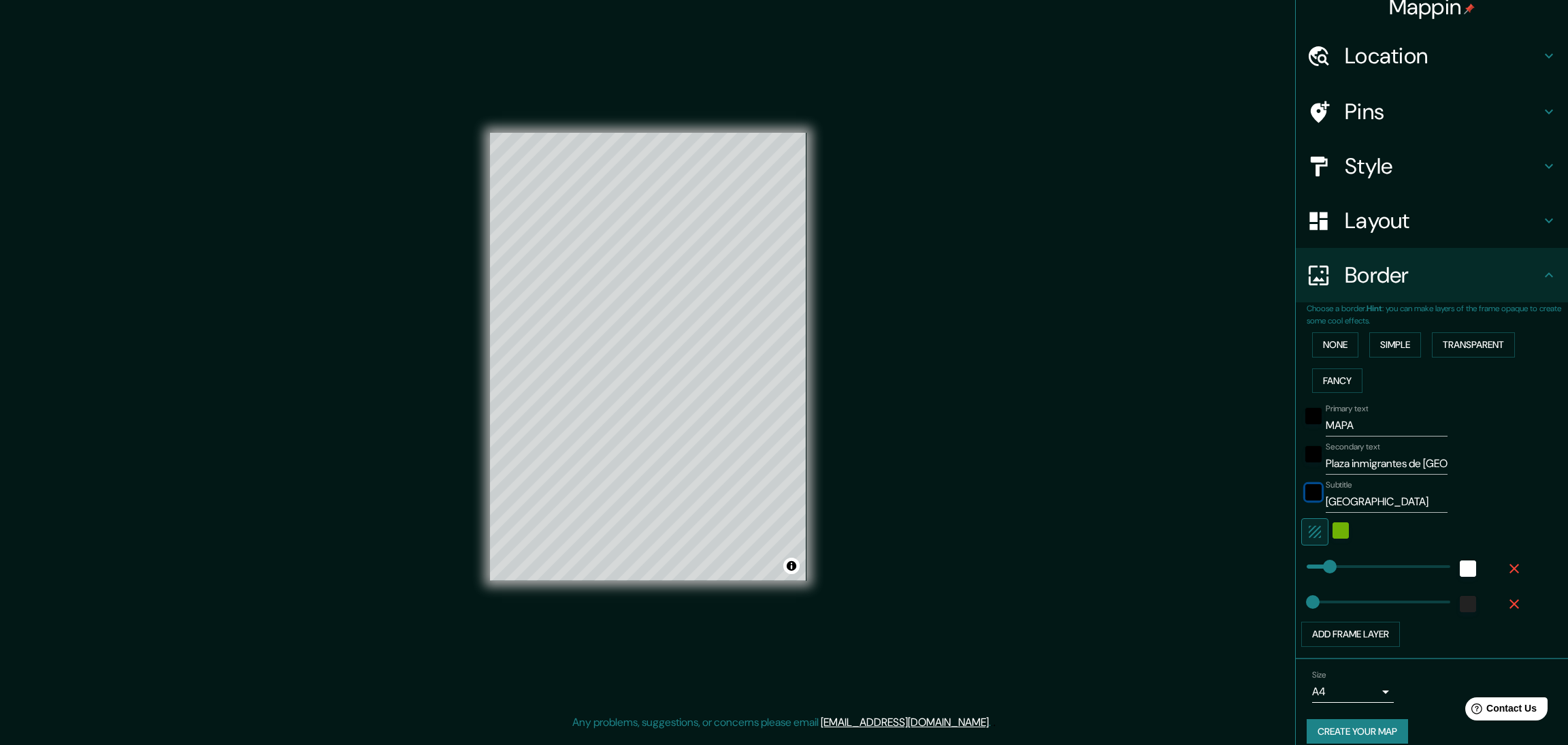
scroll to position [29, 0]
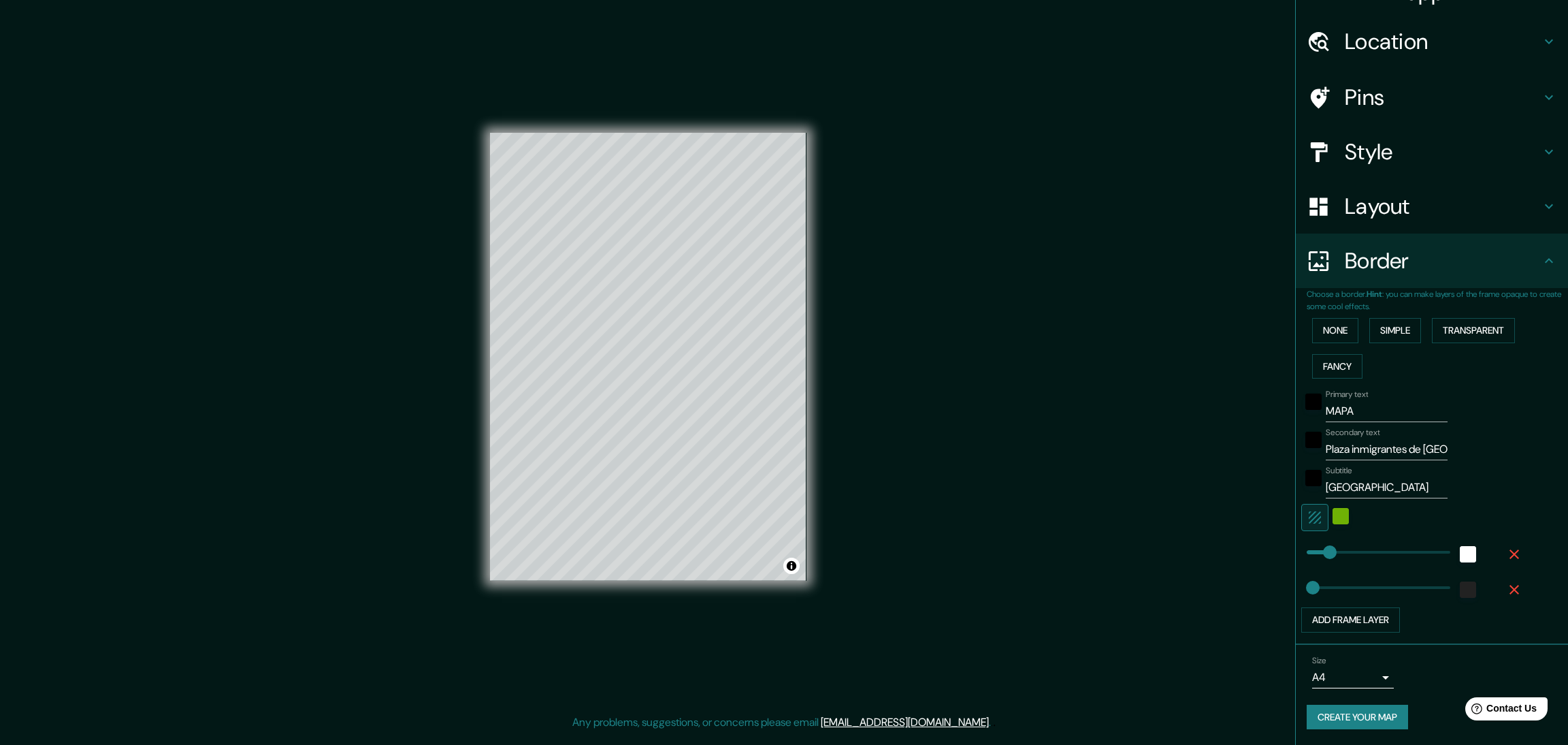
click at [1045, 496] on button "Create your map" at bounding box center [1358, 717] width 101 height 25
click at [1045, 496] on body "Mappin Location [GEOGRAPHIC_DATA] Inmigrantes de [GEOGRAPHIC_DATA] Platz [GEOGR…" at bounding box center [784, 372] width 1568 height 745
click at [1045, 496] on li "A3" at bounding box center [1337, 692] width 81 height 24
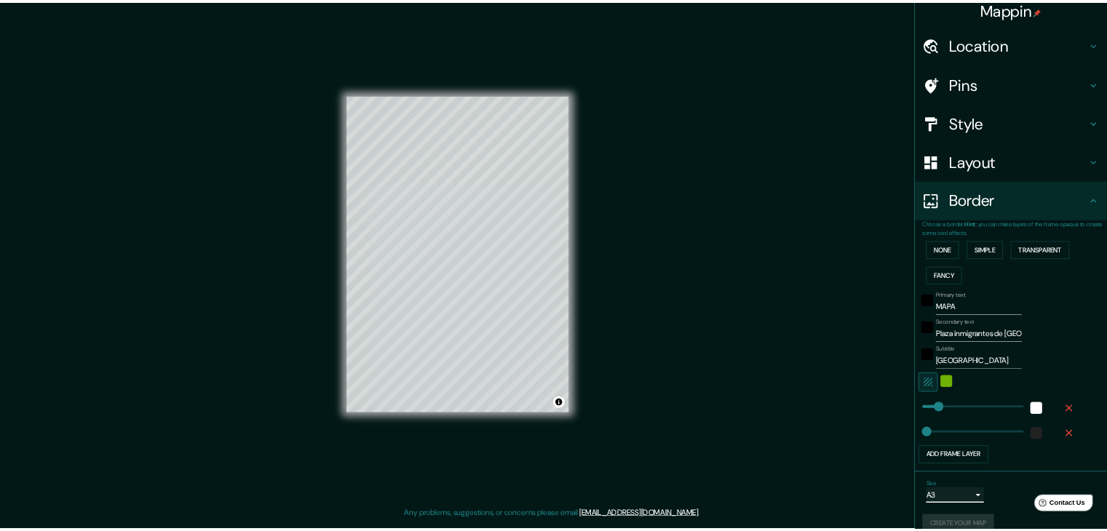
scroll to position [0, 0]
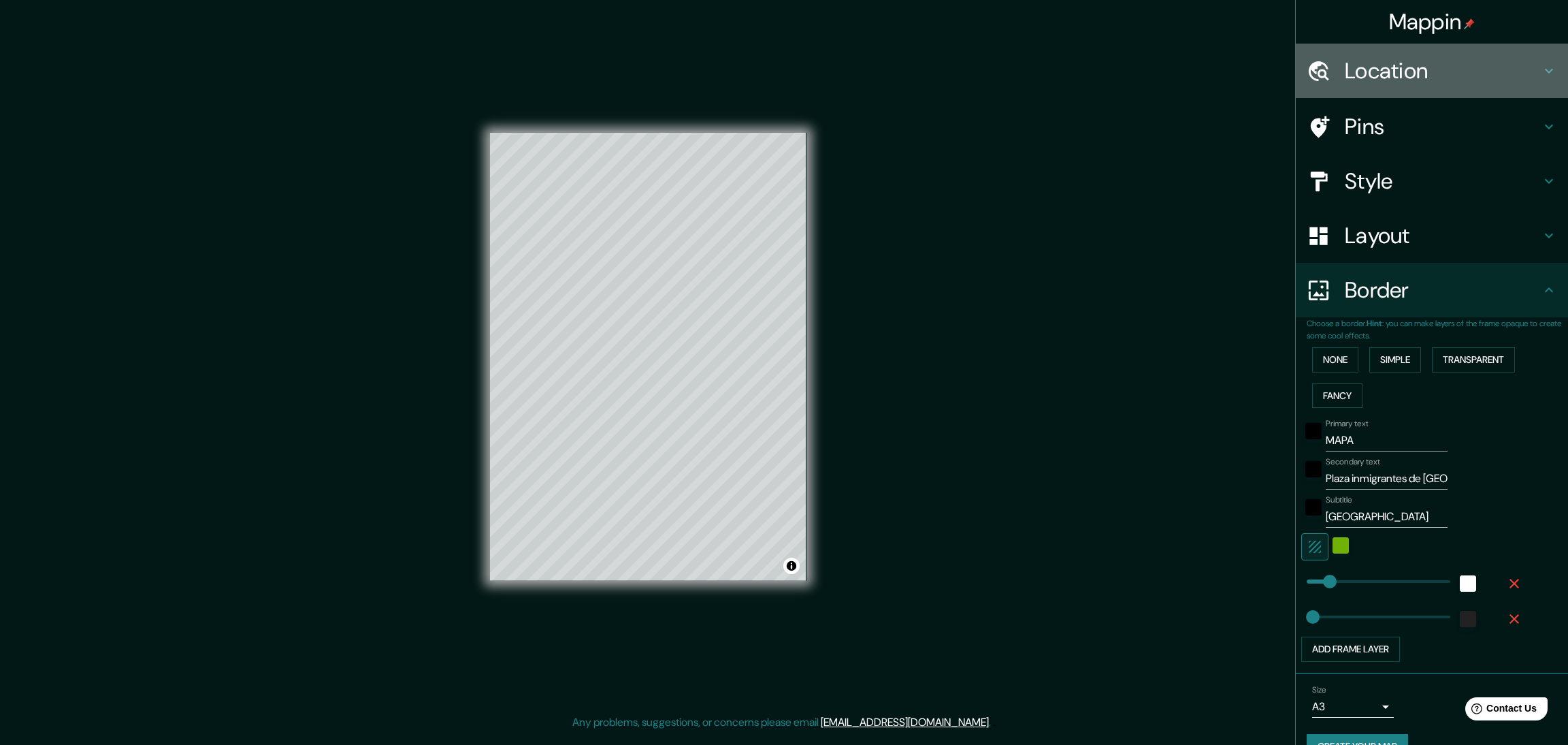
click at [1045, 62] on h4 "Location" at bounding box center [1444, 70] width 196 height 27
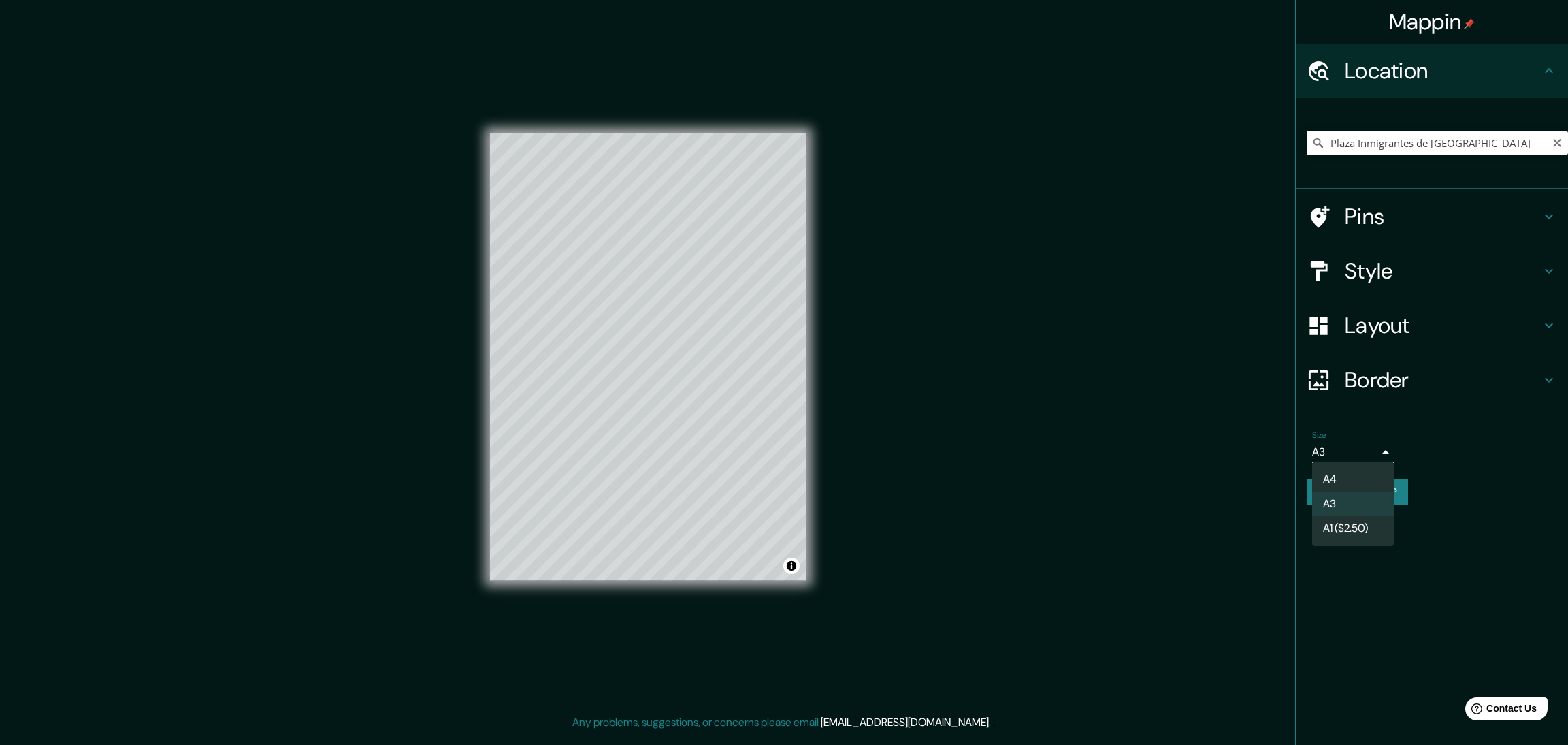
click at [1045, 446] on body "Mappin Location [GEOGRAPHIC_DATA] Inmigrantes de [GEOGRAPHIC_DATA] Platz [GEOGR…" at bounding box center [784, 372] width 1568 height 745
click at [1045, 496] on li "A3" at bounding box center [1353, 504] width 81 height 24
click at [1045, 481] on button "Create your map" at bounding box center [1358, 492] width 101 height 25
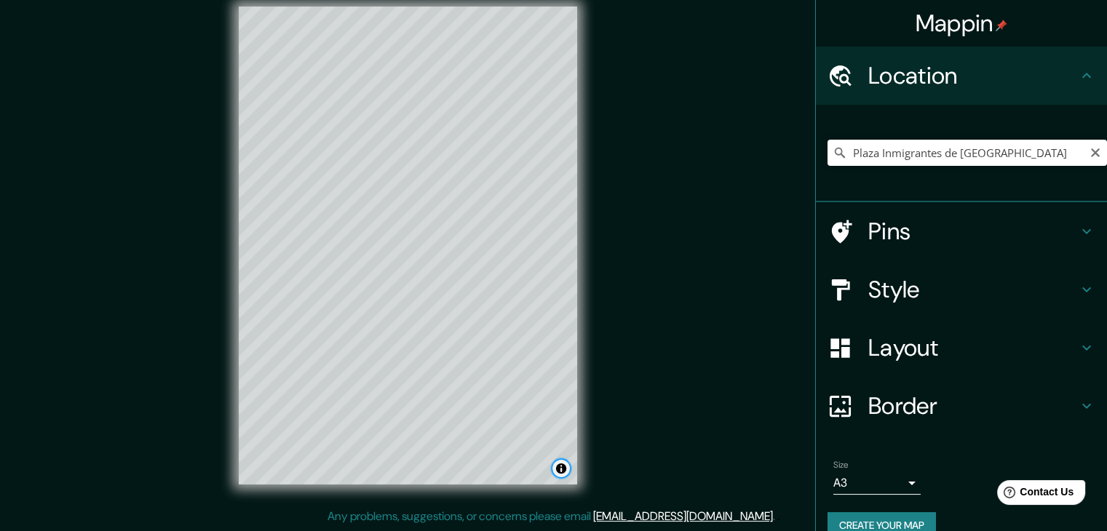
click at [565, 465] on button "Toggle attribution" at bounding box center [561, 468] width 17 height 17
click at [499, 469] on link "Improve this map" at bounding box center [514, 469] width 72 height 10
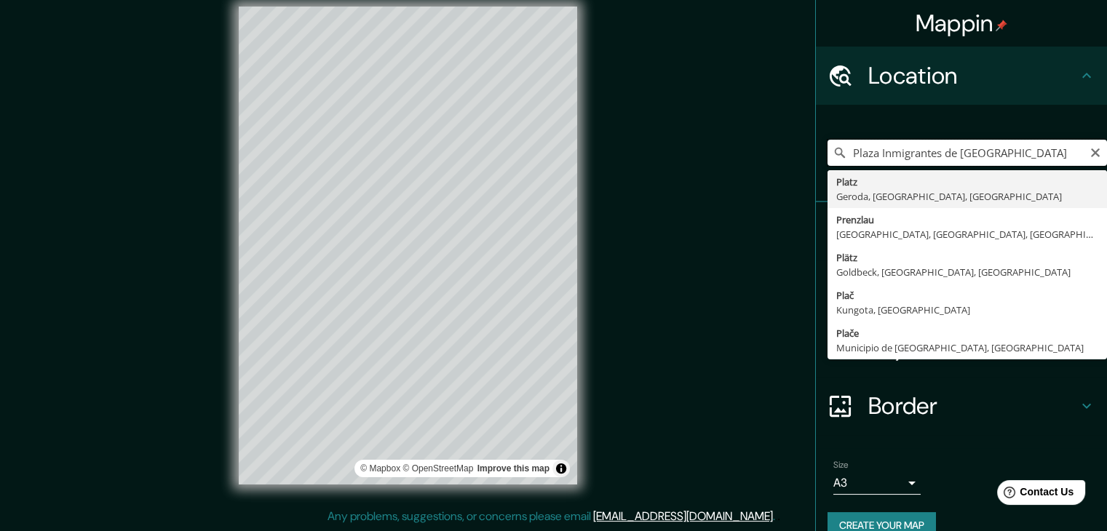
drag, startPoint x: 1005, startPoint y: 154, endPoint x: 833, endPoint y: 193, distance: 177.0
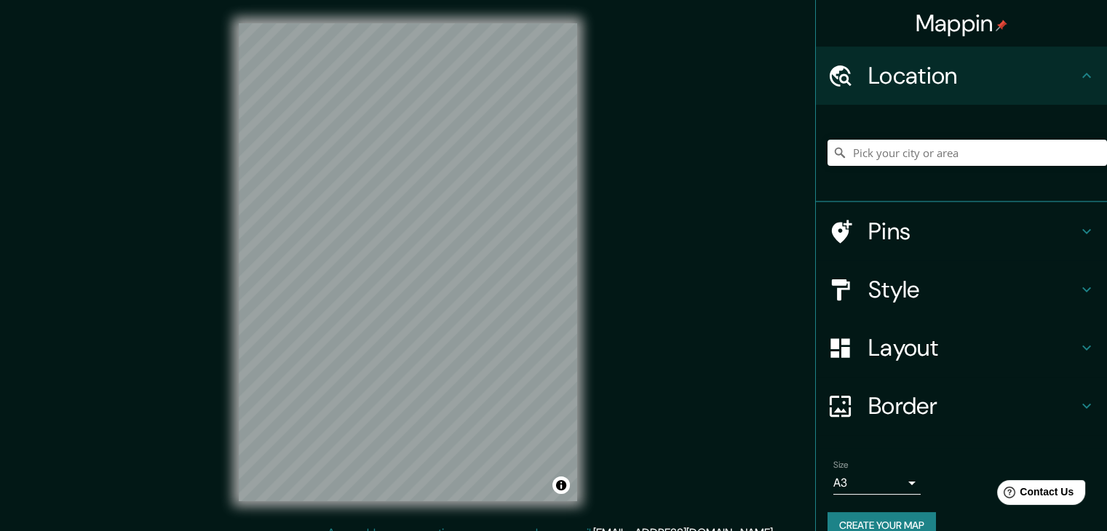
scroll to position [17, 0]
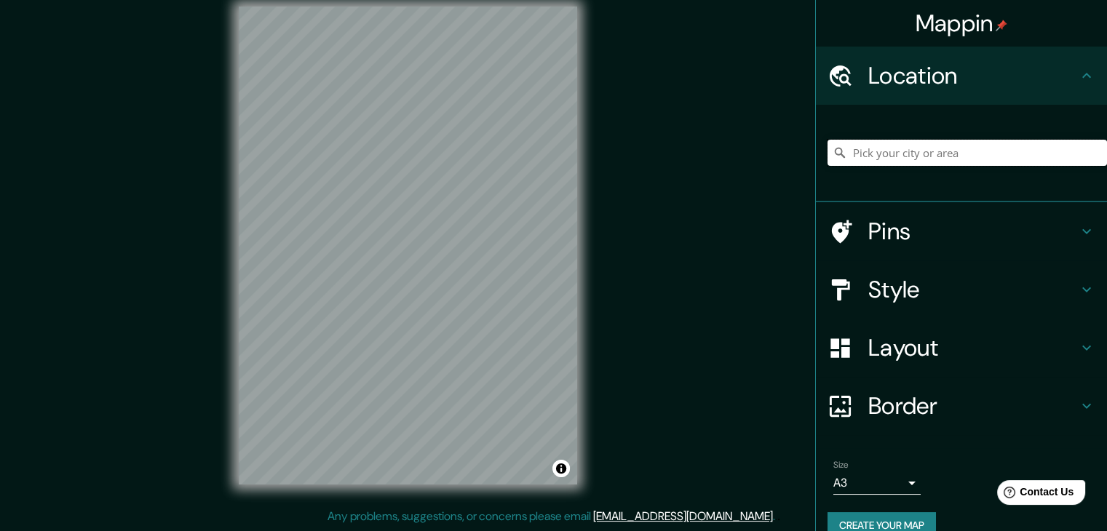
click at [909, 146] on input "Pick your city or area" at bounding box center [968, 153] width 280 height 26
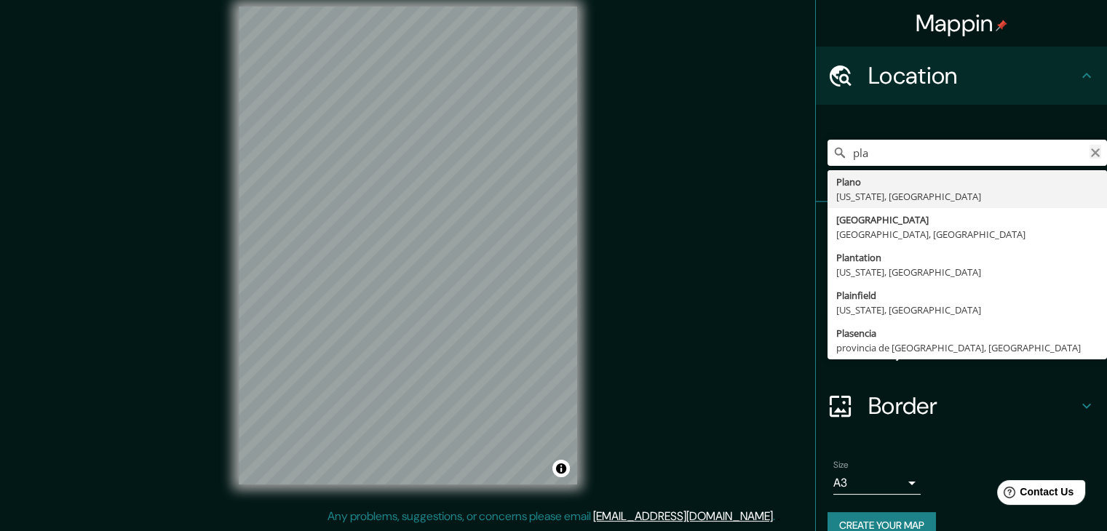
click at [1090, 149] on icon "Clear" at bounding box center [1096, 153] width 12 height 12
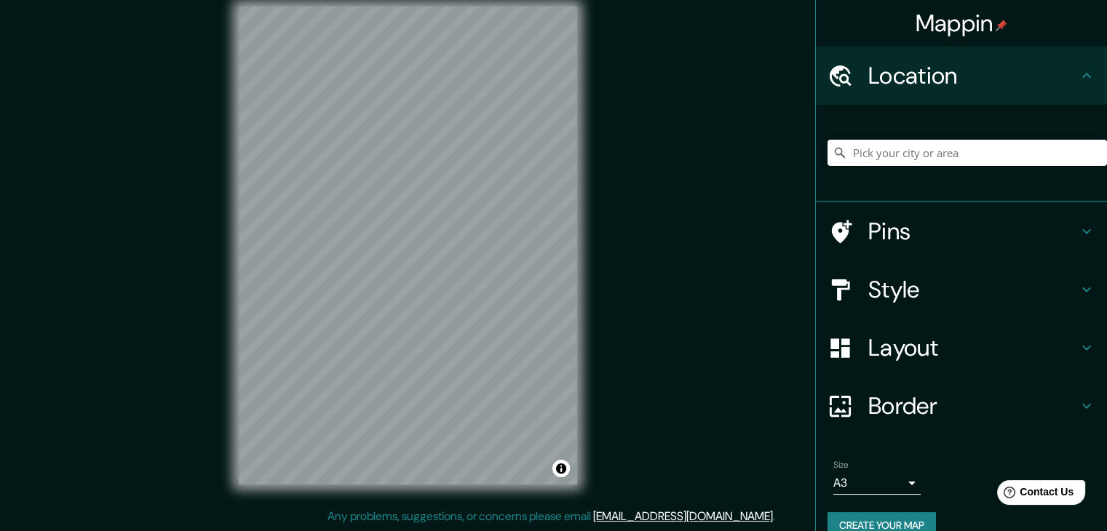
paste input "Plaza Inmigrantes de [GEOGRAPHIC_DATA]"
click at [1091, 156] on icon "Clear" at bounding box center [1095, 153] width 9 height 9
paste input "Plaza Inmigrantes de [GEOGRAPHIC_DATA]"
click at [607, 150] on div "Mappin Location [GEOGRAPHIC_DATA] Inmigrantes de [GEOGRAPHIC_DATA] Platz [GEOGR…" at bounding box center [553, 257] width 1107 height 548
click at [1090, 146] on button "Clear" at bounding box center [1096, 152] width 12 height 14
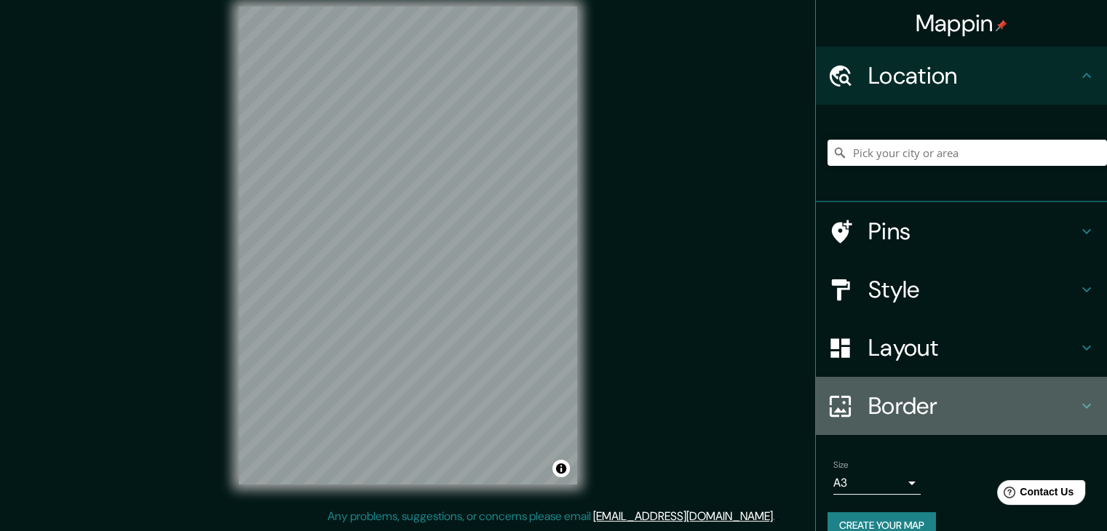
click at [885, 404] on h4 "Border" at bounding box center [974, 406] width 210 height 29
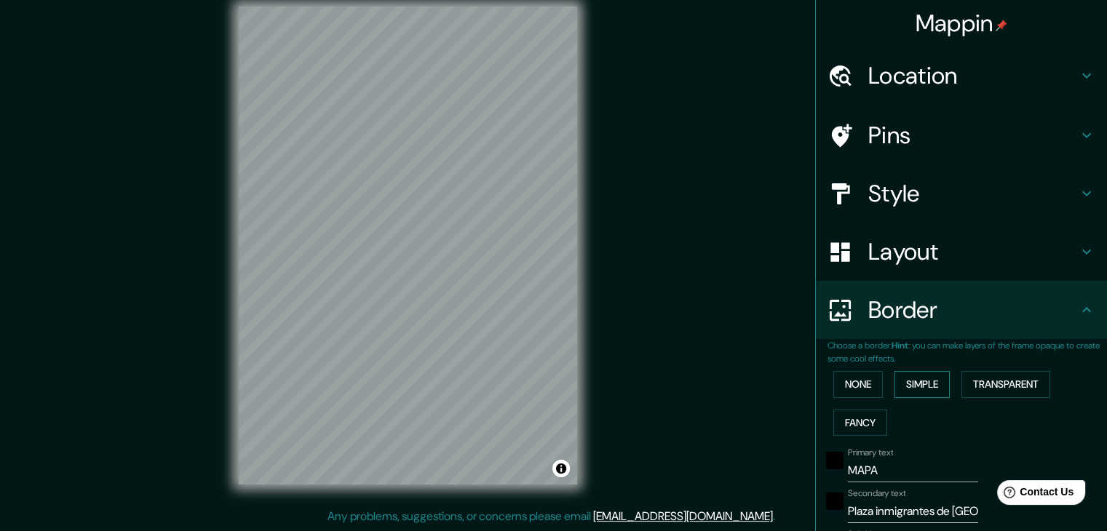
click at [909, 386] on button "Simple" at bounding box center [922, 384] width 55 height 27
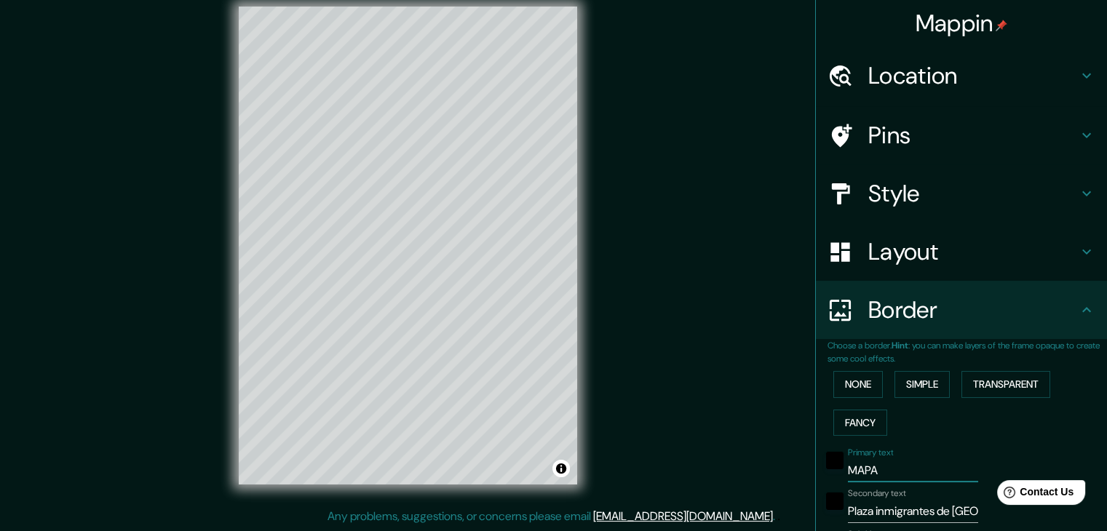
drag, startPoint x: 874, startPoint y: 472, endPoint x: 810, endPoint y: 493, distance: 67.5
click at [816, 493] on div "Choose a border. Hint : you can make layers of the frame opaque to create some …" at bounding box center [961, 530] width 291 height 382
click at [894, 473] on input "MAPA" at bounding box center [913, 470] width 130 height 23
click at [887, 475] on input "MAPA" at bounding box center [913, 470] width 130 height 23
drag, startPoint x: 885, startPoint y: 471, endPoint x: 811, endPoint y: 492, distance: 77.2
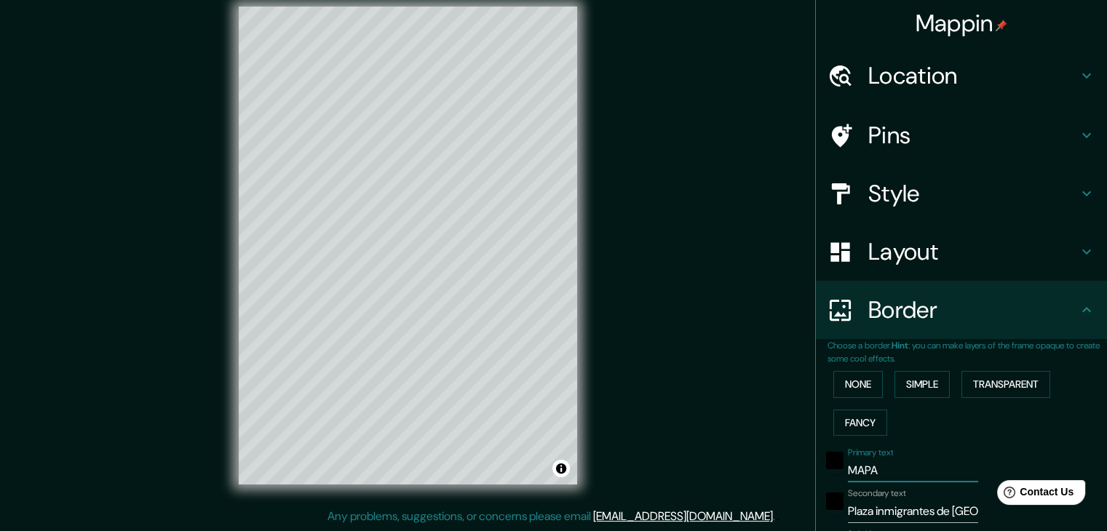
click at [938, 513] on input "Plaza inmigrantes de [GEOGRAPHIC_DATA]" at bounding box center [913, 511] width 130 height 23
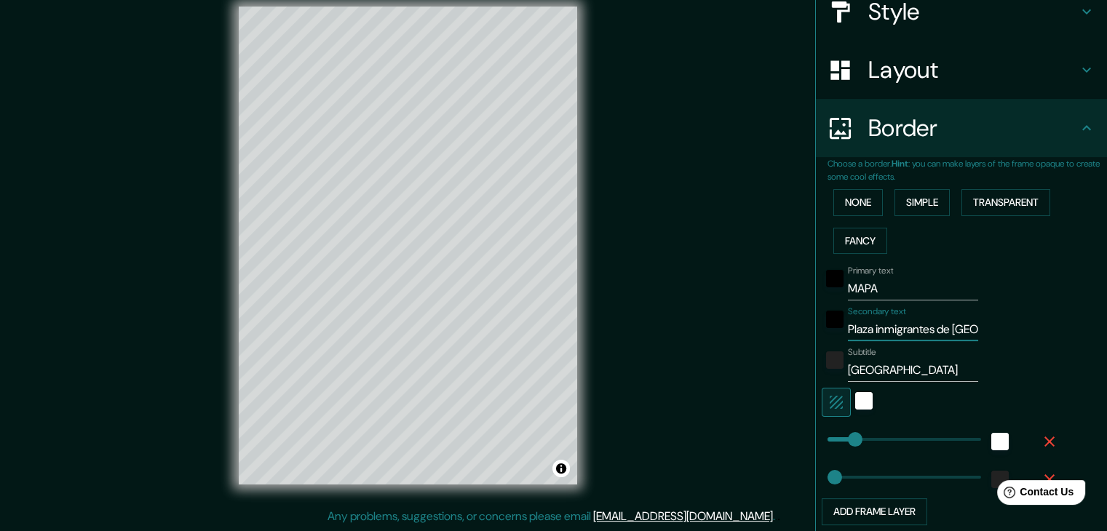
scroll to position [222, 0]
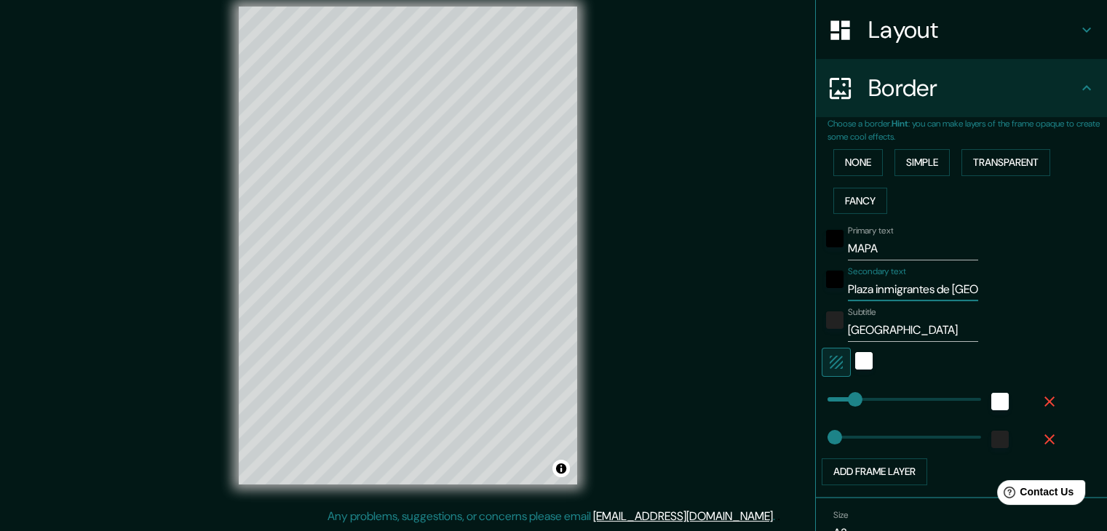
click at [958, 288] on input "Plaza inmigrantes de [GEOGRAPHIC_DATA]" at bounding box center [913, 289] width 130 height 23
paste input "Plaza inmigrantes de [GEOGRAPHIC_DATA]"
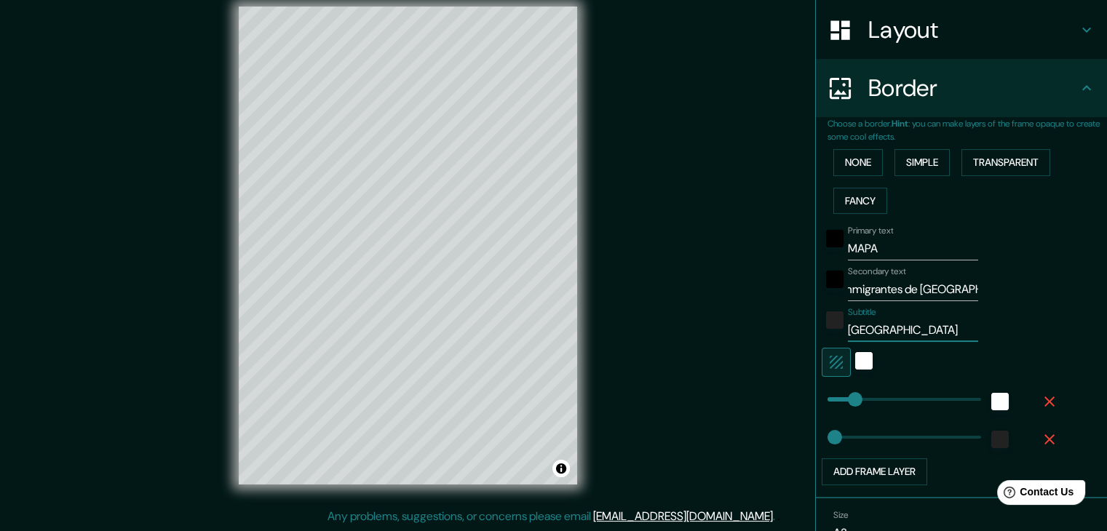
scroll to position [0, 0]
drag, startPoint x: 897, startPoint y: 324, endPoint x: 885, endPoint y: 328, distance: 12.2
click at [885, 328] on input "[GEOGRAPHIC_DATA]" at bounding box center [913, 330] width 130 height 23
click at [917, 336] on input "[GEOGRAPHIC_DATA]" at bounding box center [913, 330] width 130 height 23
drag, startPoint x: 911, startPoint y: 333, endPoint x: 828, endPoint y: 333, distance: 83.0
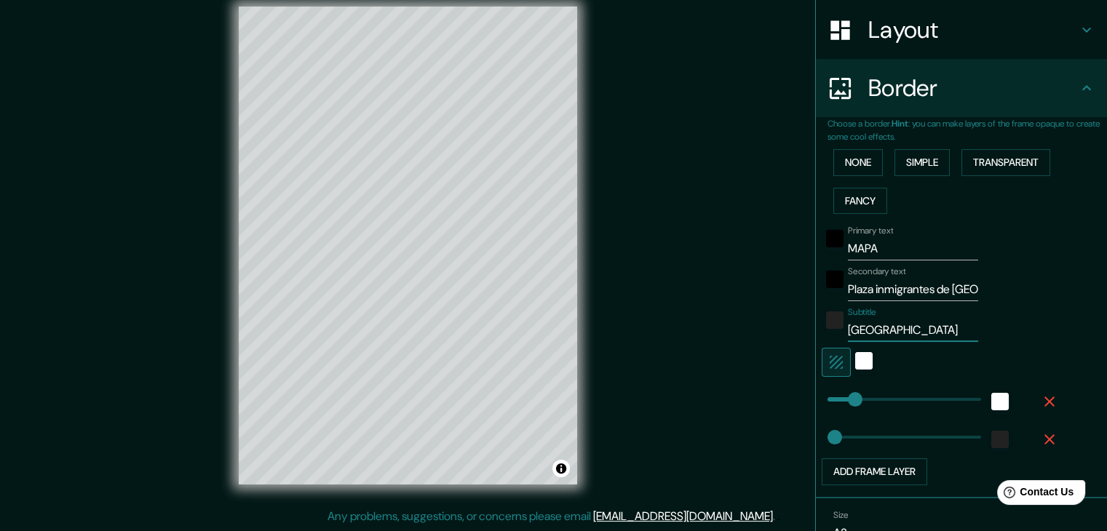
click at [828, 333] on div "Subtitle [GEOGRAPHIC_DATA]" at bounding box center [941, 324] width 239 height 35
paste input "[GEOGRAPHIC_DATA]"
click at [859, 359] on div "white" at bounding box center [863, 360] width 17 height 17
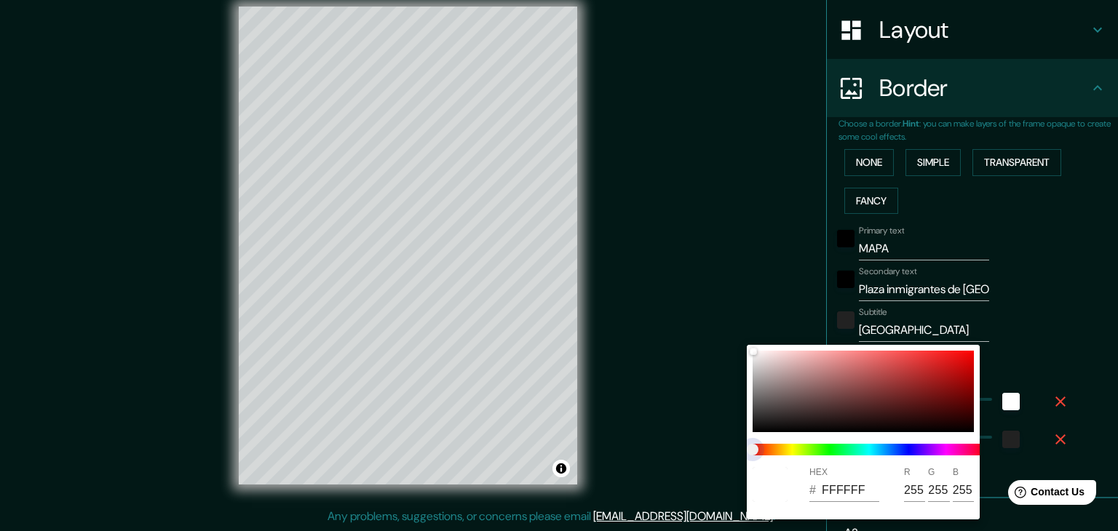
click at [830, 454] on span at bounding box center [869, 450] width 233 height 12
drag, startPoint x: 751, startPoint y: 451, endPoint x: 803, endPoint y: 449, distance: 52.5
click at [803, 449] on span at bounding box center [869, 450] width 233 height 12
click at [813, 447] on span at bounding box center [869, 450] width 233 height 12
drag, startPoint x: 823, startPoint y: 446, endPoint x: 845, endPoint y: 439, distance: 22.3
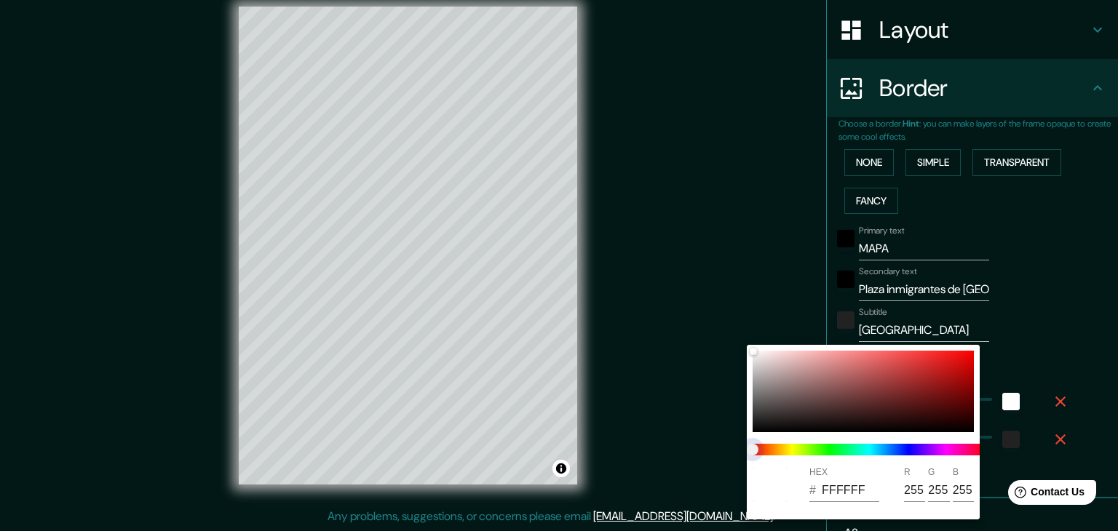
click at [824, 446] on span at bounding box center [869, 450] width 233 height 12
click at [981, 365] on div "HEX # 910A0A R 145 G 10 B 10" at bounding box center [559, 265] width 1118 height 531
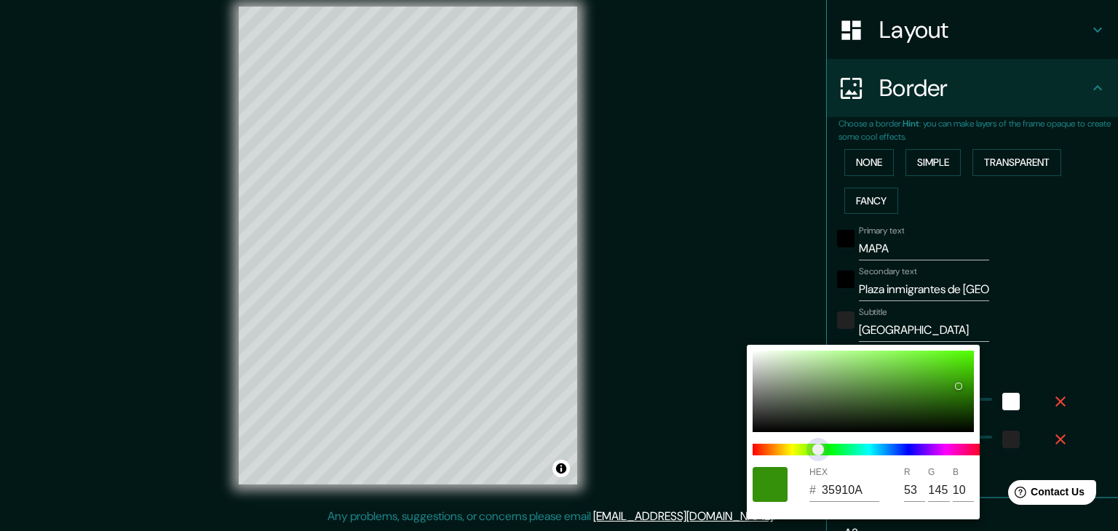
click at [818, 454] on span at bounding box center [869, 450] width 233 height 12
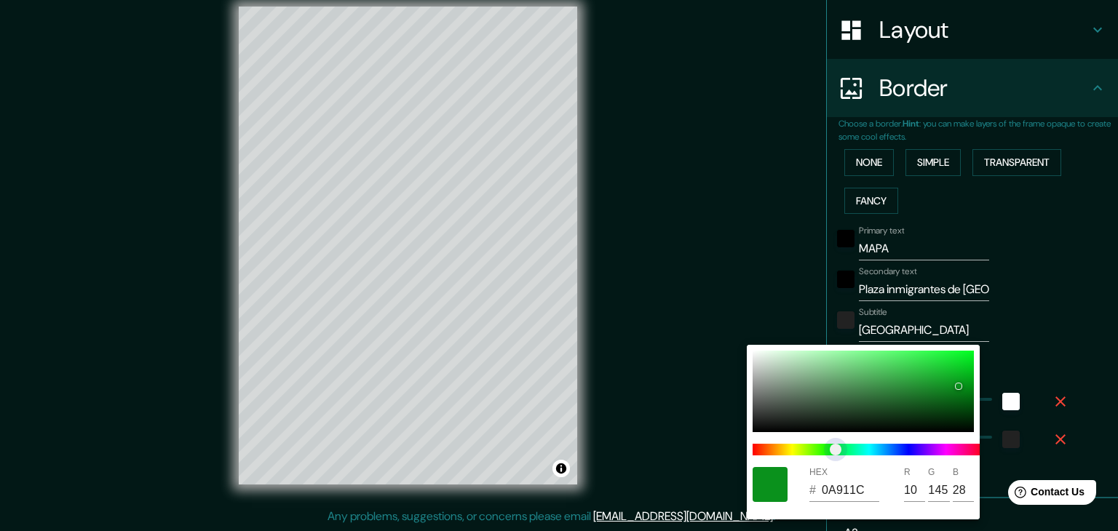
drag, startPoint x: 823, startPoint y: 451, endPoint x: 836, endPoint y: 449, distance: 12.6
click at [836, 449] on span "color slider" at bounding box center [836, 450] width 12 height 12
drag, startPoint x: 958, startPoint y: 387, endPoint x: 992, endPoint y: 328, distance: 68.8
click at [992, 328] on div "HEX # 01AD18 R 1 G 173 B 24" at bounding box center [559, 265] width 1118 height 531
drag, startPoint x: 973, startPoint y: 374, endPoint x: 971, endPoint y: 365, distance: 9.0
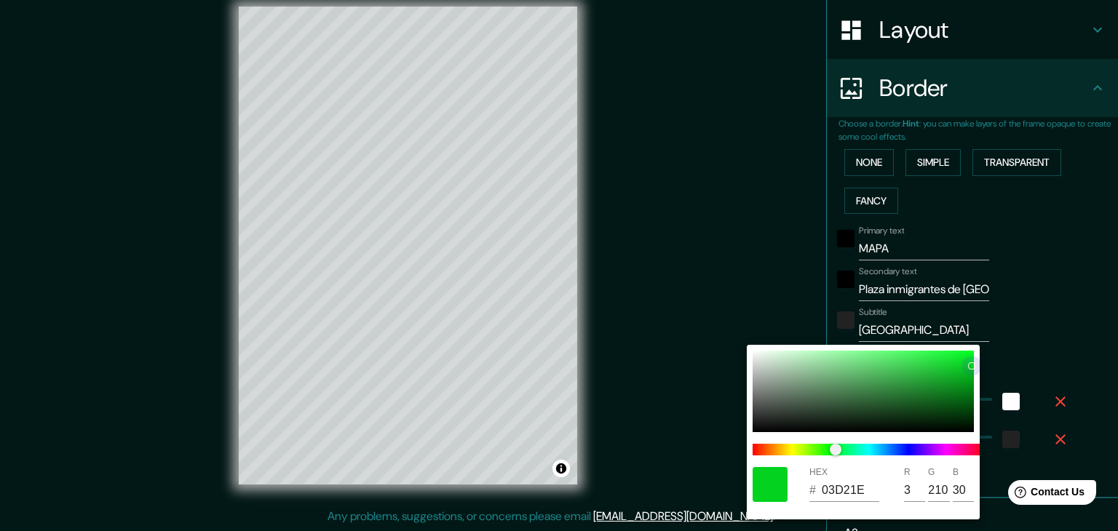
click at [971, 365] on div at bounding box center [972, 366] width 6 height 6
drag, startPoint x: 970, startPoint y: 366, endPoint x: 990, endPoint y: 416, distance: 53.5
click at [990, 416] on div "HEX # 01C11A R 1 G 193 B 26" at bounding box center [559, 265] width 1118 height 531
drag, startPoint x: 968, startPoint y: 369, endPoint x: 976, endPoint y: 376, distance: 10.8
click at [976, 376] on div at bounding box center [974, 376] width 6 height 6
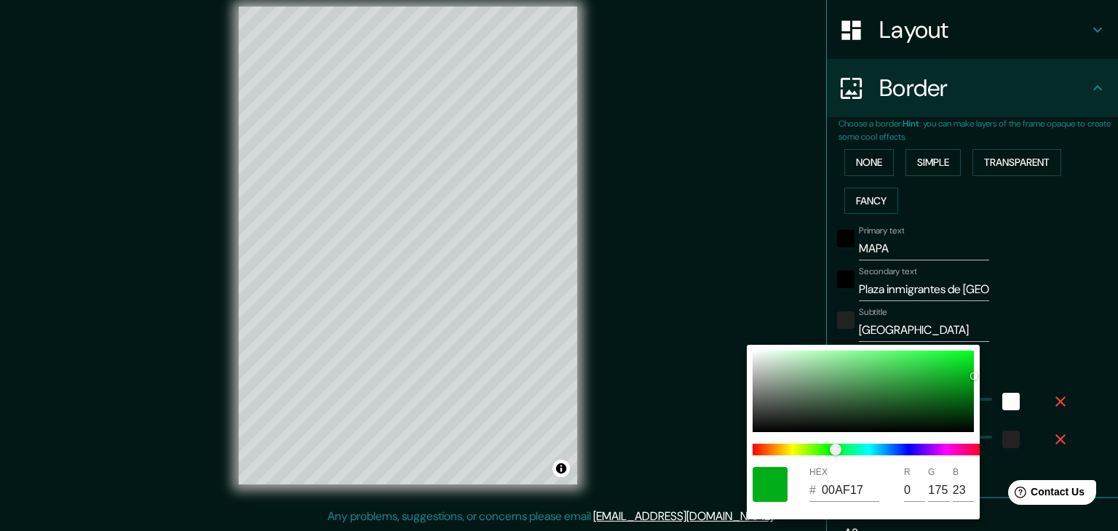
drag, startPoint x: 386, startPoint y: 260, endPoint x: 412, endPoint y: 231, distance: 39.2
click at [412, 231] on div at bounding box center [559, 265] width 1118 height 531
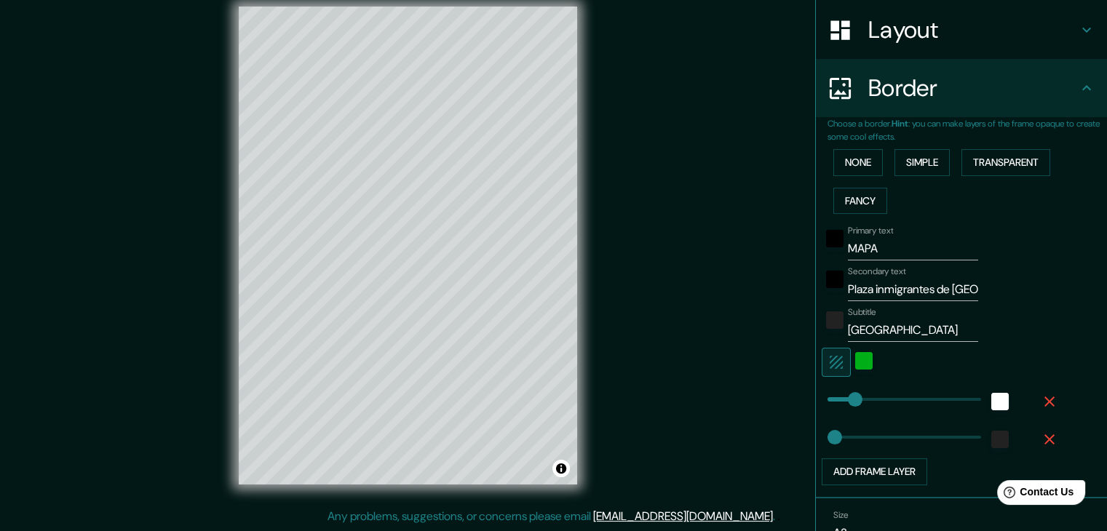
scroll to position [295, 0]
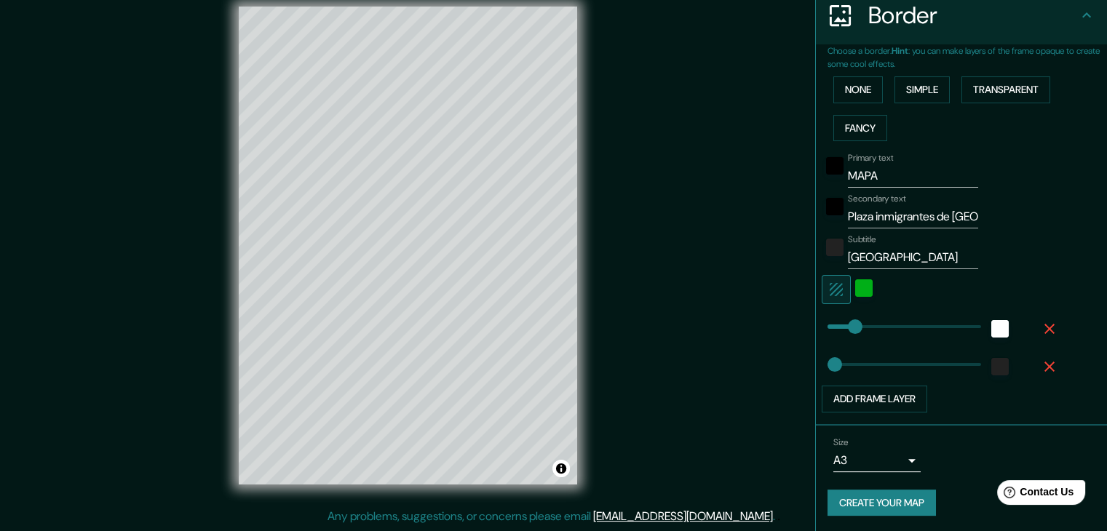
click at [902, 462] on body "Mappin Location Platz [GEOGRAPHIC_DATA], [GEOGRAPHIC_DATA], [GEOGRAPHIC_DATA] P…" at bounding box center [553, 248] width 1107 height 531
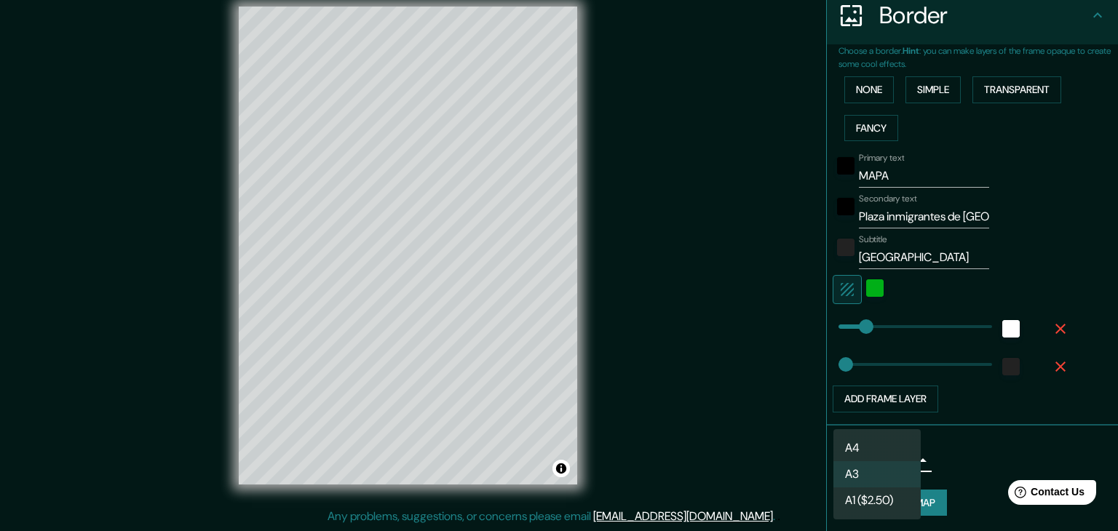
click at [897, 453] on li "A4" at bounding box center [877, 448] width 87 height 26
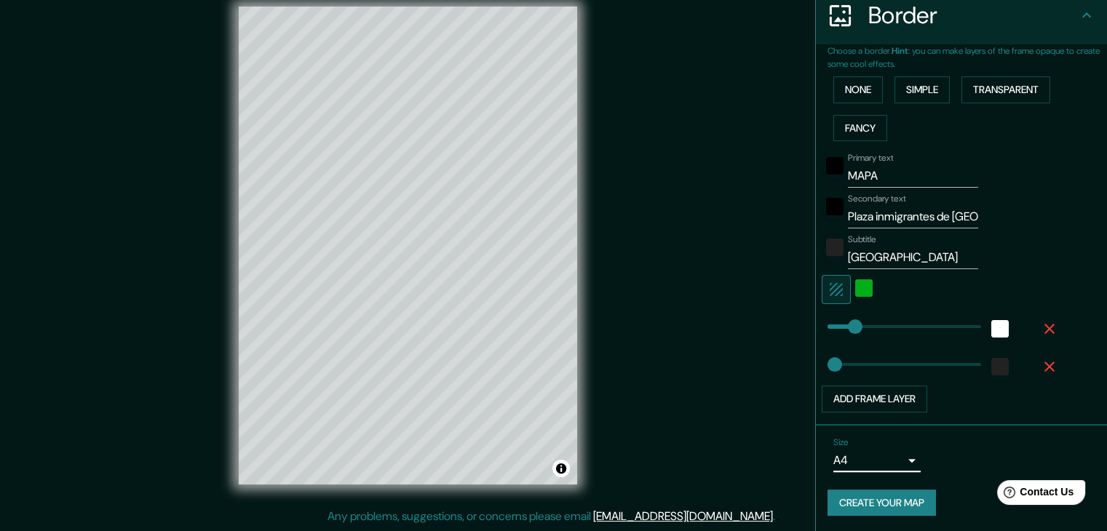
click at [876, 496] on button "Create your map" at bounding box center [882, 503] width 108 height 27
drag, startPoint x: 906, startPoint y: 260, endPoint x: 812, endPoint y: 265, distance: 94.1
click at [822, 265] on div "Subtitle [GEOGRAPHIC_DATA]" at bounding box center [941, 251] width 239 height 35
click at [952, 225] on input "Plaza inmigrantes de [GEOGRAPHIC_DATA]" at bounding box center [913, 216] width 130 height 23
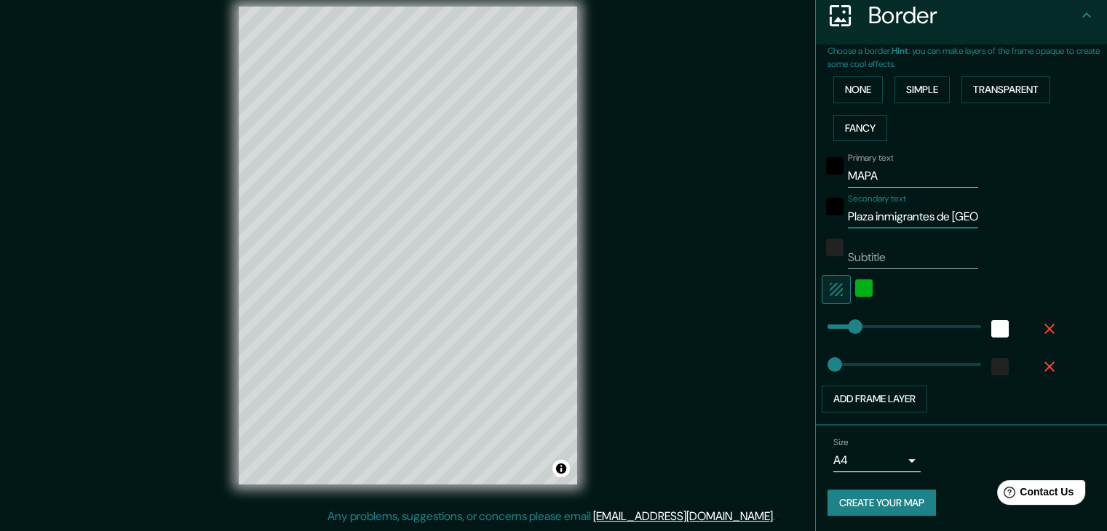
click at [952, 225] on input "Plaza inmigrantes de [GEOGRAPHIC_DATA]" at bounding box center [913, 216] width 130 height 23
drag, startPoint x: 893, startPoint y: 178, endPoint x: 813, endPoint y: 193, distance: 81.5
click at [828, 193] on div "Primary text MAPA Secondary text Subtitle Add frame layer" at bounding box center [944, 280] width 233 height 266
click at [856, 292] on div "color-00AF17" at bounding box center [863, 288] width 17 height 17
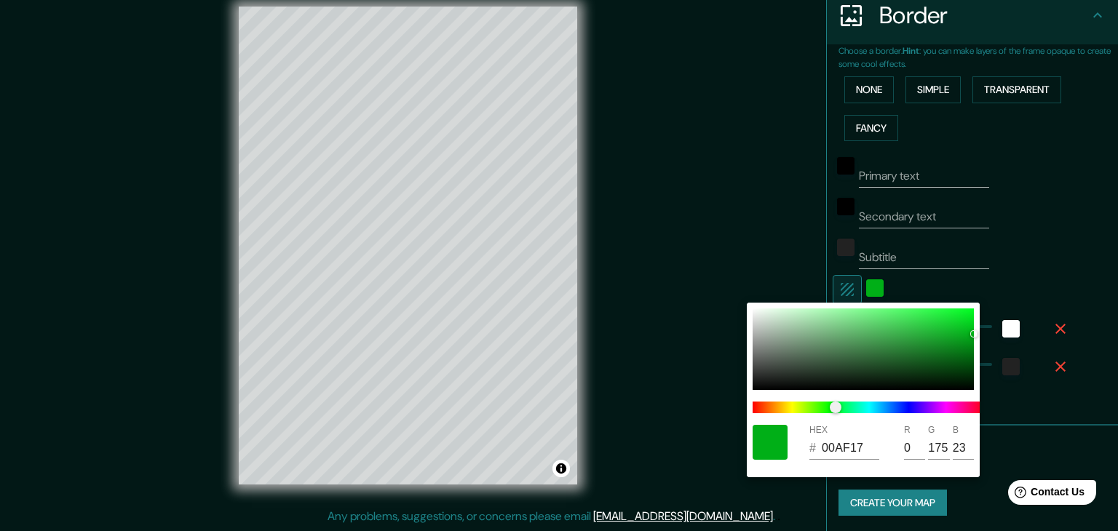
click at [1067, 262] on div at bounding box center [559, 265] width 1118 height 531
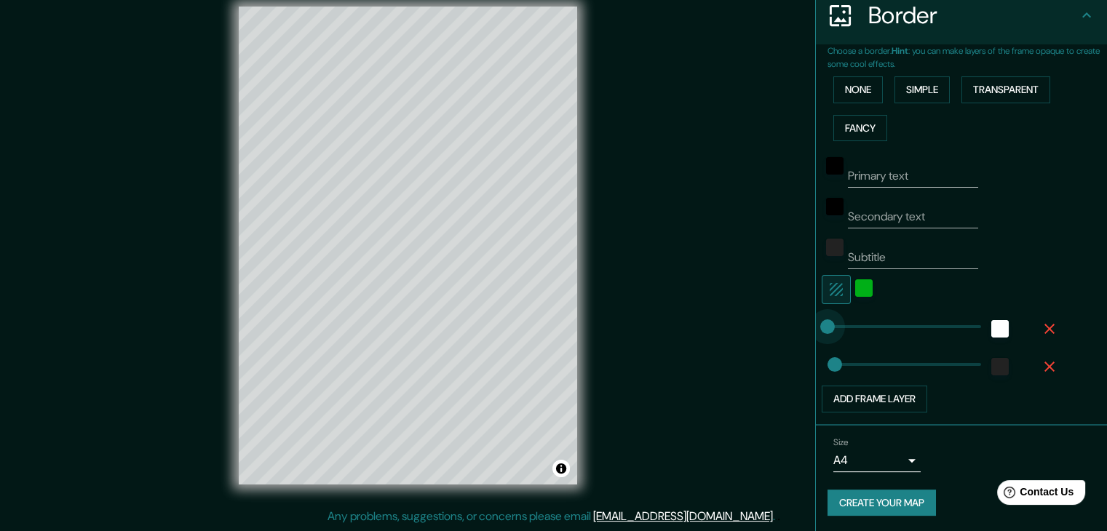
drag, startPoint x: 845, startPoint y: 322, endPoint x: 780, endPoint y: 329, distance: 65.2
drag, startPoint x: 824, startPoint y: 365, endPoint x: 771, endPoint y: 368, distance: 53.2
drag, startPoint x: 822, startPoint y: 366, endPoint x: 844, endPoint y: 368, distance: 21.9
drag, startPoint x: 813, startPoint y: 321, endPoint x: 838, endPoint y: 321, distance: 24.8
drag, startPoint x: 464, startPoint y: 258, endPoint x: 405, endPoint y: 238, distance: 62.4
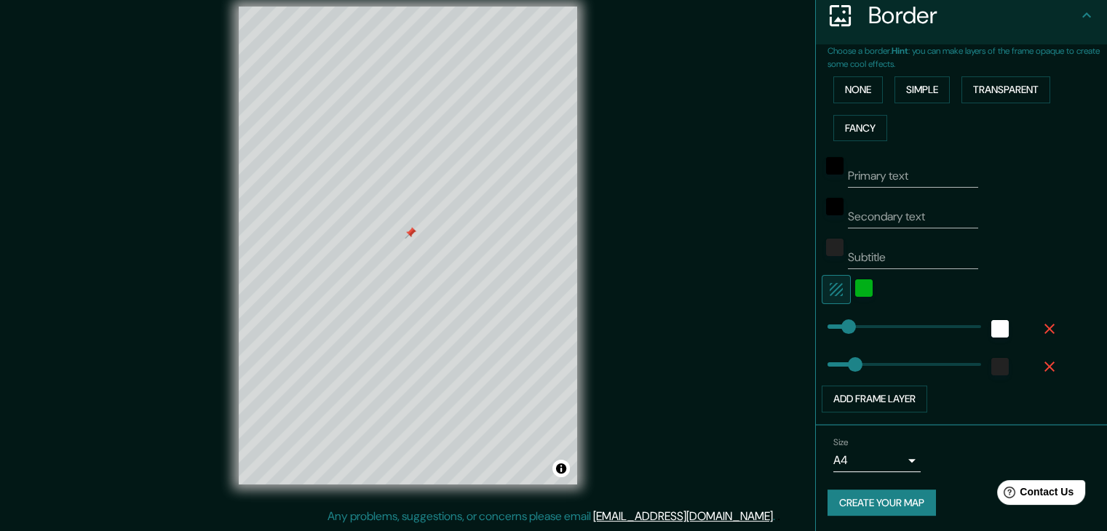
click at [405, 238] on div at bounding box center [411, 233] width 12 height 12
click at [816, 293] on div "Choose a border. Hint : you can make layers of the frame opaque to create some …" at bounding box center [961, 235] width 291 height 382
click at [822, 290] on button "button" at bounding box center [836, 289] width 29 height 29
drag, startPoint x: 690, startPoint y: 337, endPoint x: 699, endPoint y: 366, distance: 30.4
click at [699, 366] on div "Mappin Location Platz [GEOGRAPHIC_DATA], [GEOGRAPHIC_DATA], [GEOGRAPHIC_DATA] P…" at bounding box center [553, 257] width 1107 height 548
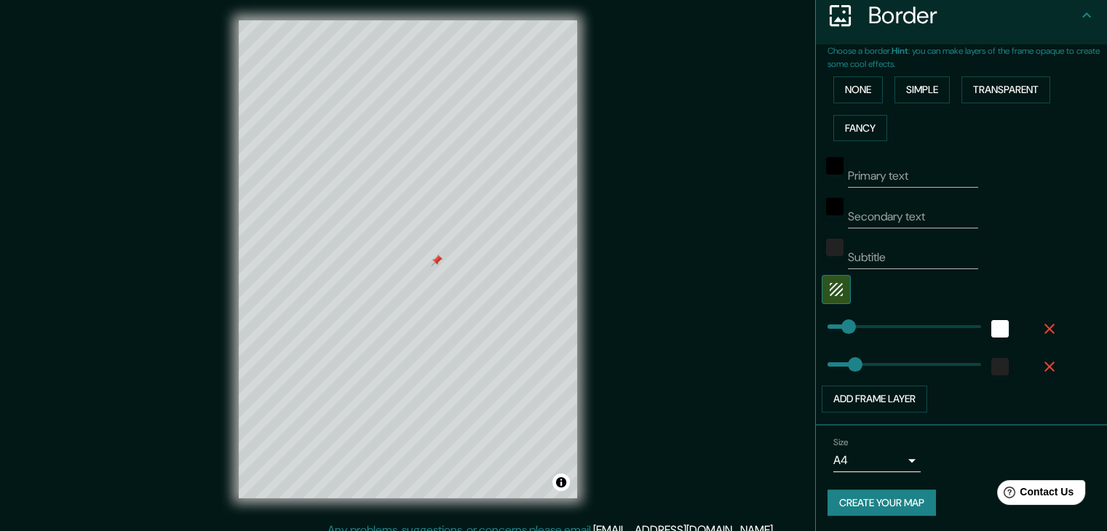
scroll to position [0, 0]
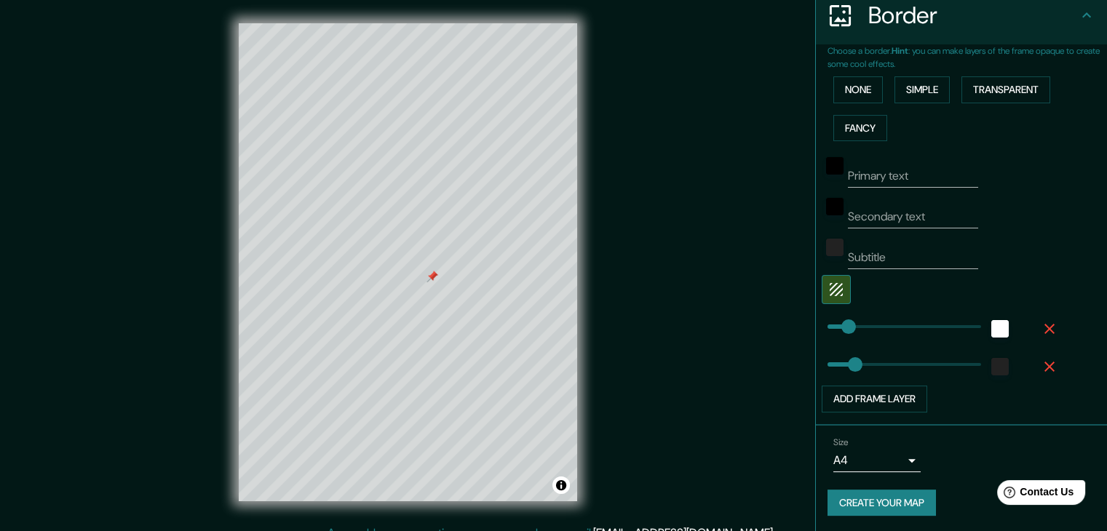
drag, startPoint x: 445, startPoint y: 289, endPoint x: 432, endPoint y: 277, distance: 17.0
click at [432, 277] on div at bounding box center [433, 277] width 12 height 12
click at [992, 326] on div "white" at bounding box center [1000, 328] width 17 height 17
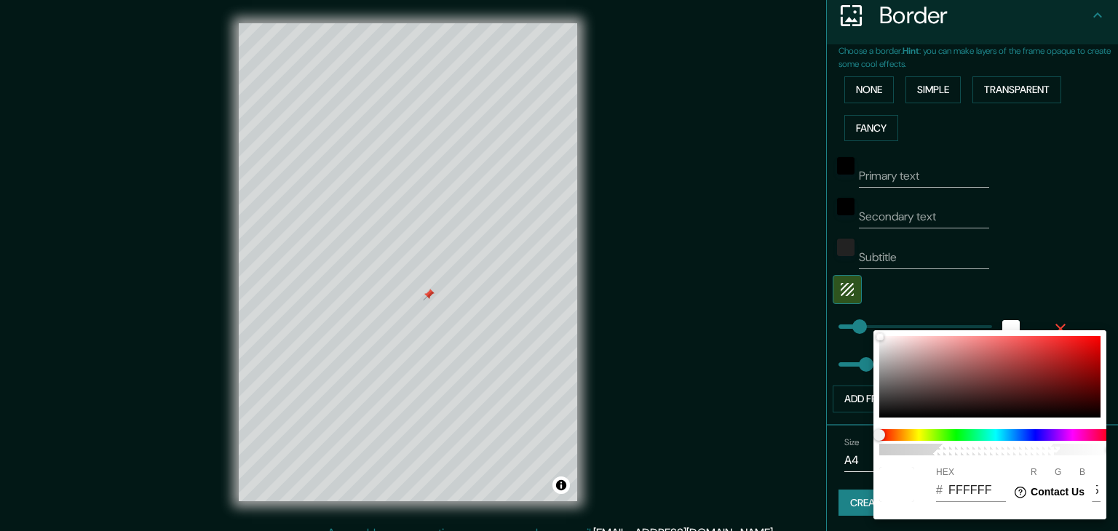
click at [958, 441] on div "100" at bounding box center [996, 443] width 245 height 38
click at [952, 434] on span at bounding box center [996, 436] width 233 height 12
drag, startPoint x: 888, startPoint y: 435, endPoint x: 967, endPoint y: 427, distance: 79.0
click at [967, 427] on div "100" at bounding box center [996, 443] width 245 height 38
drag, startPoint x: 881, startPoint y: 435, endPoint x: 920, endPoint y: 435, distance: 38.6
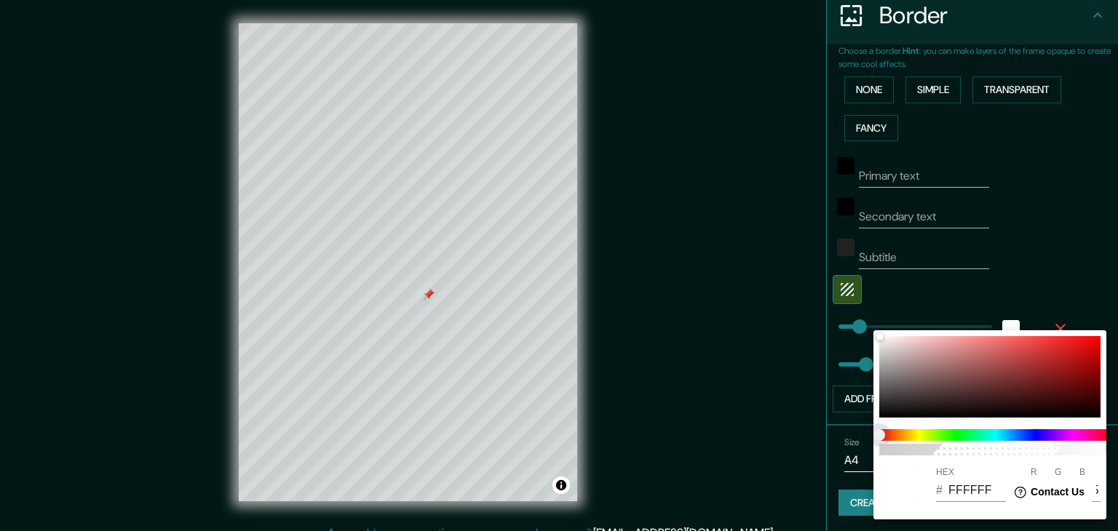
click at [920, 435] on span at bounding box center [996, 436] width 233 height 12
drag, startPoint x: 879, startPoint y: 339, endPoint x: 1038, endPoint y: 345, distance: 159.6
click at [1033, 344] on div at bounding box center [1030, 345] width 6 height 6
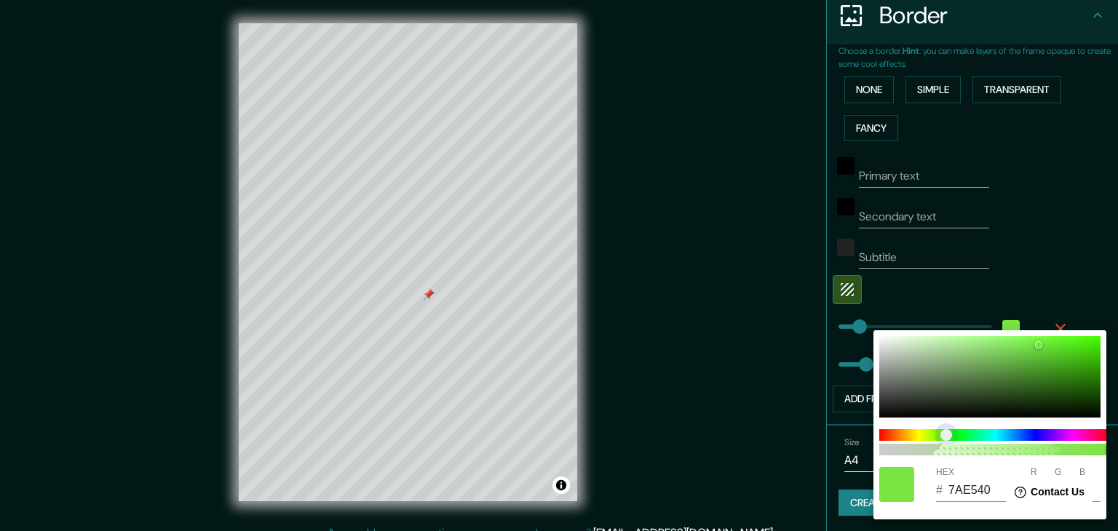
drag, startPoint x: 889, startPoint y: 435, endPoint x: 944, endPoint y: 432, distance: 54.7
click at [944, 432] on span "color slider" at bounding box center [947, 436] width 12 height 12
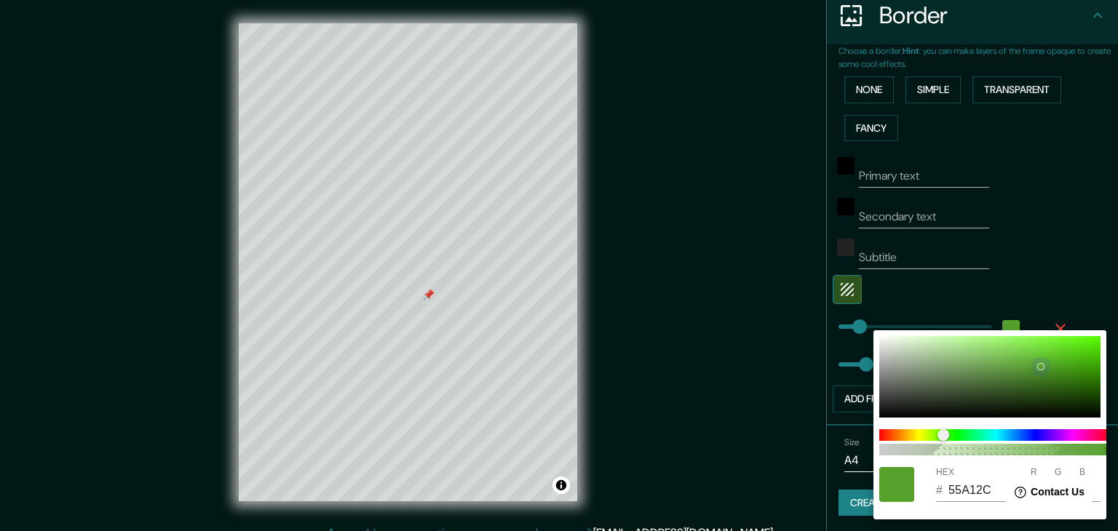
drag, startPoint x: 1039, startPoint y: 343, endPoint x: 1040, endPoint y: 366, distance: 23.3
click at [1040, 366] on div at bounding box center [1041, 367] width 6 height 6
click at [751, 341] on div at bounding box center [559, 265] width 1118 height 531
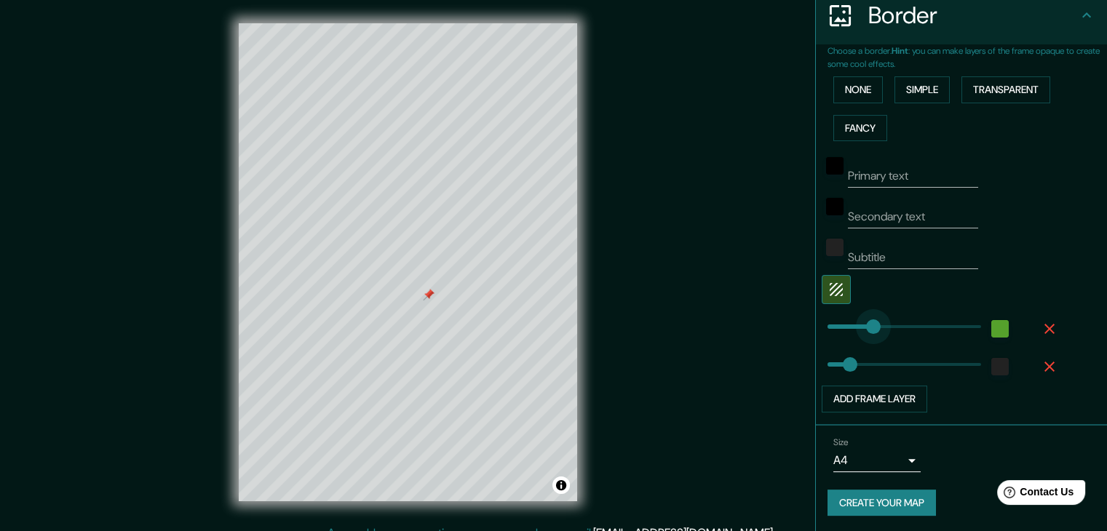
drag, startPoint x: 837, startPoint y: 327, endPoint x: 863, endPoint y: 331, distance: 25.7
drag, startPoint x: 862, startPoint y: 322, endPoint x: 839, endPoint y: 330, distance: 23.9
drag, startPoint x: 839, startPoint y: 361, endPoint x: 853, endPoint y: 356, distance: 15.4
click at [673, 304] on div "Mappin Location Platz [GEOGRAPHIC_DATA], [GEOGRAPHIC_DATA], [GEOGRAPHIC_DATA] P…" at bounding box center [553, 274] width 1107 height 548
click at [447, 315] on div at bounding box center [449, 311] width 12 height 12
